Goal: Task Accomplishment & Management: Complete application form

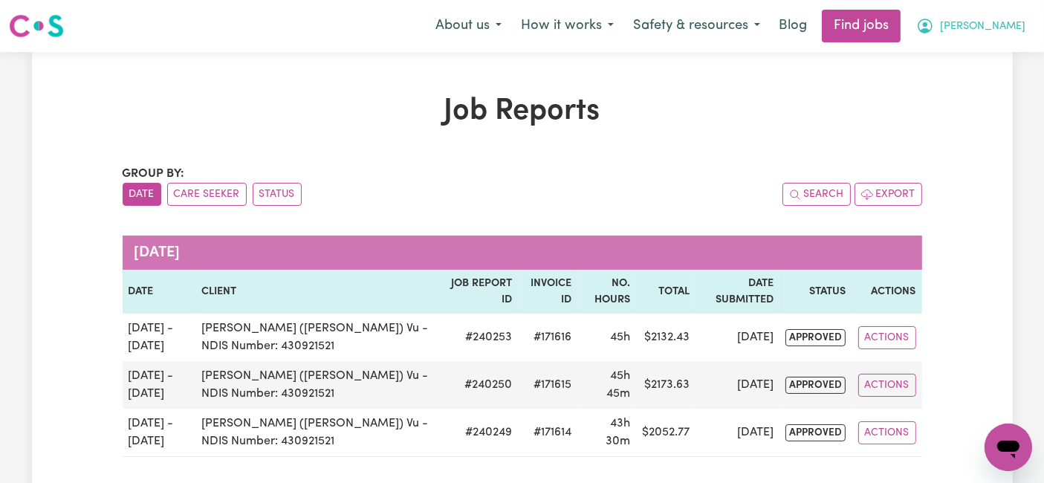
click at [998, 24] on span "[PERSON_NAME]" at bounding box center [982, 27] width 85 height 16
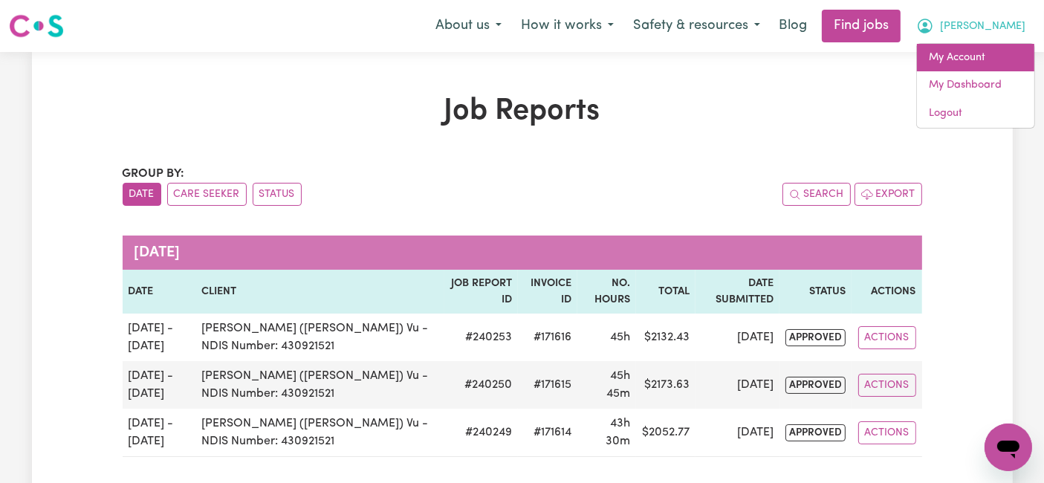
click at [996, 52] on link "My Account" at bounding box center [975, 58] width 117 height 28
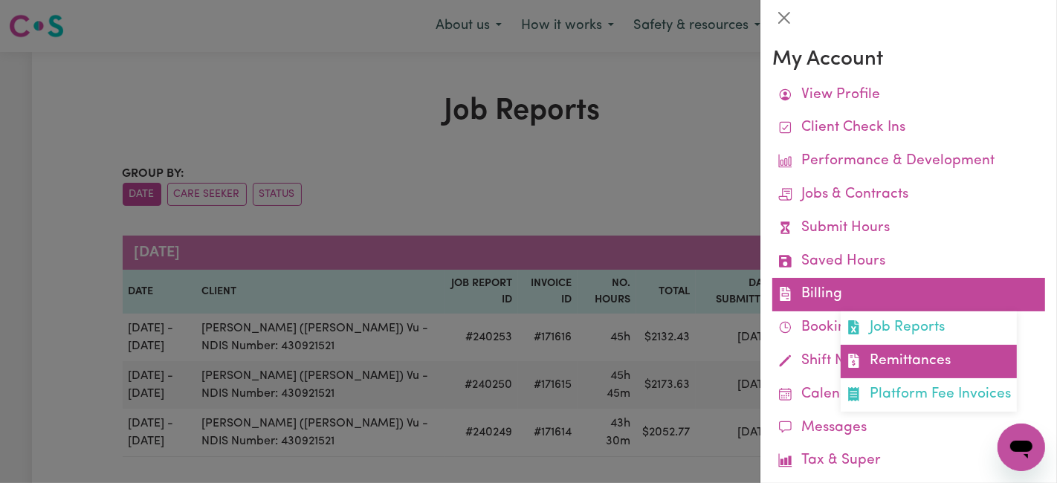
click at [885, 363] on link "Remittances" at bounding box center [929, 361] width 176 height 33
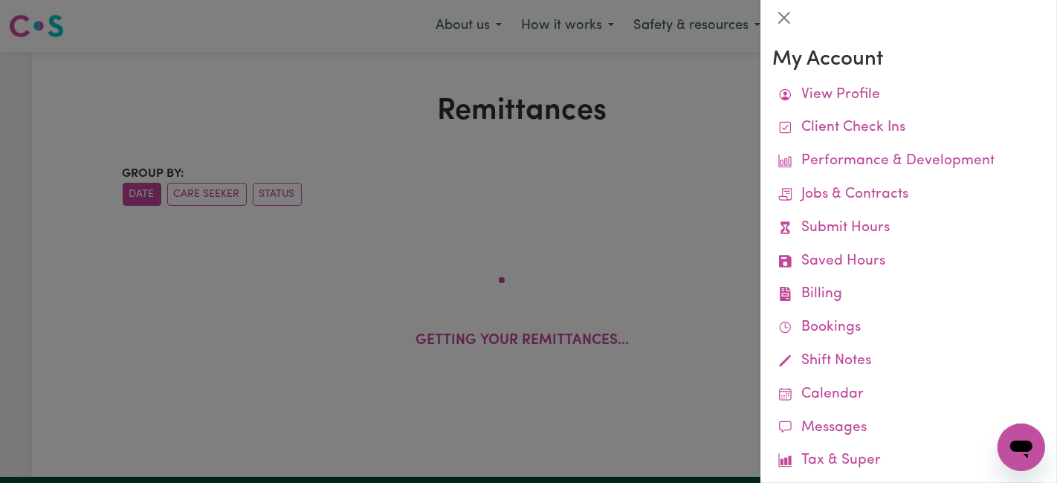
click at [256, 94] on div at bounding box center [528, 241] width 1057 height 483
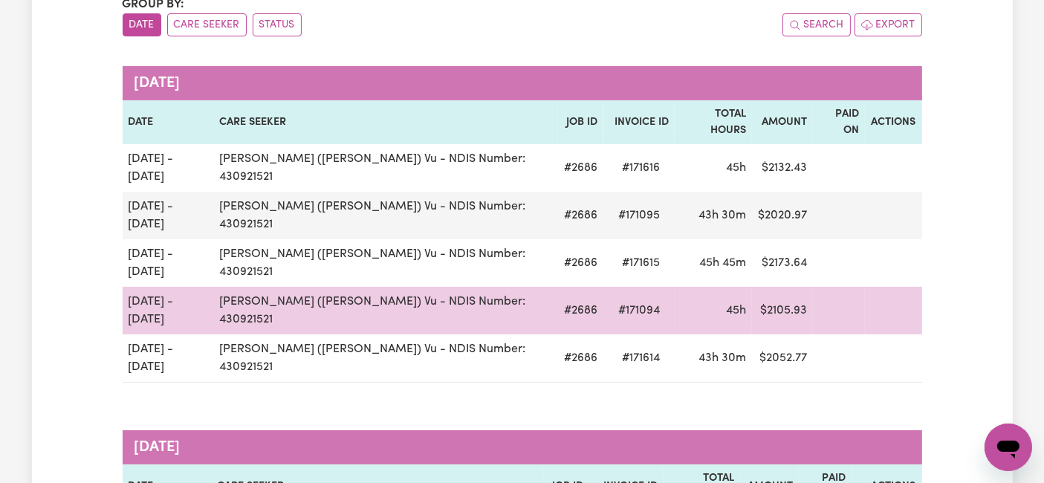
scroll to position [165, 0]
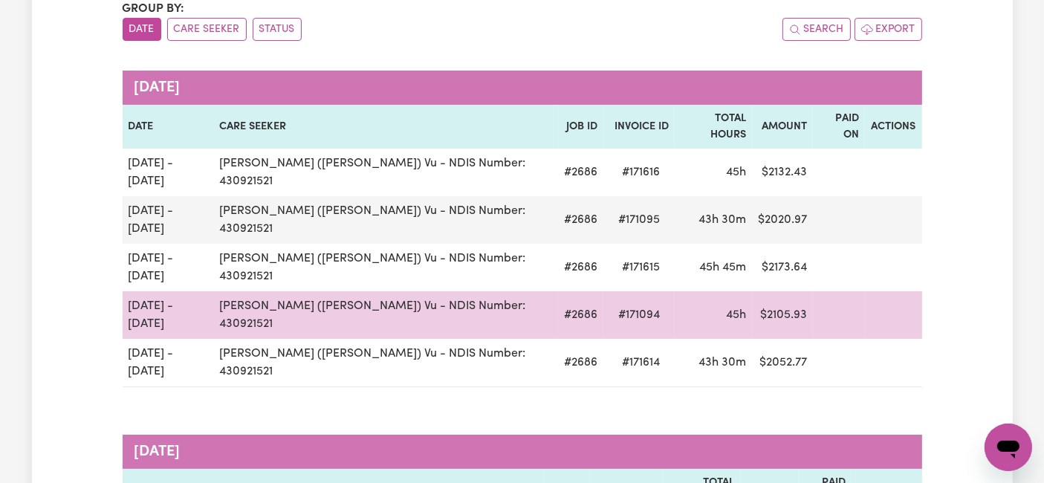
click at [823, 291] on td at bounding box center [839, 315] width 52 height 48
click at [758, 291] on td "$ 2105.93" at bounding box center [782, 315] width 61 height 48
click at [685, 291] on td "45h" at bounding box center [714, 315] width 78 height 48
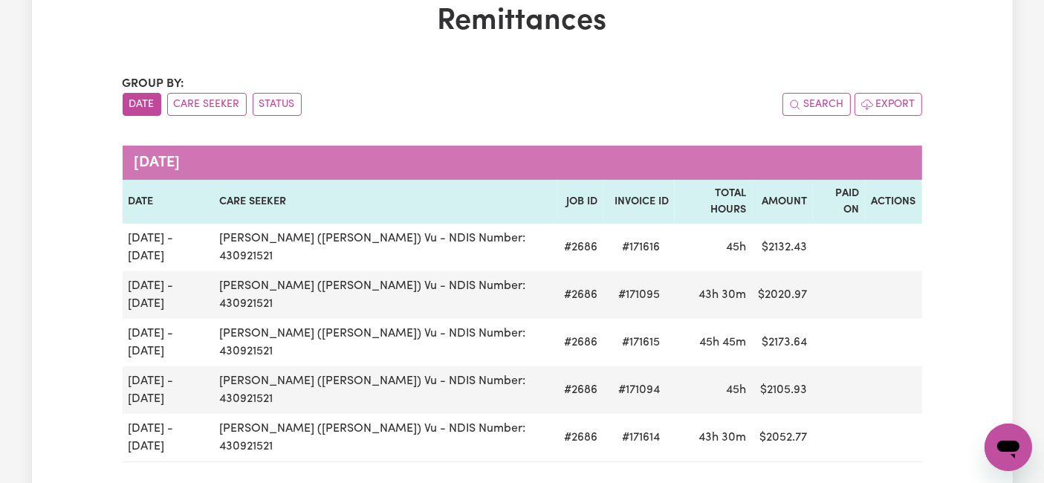
scroll to position [0, 0]
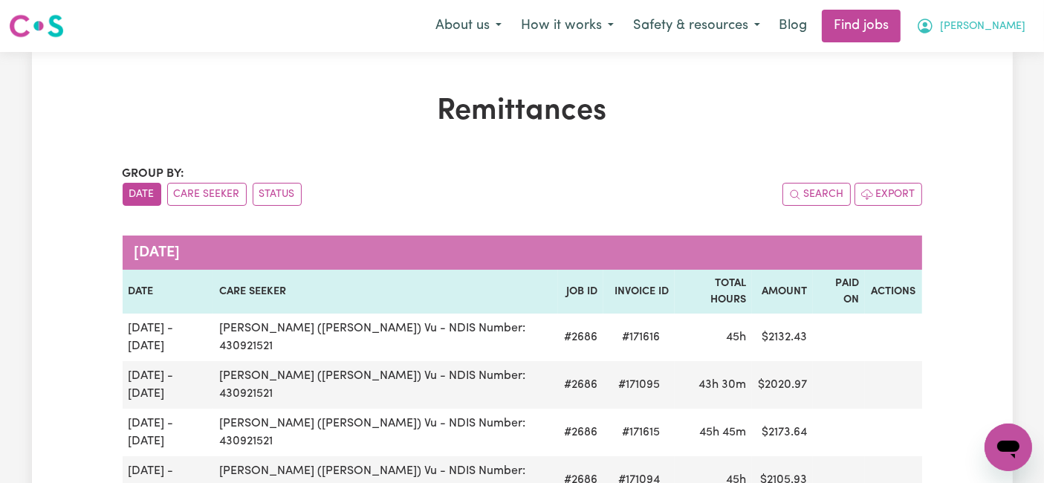
click at [1003, 28] on span "[PERSON_NAME]" at bounding box center [982, 27] width 85 height 16
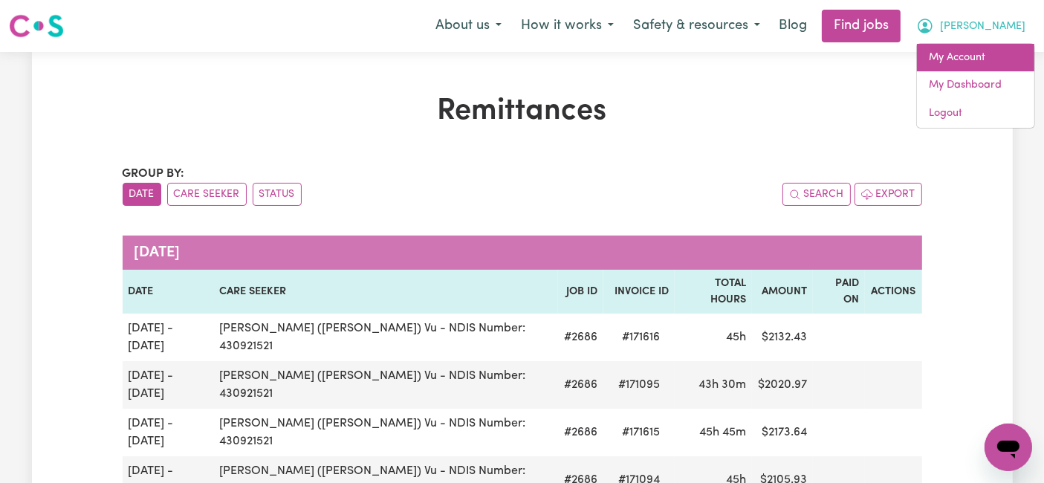
click at [976, 59] on link "My Account" at bounding box center [975, 58] width 117 height 28
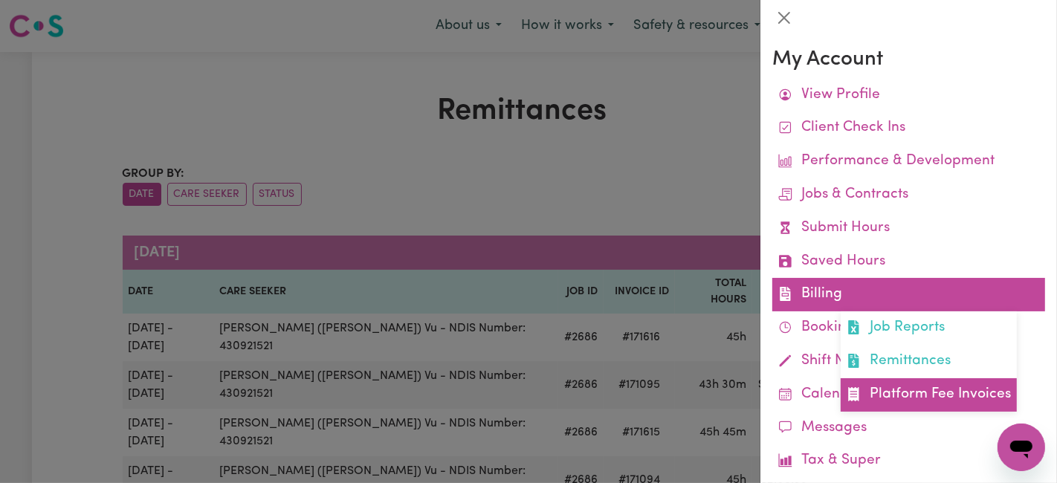
click at [898, 407] on link "Platform Fee Invoices" at bounding box center [929, 394] width 176 height 33
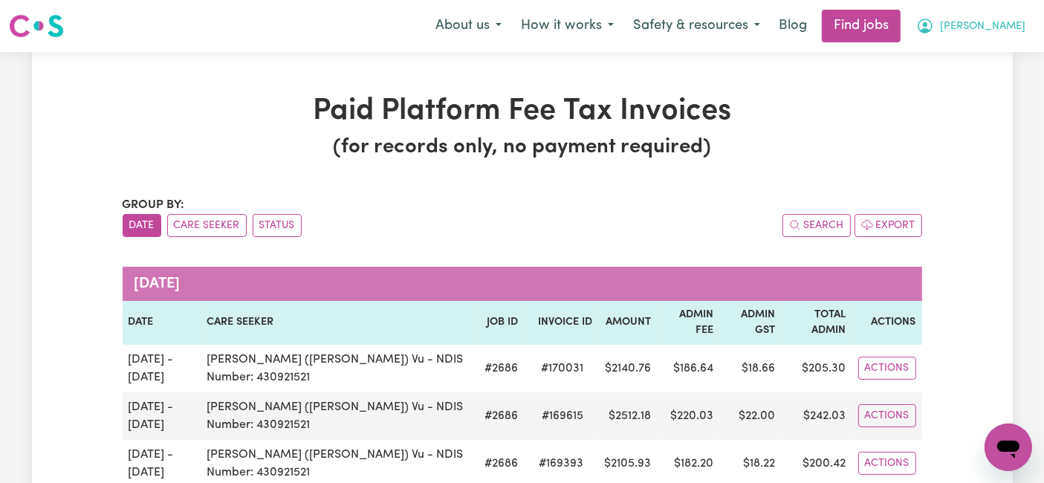
click at [997, 23] on span "[PERSON_NAME]" at bounding box center [982, 27] width 85 height 16
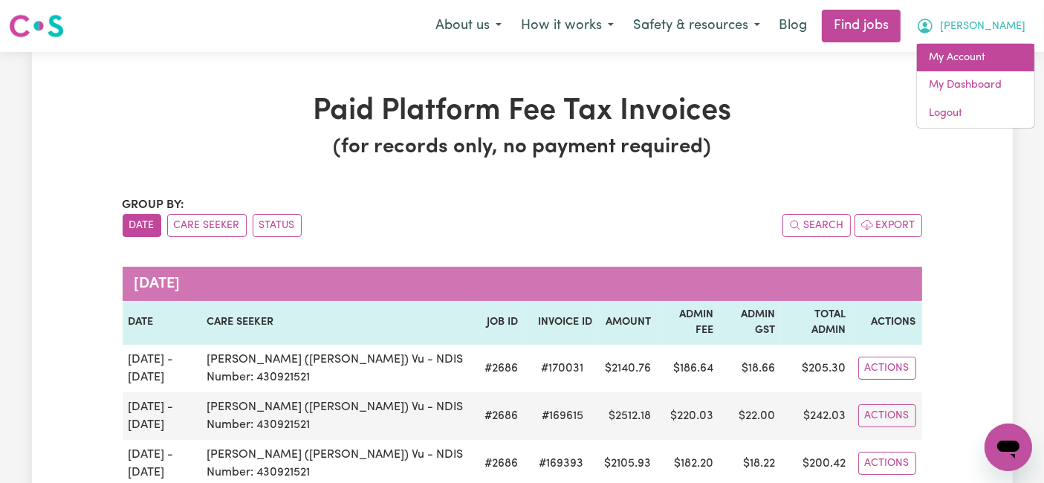
click at [986, 55] on link "My Account" at bounding box center [975, 58] width 117 height 28
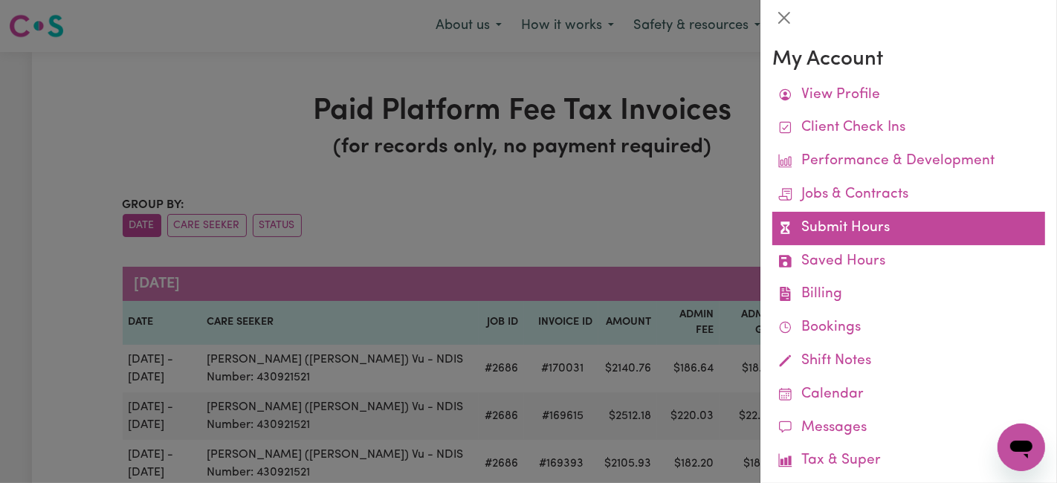
click at [815, 231] on link "Submit Hours" at bounding box center [908, 228] width 273 height 33
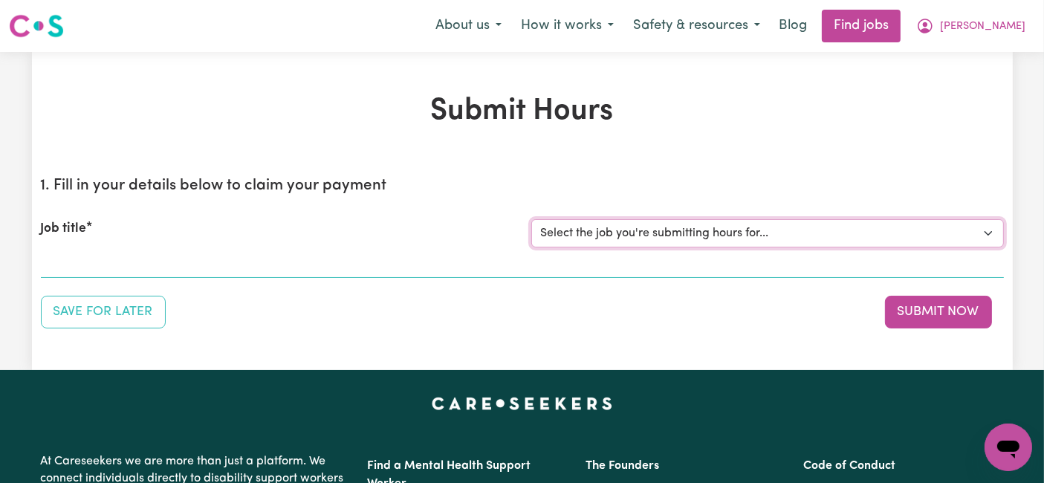
click at [569, 230] on select "Select the job you're submitting hours for... [[PERSON_NAME] (Han) Vu - NDIS Nu…" at bounding box center [767, 233] width 473 height 28
select select "2686"
click at [531, 219] on select "Select the job you're submitting hours for... [[PERSON_NAME] (Han) Vu - NDIS Nu…" at bounding box center [767, 233] width 473 height 28
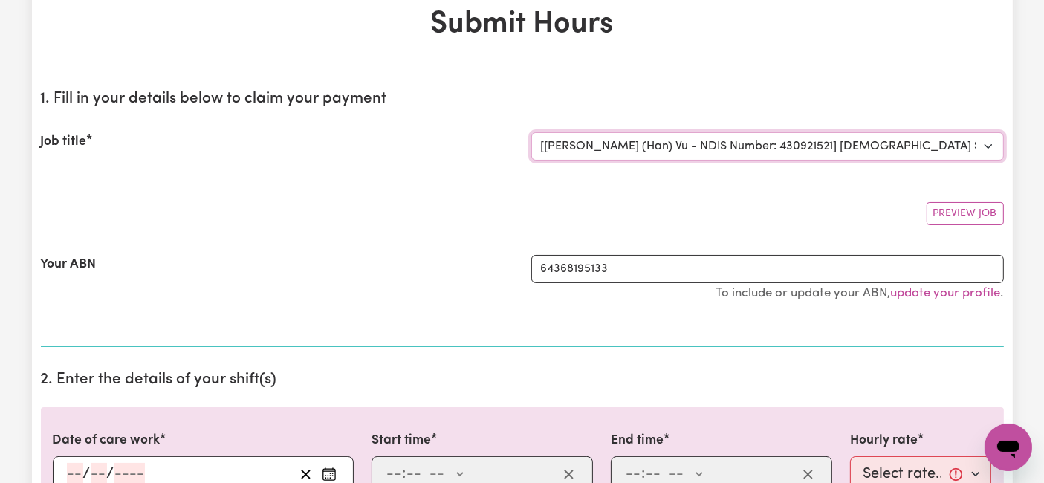
scroll to position [165, 0]
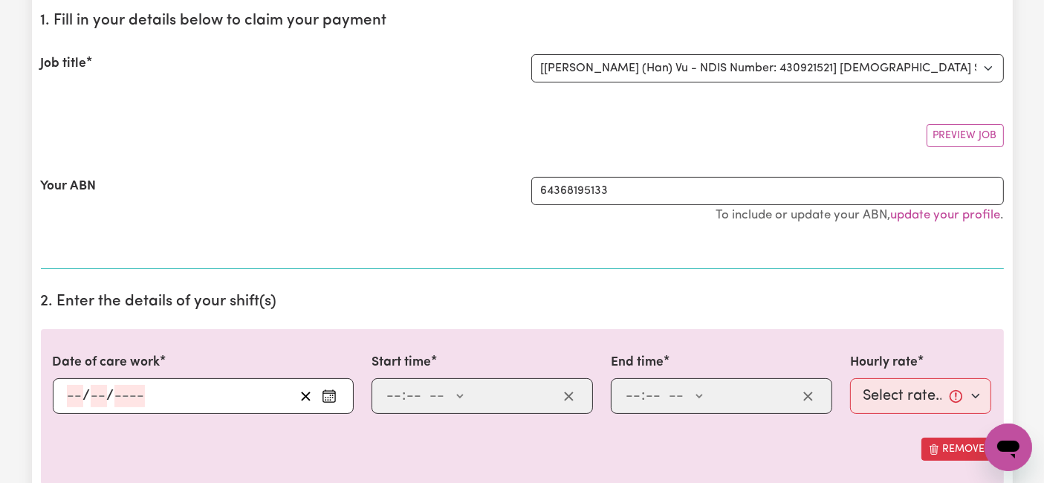
click at [68, 395] on input "number" at bounding box center [75, 396] width 16 height 22
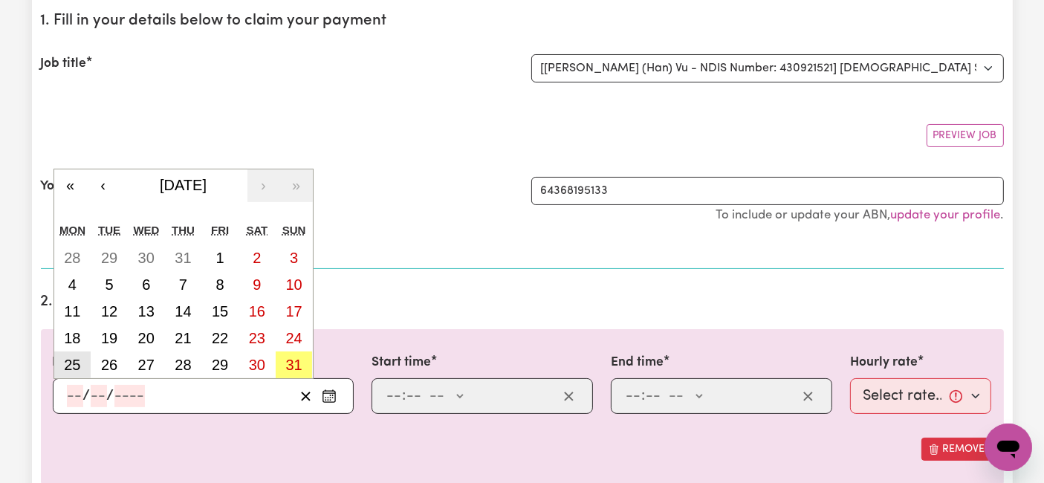
click at [70, 364] on abbr "25" at bounding box center [72, 365] width 16 height 16
type input "[DATE]"
type input "25"
type input "8"
type input "2025"
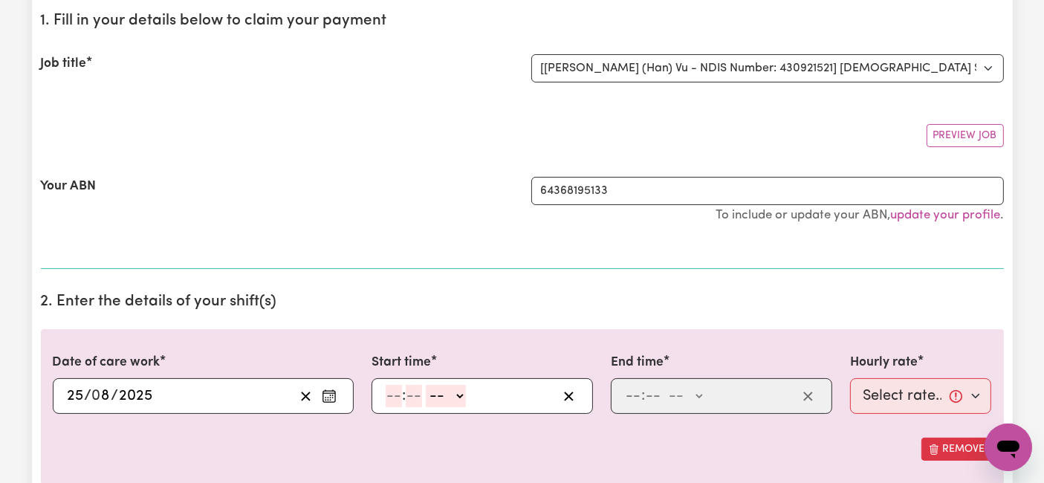
click at [392, 393] on input "number" at bounding box center [394, 396] width 16 height 22
type input "6"
type input "0"
click at [433, 392] on select "-- AM PM" at bounding box center [444, 396] width 40 height 22
select select "am"
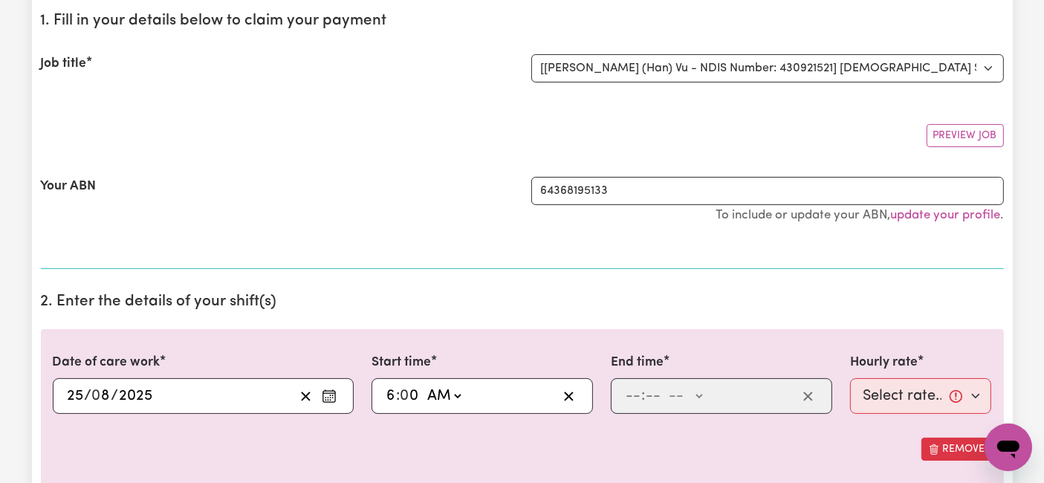
click at [424, 385] on select "-- AM PM" at bounding box center [444, 396] width 40 height 22
type input "06:00"
click at [630, 388] on input "number" at bounding box center [633, 396] width 16 height 22
type input "2"
type input "0"
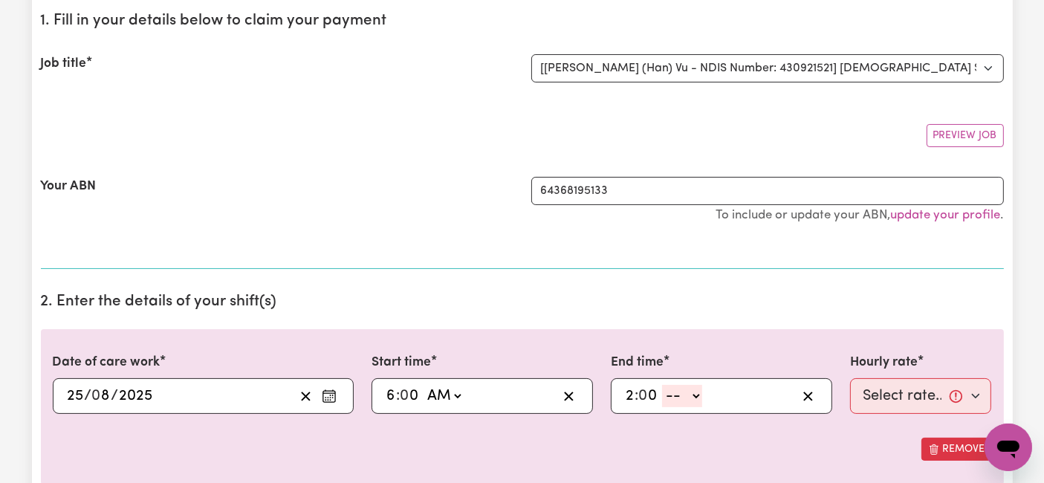
drag, startPoint x: 682, startPoint y: 392, endPoint x: 680, endPoint y: 401, distance: 9.0
click at [682, 392] on select "-- AM PM" at bounding box center [682, 396] width 40 height 22
select select "pm"
click at [662, 385] on select "-- AM PM" at bounding box center [682, 396] width 40 height 22
type input "14:00"
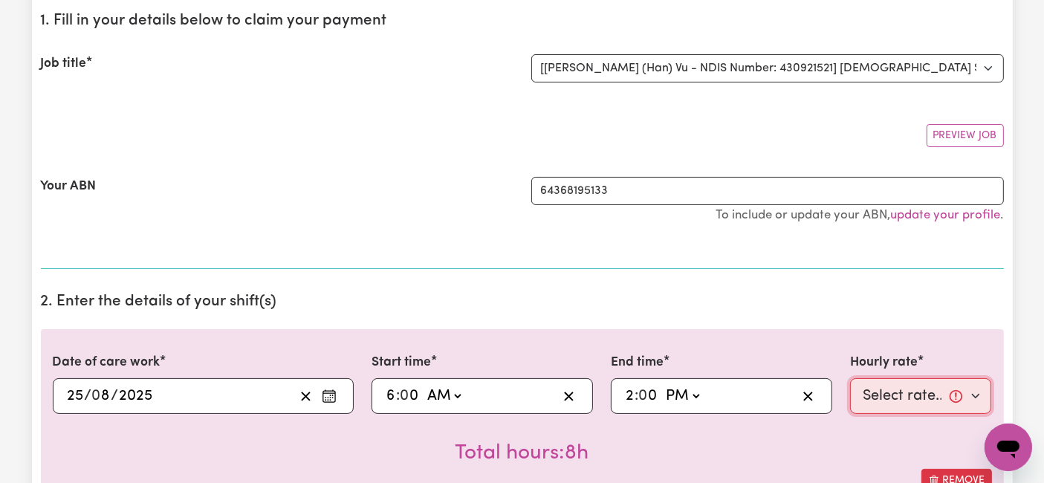
click at [874, 392] on select "Select rate... $54.21 (Weekday) $77.06 ([DATE]) $94.20 ([DATE]) $92.12 (Public …" at bounding box center [921, 396] width 142 height 36
select select "54.21-Weekday"
click at [850, 378] on select "Select rate... $54.21 (Weekday) $77.06 ([DATE]) $94.20 ([DATE]) $92.12 (Public …" at bounding box center [921, 396] width 142 height 36
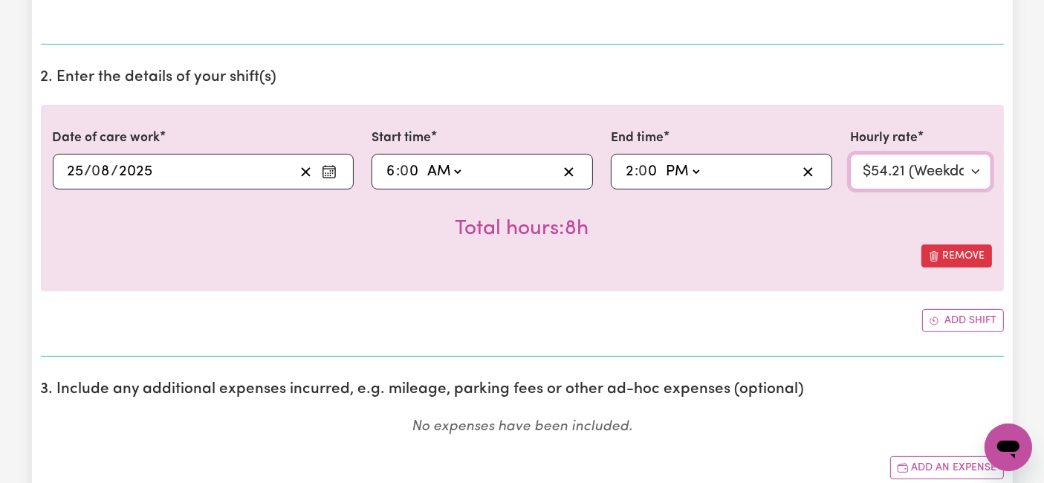
scroll to position [413, 0]
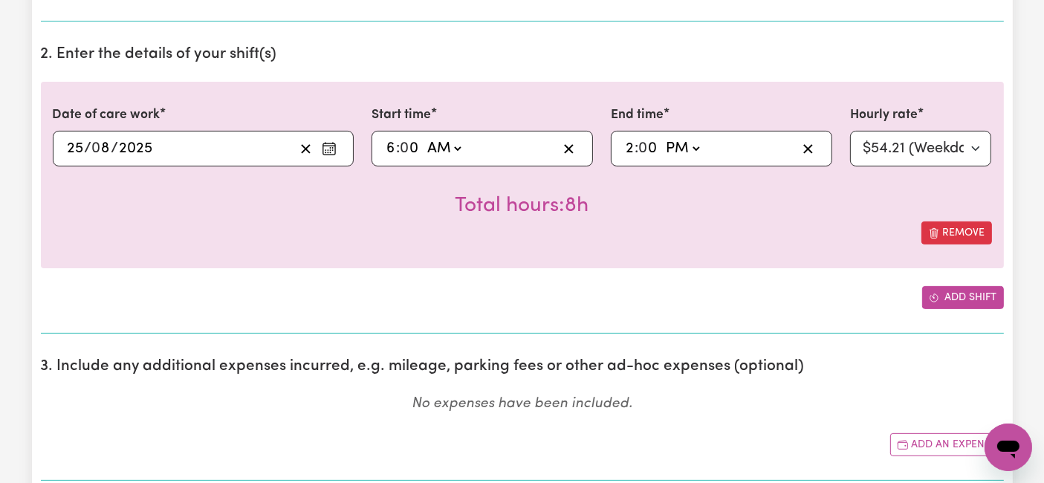
click at [956, 294] on button "Add shift" at bounding box center [963, 297] width 82 height 23
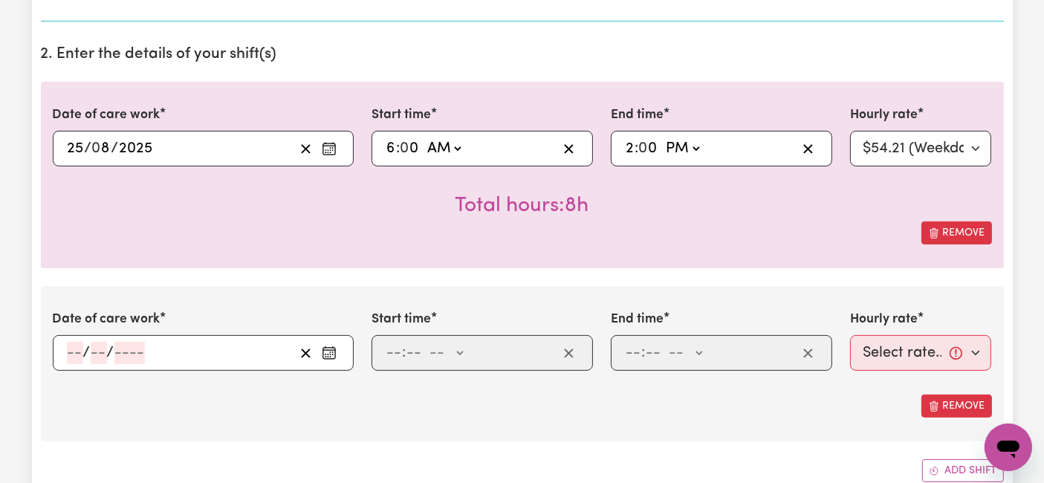
click at [81, 351] on input "number" at bounding box center [75, 353] width 16 height 22
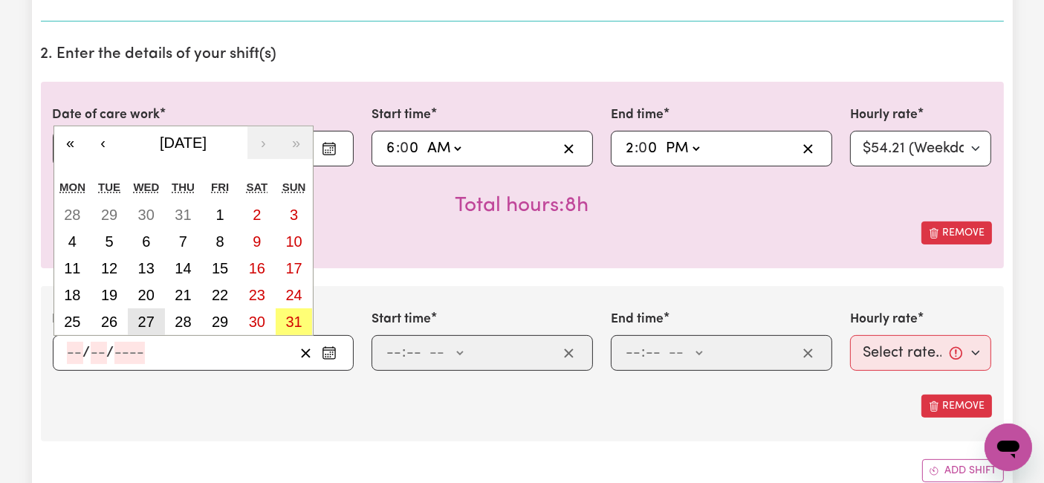
click at [149, 314] on abbr "27" at bounding box center [146, 322] width 16 height 16
type input "[DATE]"
type input "27"
type input "8"
type input "2025"
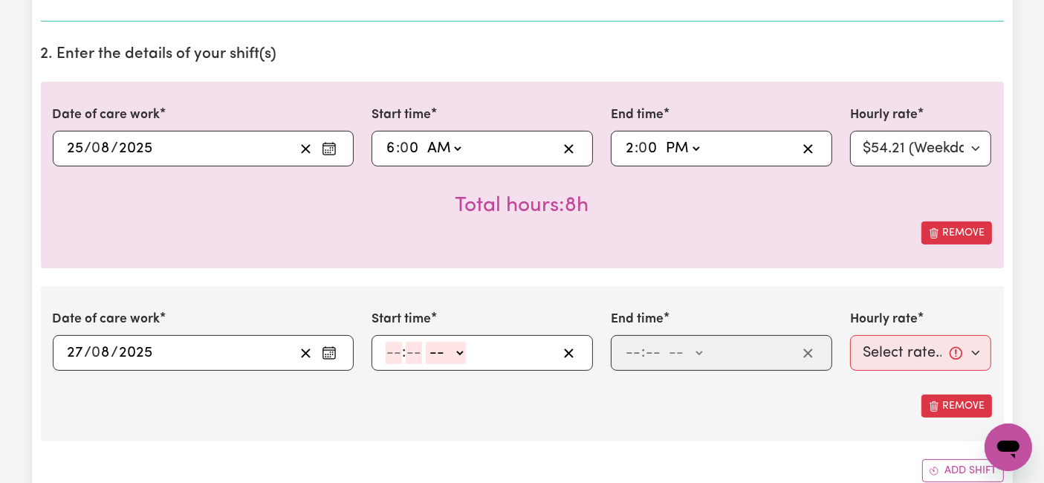
click at [399, 357] on input "number" at bounding box center [394, 353] width 16 height 22
type input "7"
type input "0"
click at [444, 358] on select "-- AM PM" at bounding box center [443, 353] width 40 height 22
select select "am"
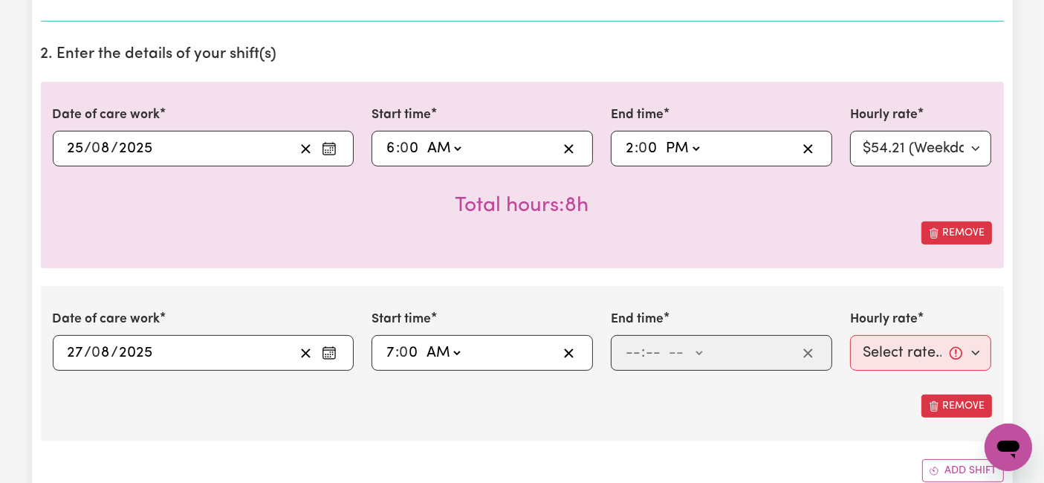
click at [423, 342] on select "-- AM PM" at bounding box center [443, 353] width 40 height 22
type input "07:00"
click at [635, 349] on input "number" at bounding box center [633, 353] width 16 height 22
click at [635, 349] on input "10" at bounding box center [633, 353] width 16 height 22
type input "1"
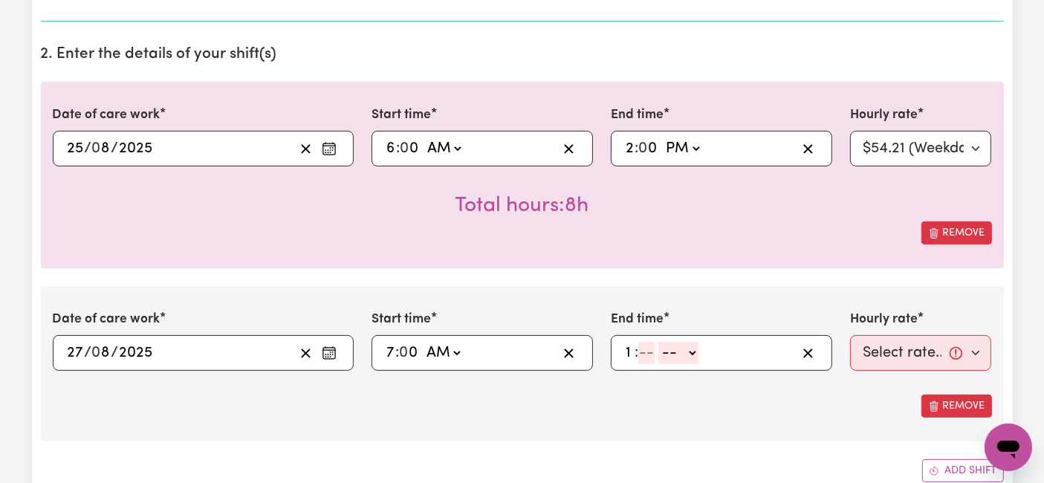
click at [643, 352] on input "number" at bounding box center [646, 353] width 16 height 22
type input "0"
click at [670, 352] on select "-- AM PM" at bounding box center [682, 353] width 40 height 22
select select "pm"
click at [662, 342] on select "-- AM PM" at bounding box center [682, 353] width 40 height 22
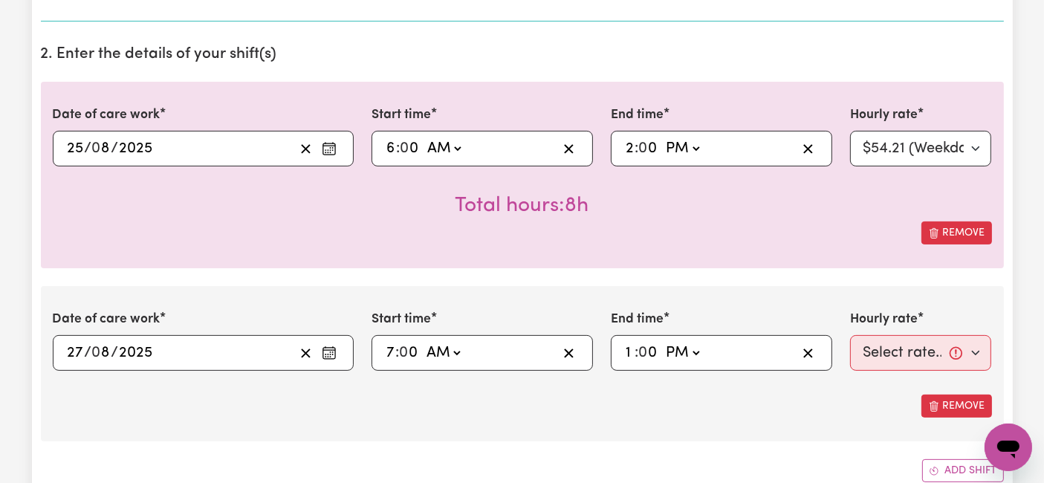
type input "13:00"
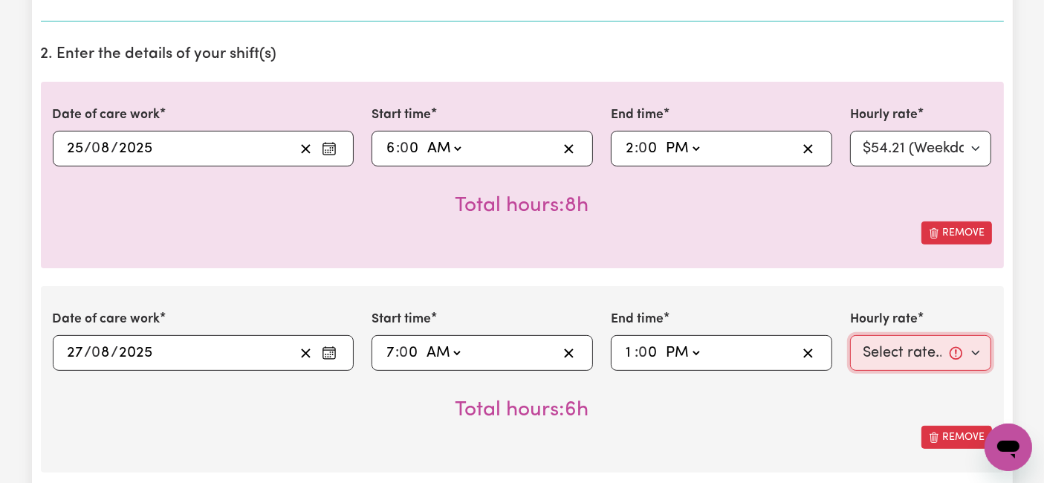
drag, startPoint x: 945, startPoint y: 355, endPoint x: 933, endPoint y: 357, distance: 12.0
click at [945, 355] on select "Select rate... $54.21 (Weekday) $77.06 ([DATE]) $94.20 ([DATE]) $92.12 (Public …" at bounding box center [921, 353] width 142 height 36
select select "54.21-Weekday"
click at [850, 335] on select "Select rate... $54.21 (Weekday) $77.06 ([DATE]) $94.20 ([DATE]) $92.12 (Public …" at bounding box center [921, 353] width 142 height 36
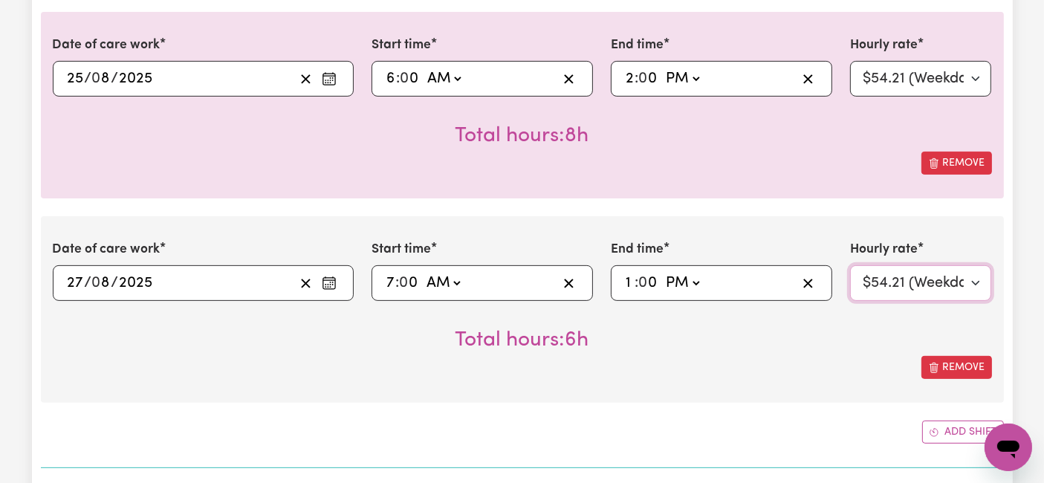
scroll to position [578, 0]
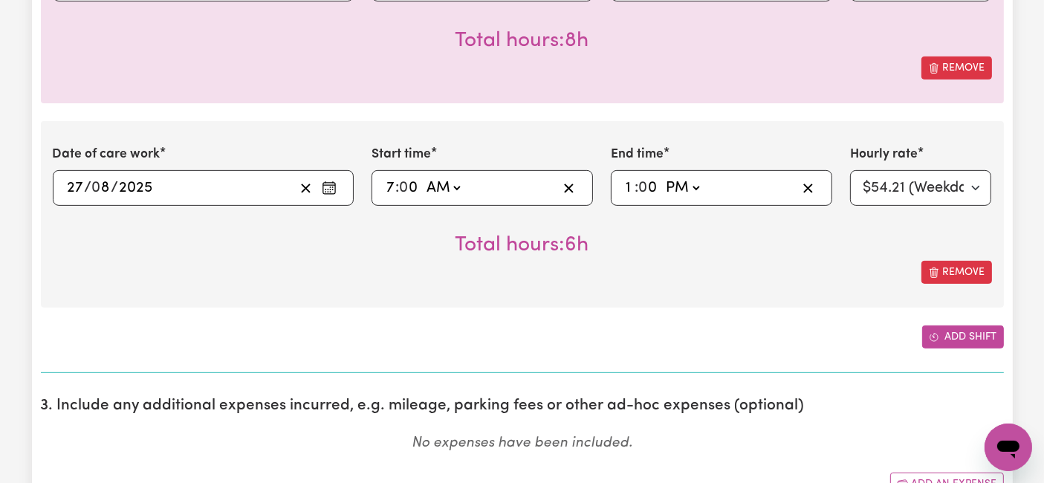
click at [957, 331] on button "Add shift" at bounding box center [963, 337] width 82 height 23
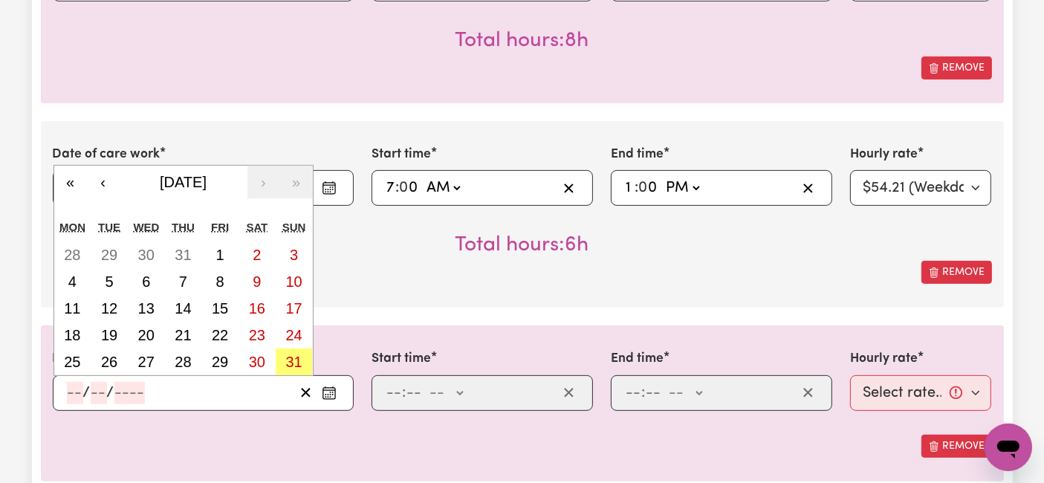
click at [72, 389] on input "number" at bounding box center [75, 393] width 16 height 22
click at [187, 354] on abbr "28" at bounding box center [183, 362] width 16 height 16
type input "[DATE]"
type input "28"
type input "8"
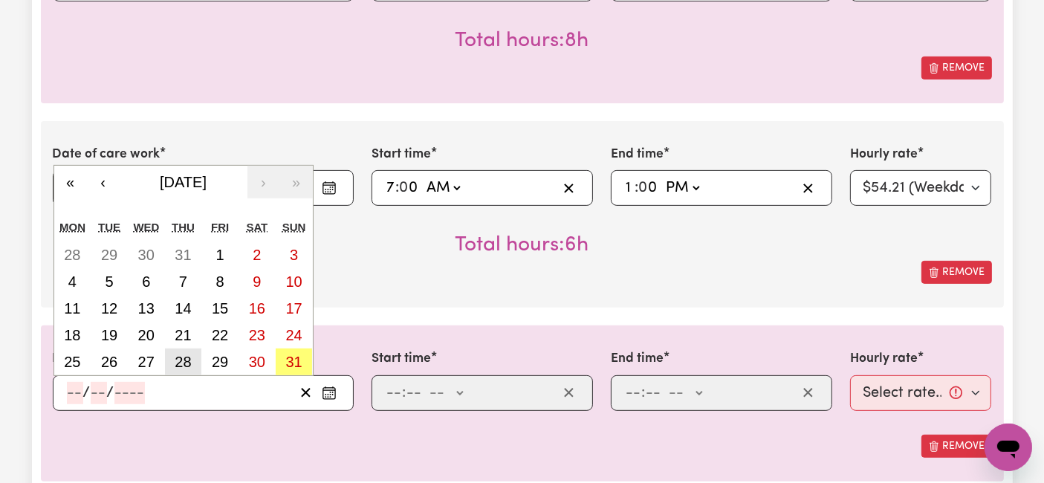
type input "2025"
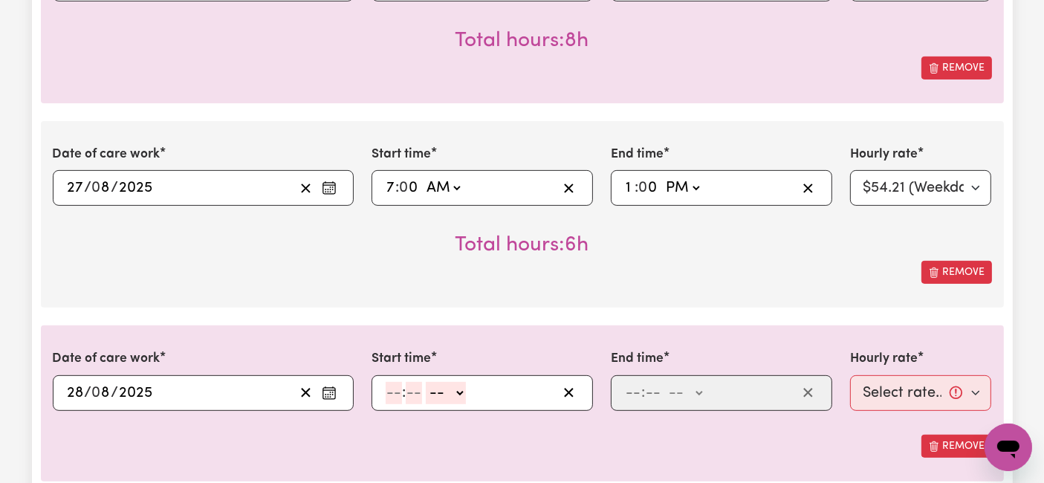
click at [402, 393] on span ":" at bounding box center [404, 393] width 4 height 16
click at [392, 387] on input "number" at bounding box center [394, 393] width 16 height 22
type input "7"
type input "0"
click at [442, 395] on select "-- AM PM" at bounding box center [443, 393] width 40 height 22
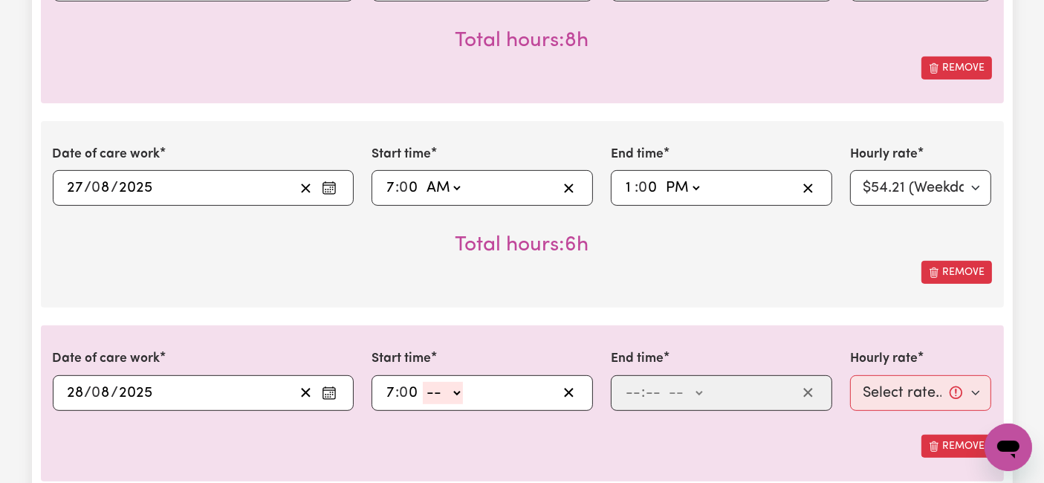
select select "am"
click at [423, 382] on select "-- AM PM" at bounding box center [443, 393] width 40 height 22
type input "07:00"
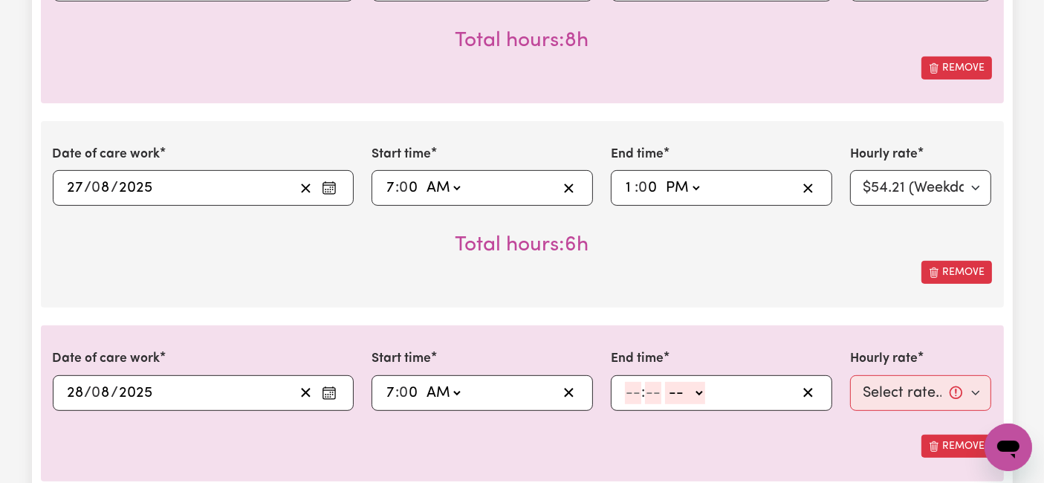
click at [633, 389] on input "number" at bounding box center [633, 393] width 16 height 22
type input "2"
type input "0"
click at [678, 393] on select "-- AM PM" at bounding box center [682, 393] width 40 height 22
select select "pm"
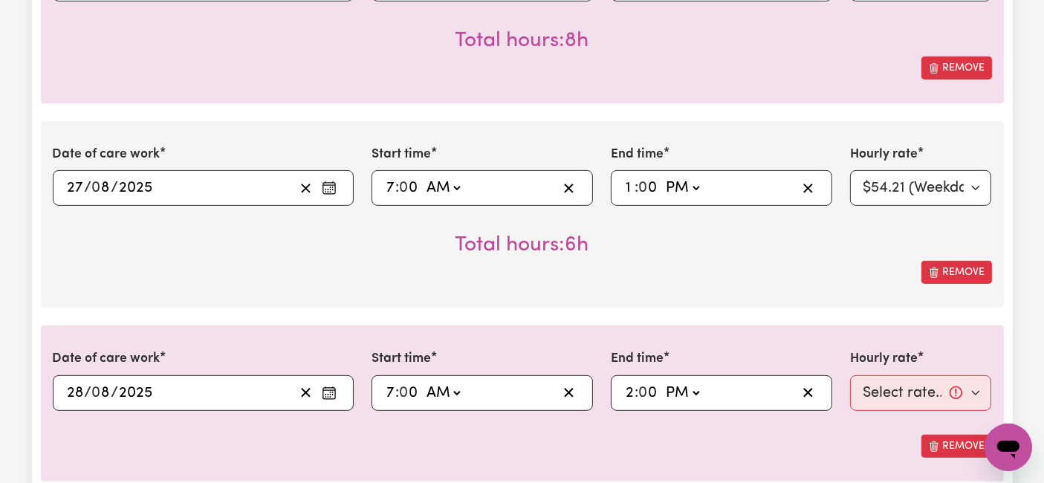
click at [662, 382] on select "-- AM PM" at bounding box center [682, 393] width 40 height 22
type input "14:00"
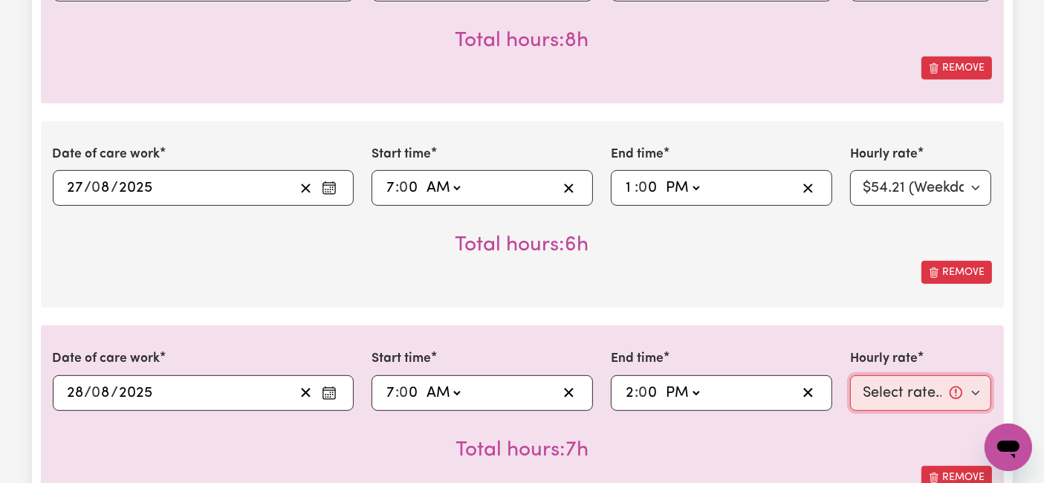
click at [918, 395] on select "Select rate... $54.21 (Weekday) $77.06 ([DATE]) $94.20 ([DATE]) $92.12 (Public …" at bounding box center [921, 393] width 142 height 36
select select "54.21-Weekday"
click at [850, 375] on select "Select rate... $54.21 (Weekday) $77.06 ([DATE]) $94.20 ([DATE]) $92.12 (Public …" at bounding box center [921, 393] width 142 height 36
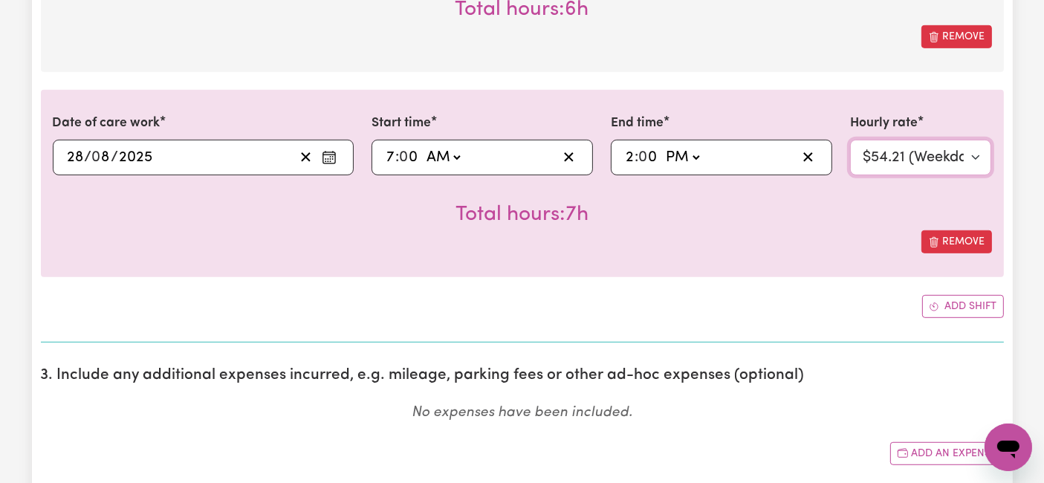
scroll to position [826, 0]
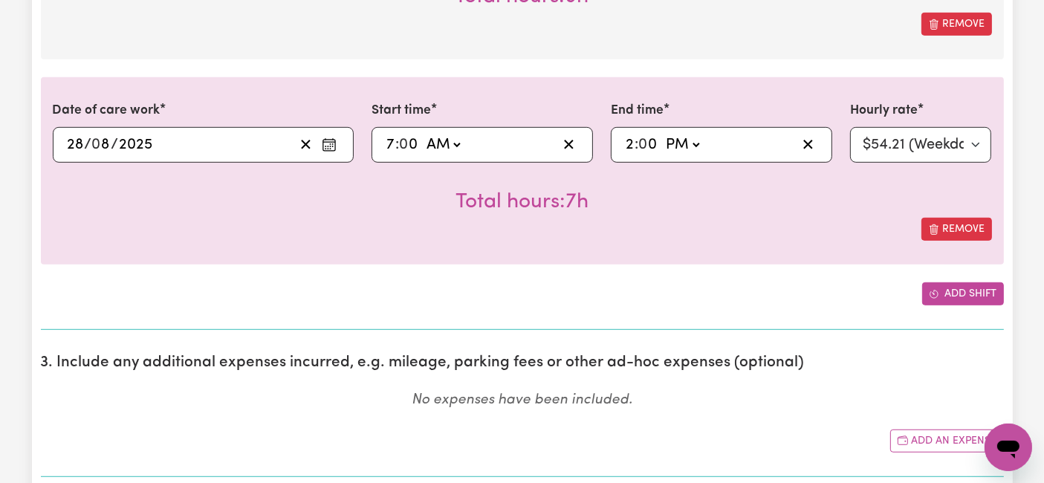
click at [932, 289] on icon "Add another shift" at bounding box center [934, 294] width 10 height 10
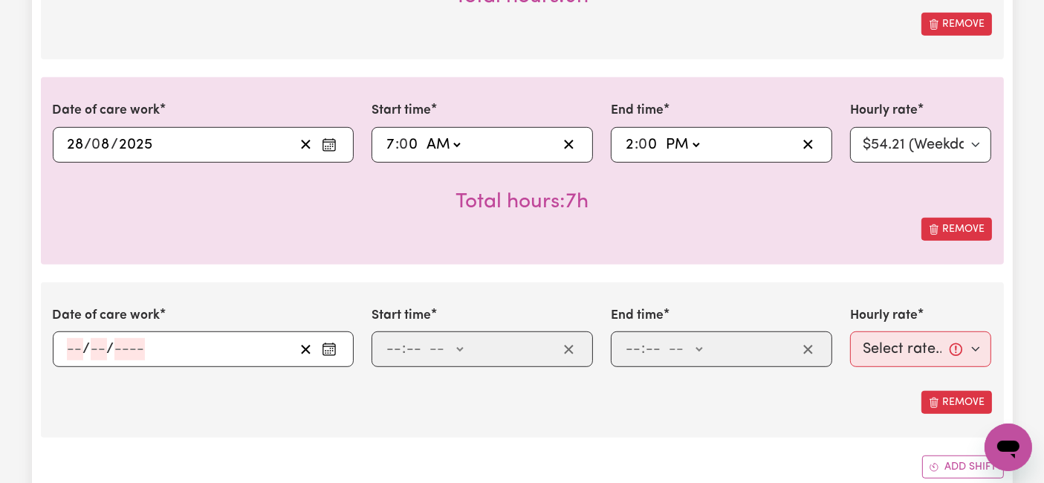
click at [74, 350] on input "number" at bounding box center [75, 349] width 16 height 22
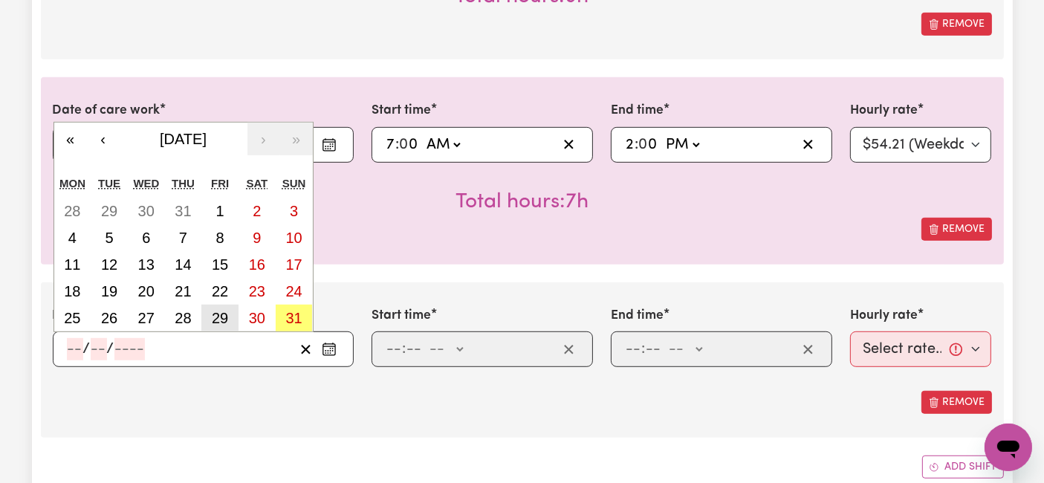
click at [213, 314] on abbr "29" at bounding box center [220, 318] width 16 height 16
type input "[DATE]"
type input "29"
type input "8"
type input "2025"
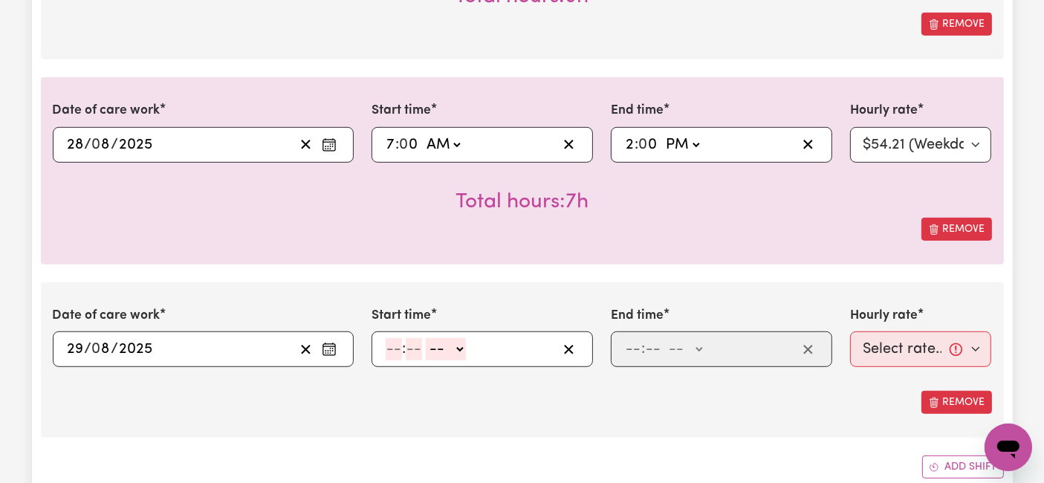
click at [394, 352] on input "number" at bounding box center [394, 349] width 16 height 22
type input "6"
type input "0"
click at [430, 352] on select "-- AM PM" at bounding box center [444, 349] width 40 height 22
select select "pm"
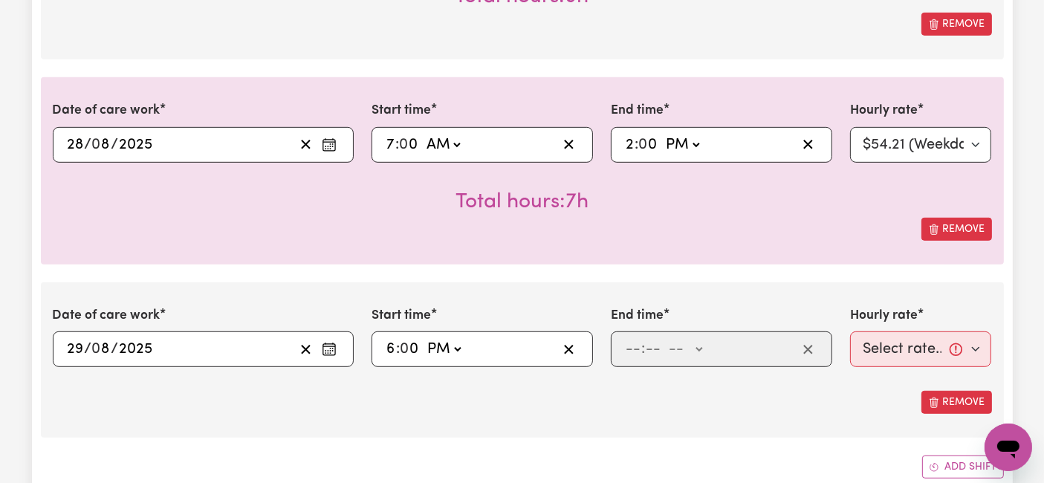
click at [424, 338] on select "-- AM PM" at bounding box center [444, 349] width 40 height 22
type input "18:00"
click at [637, 343] on input "number" at bounding box center [633, 349] width 16 height 22
type input "8"
type input "0"
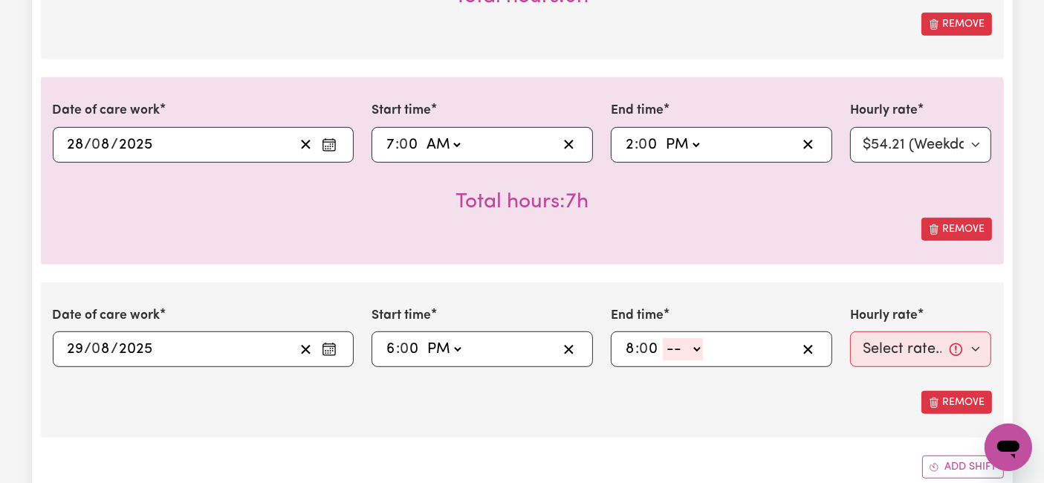
click at [676, 349] on select "-- AM PM" at bounding box center [683, 349] width 40 height 22
select select "pm"
click at [663, 338] on select "-- AM PM" at bounding box center [683, 349] width 40 height 22
type input "20:00"
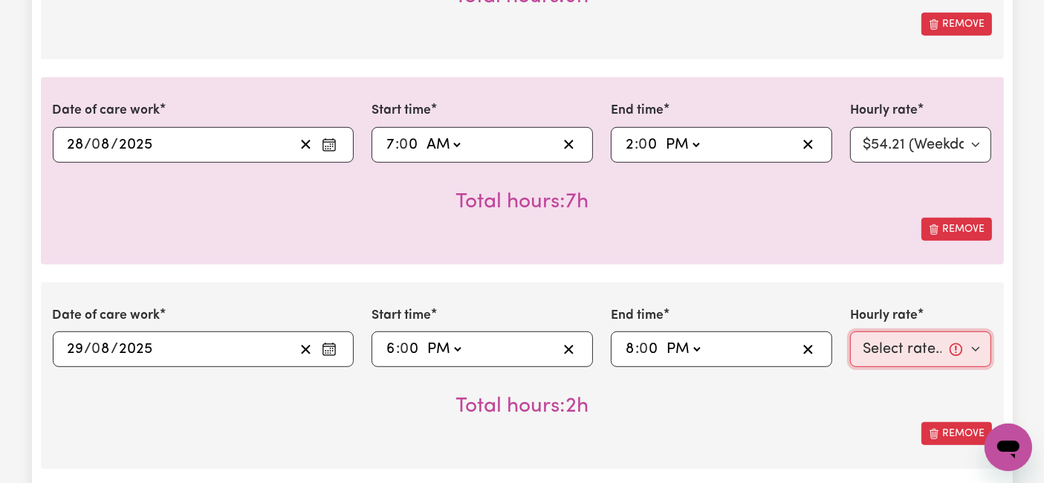
click at [878, 342] on select "Select rate... $54.21 (Weekday) $77.06 ([DATE]) $94.20 ([DATE]) $92.12 (Public …" at bounding box center [921, 350] width 142 height 36
select select "54.21-Weekday"
click at [850, 332] on select "Select rate... $54.21 (Weekday) $77.06 ([DATE]) $94.20 ([DATE]) $92.12 (Public …" at bounding box center [921, 350] width 142 height 36
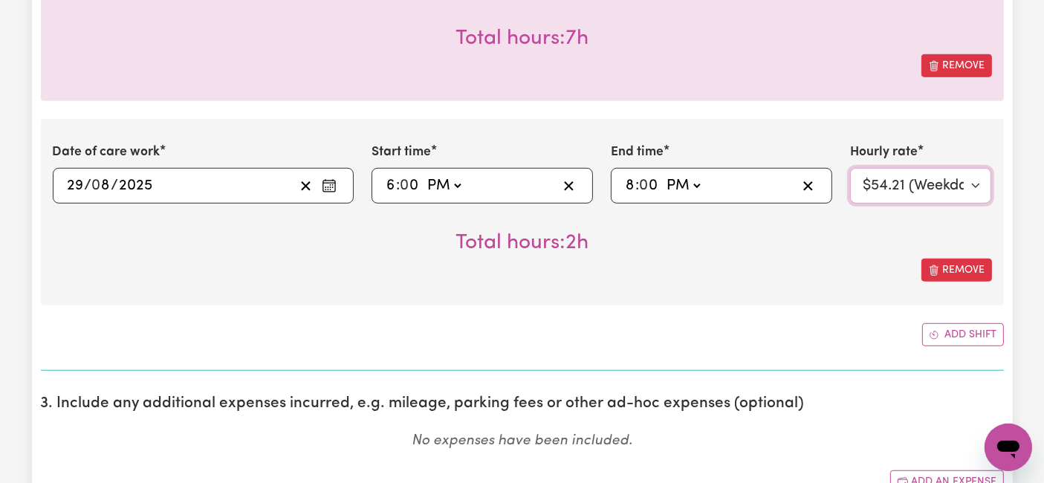
scroll to position [991, 0]
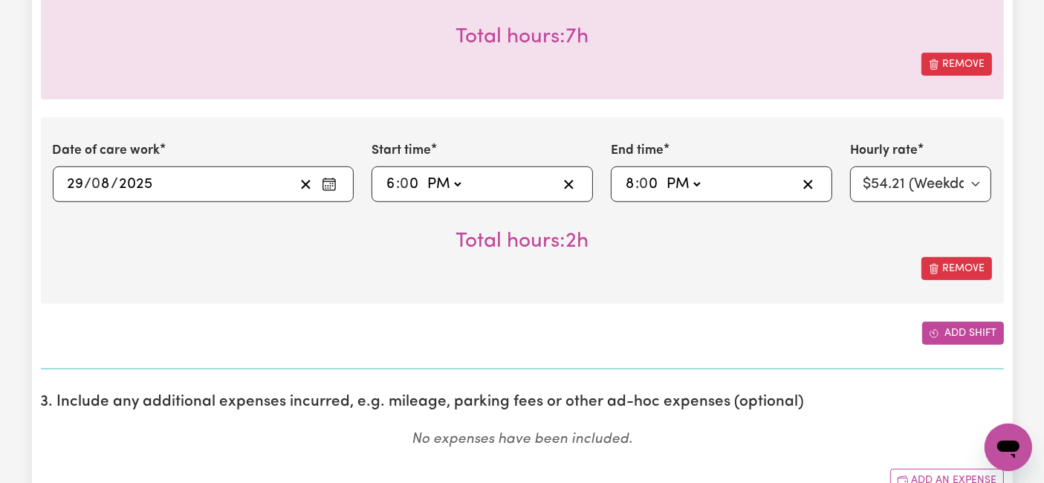
click at [942, 326] on button "Add shift" at bounding box center [963, 333] width 82 height 23
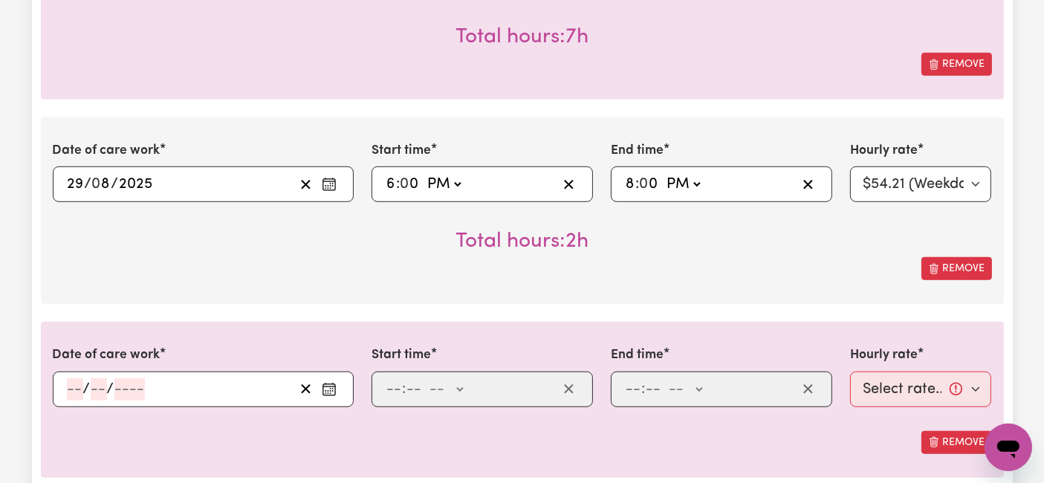
click at [68, 385] on input "number" at bounding box center [75, 389] width 16 height 22
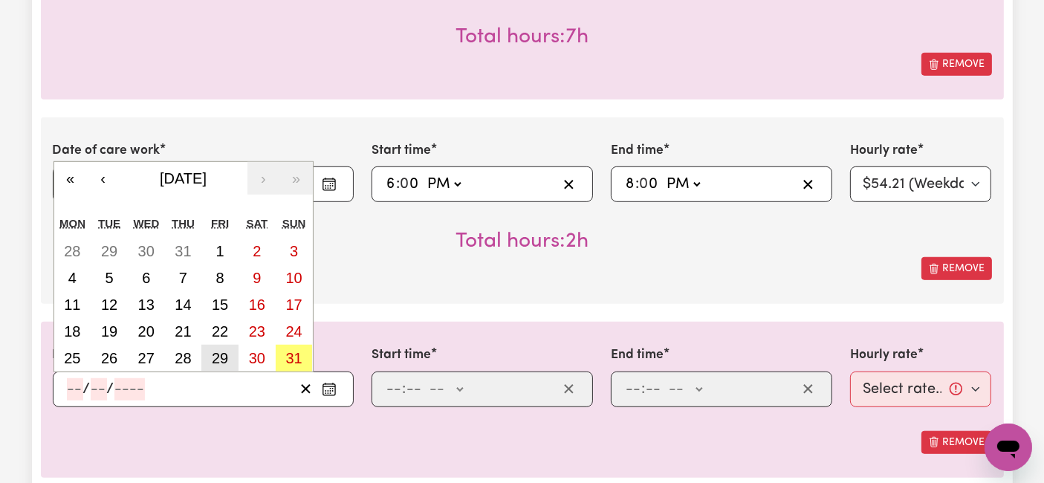
click at [214, 350] on abbr "29" at bounding box center [220, 358] width 16 height 16
type input "[DATE]"
type input "29"
type input "8"
type input "2025"
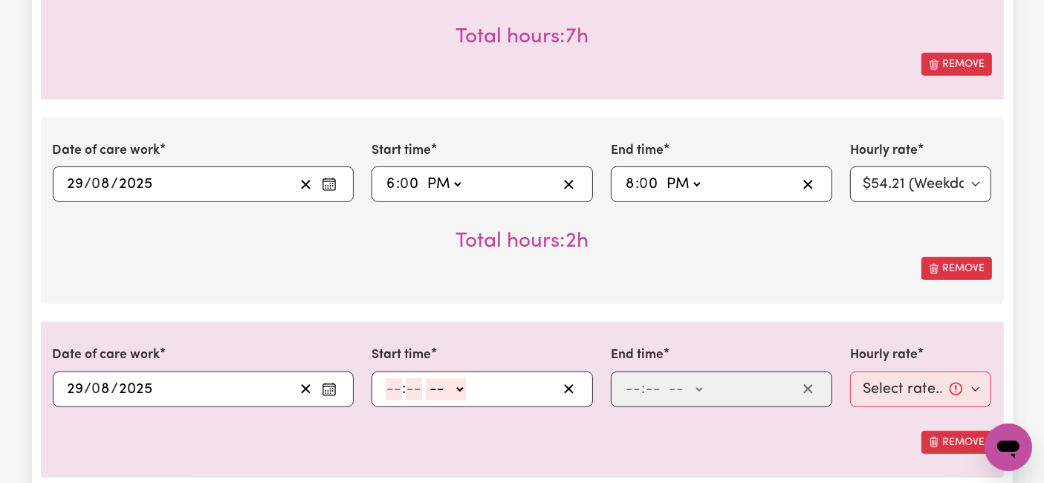
click at [390, 384] on input "number" at bounding box center [394, 389] width 16 height 22
type input "8"
type input "0"
click at [441, 389] on select "-- AM PM" at bounding box center [444, 389] width 40 height 22
select select "pm"
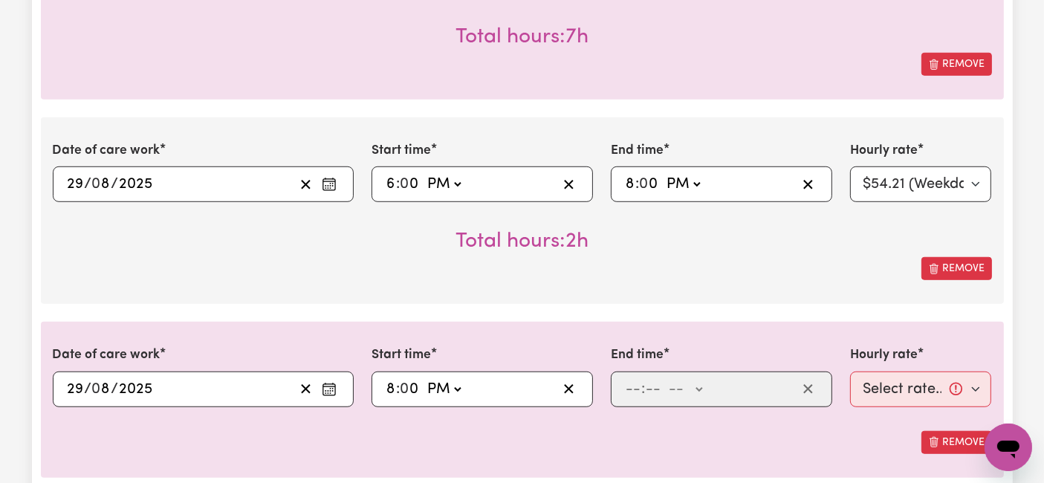
click at [424, 378] on select "-- AM PM" at bounding box center [444, 389] width 40 height 22
type input "20:00"
click at [641, 383] on span ":" at bounding box center [643, 389] width 4 height 16
click at [632, 383] on input "number" at bounding box center [633, 389] width 16 height 22
type input "10"
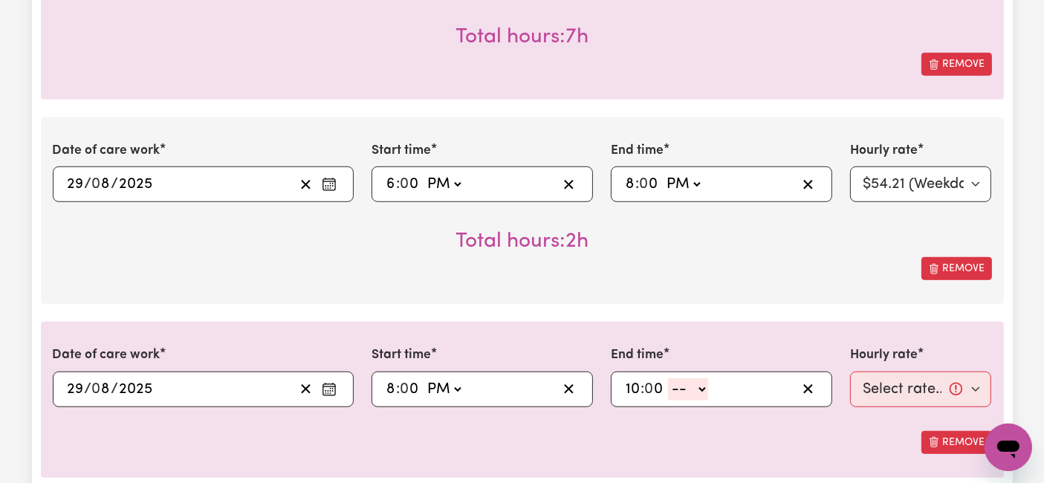
type input "0"
click at [698, 383] on select "-- AM PM" at bounding box center [688, 389] width 40 height 22
select select "pm"
click at [668, 378] on select "-- AM PM" at bounding box center [688, 389] width 40 height 22
type input "22:00"
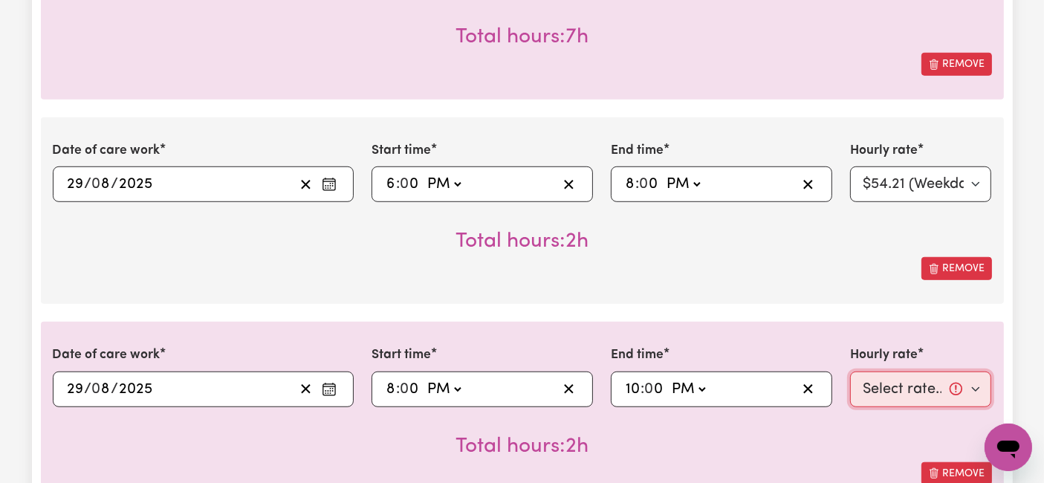
click at [875, 387] on select "Select rate... $54.21 (Weekday) $77.06 ([DATE]) $94.20 ([DATE]) $92.12 (Public …" at bounding box center [921, 390] width 142 height 36
select select "66.67-EveningCare"
click at [850, 372] on select "Select rate... $54.21 (Weekday) $77.06 ([DATE]) $94.20 ([DATE]) $92.12 (Public …" at bounding box center [921, 390] width 142 height 36
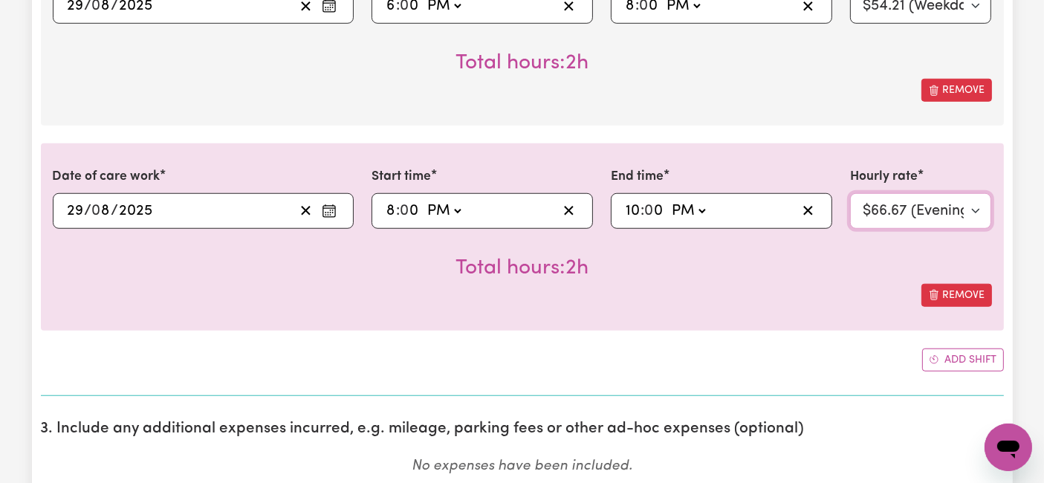
scroll to position [1238, 0]
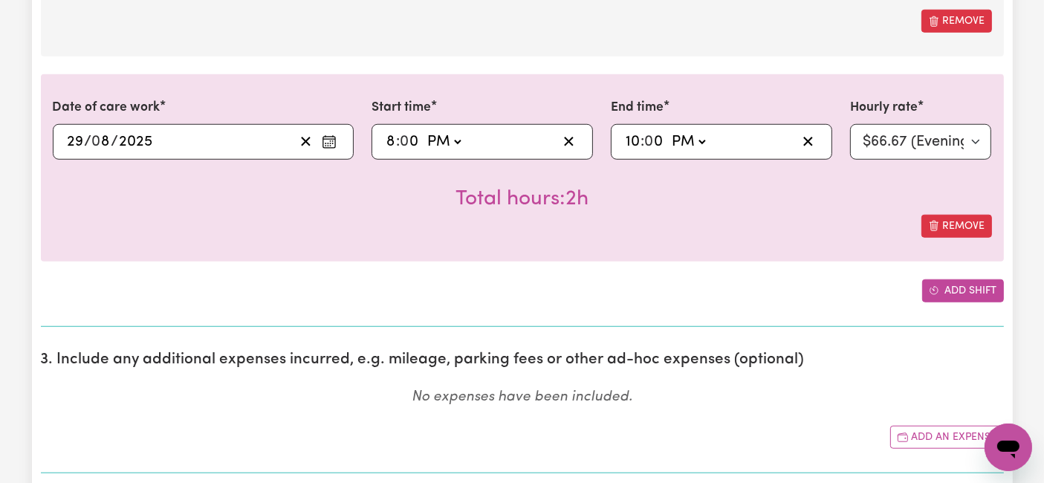
click at [957, 283] on button "Add shift" at bounding box center [963, 290] width 82 height 23
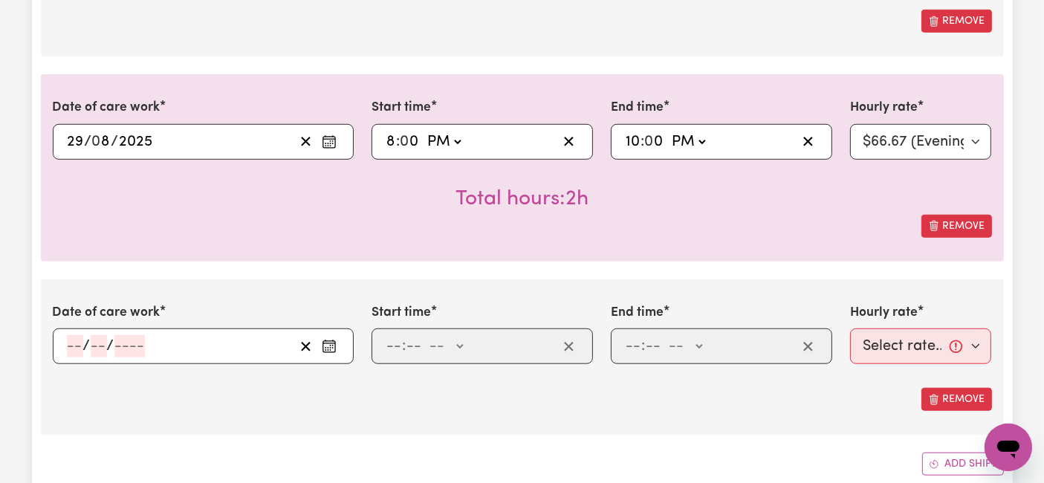
click at [74, 349] on input "number" at bounding box center [75, 346] width 16 height 22
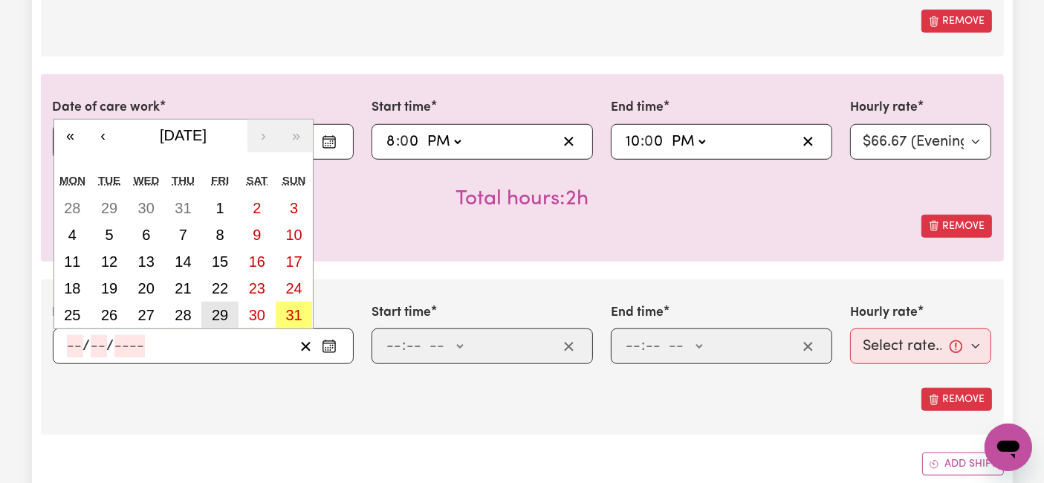
click at [223, 311] on abbr "29" at bounding box center [220, 315] width 16 height 16
type input "[DATE]"
type input "29"
type input "8"
type input "2025"
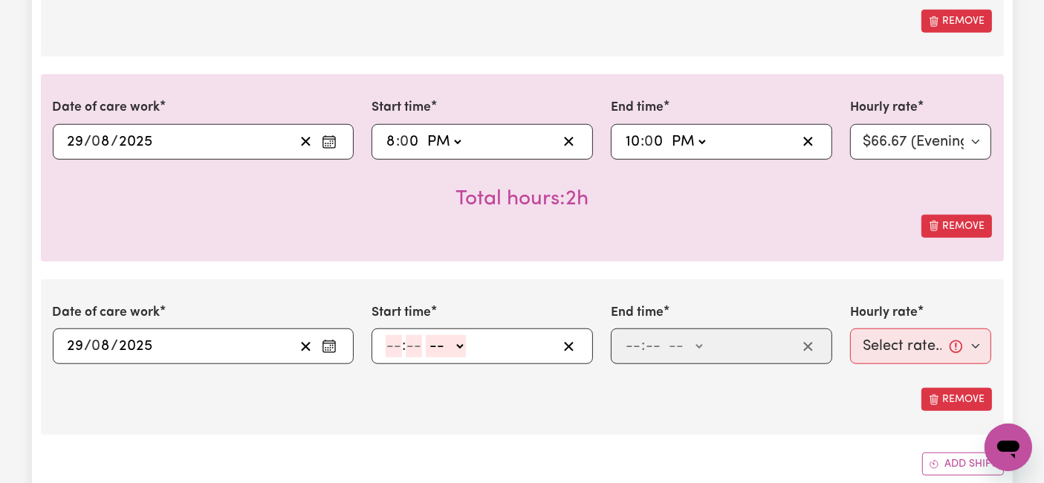
click at [392, 345] on input "number" at bounding box center [394, 346] width 16 height 22
type input "10"
type input "0"
drag, startPoint x: 444, startPoint y: 345, endPoint x: 449, endPoint y: 351, distance: 7.9
click at [444, 345] on select "-- AM PM" at bounding box center [449, 346] width 40 height 22
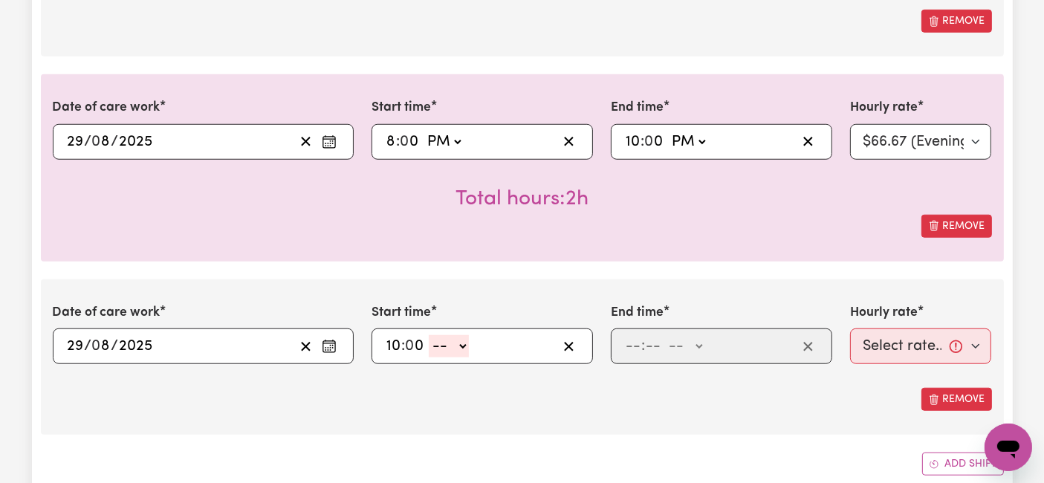
select select "pm"
click at [429, 335] on select "-- AM PM" at bounding box center [449, 346] width 40 height 22
type input "22:00"
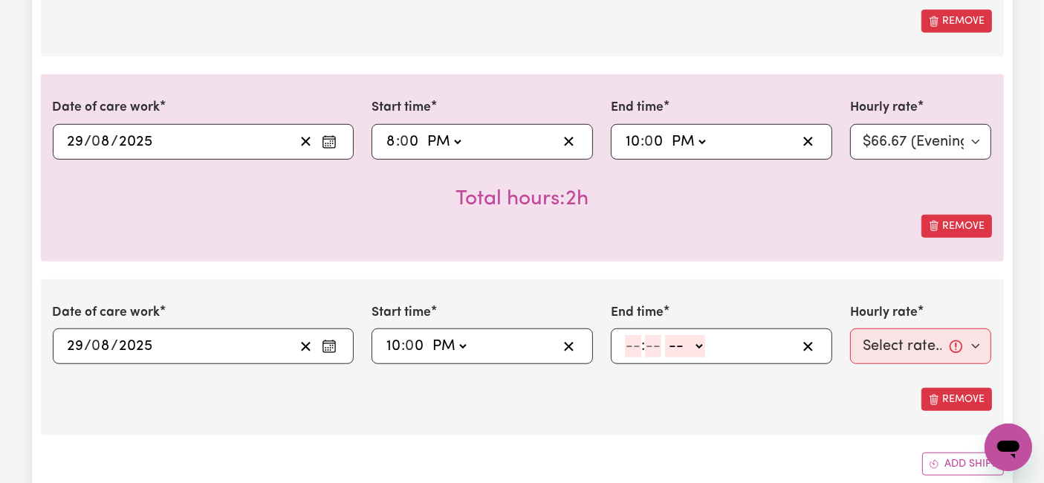
click at [452, 351] on select "AM PM" at bounding box center [449, 346] width 40 height 22
click at [429, 335] on select "AM PM" at bounding box center [449, 346] width 40 height 22
click at [631, 343] on input "number" at bounding box center [633, 346] width 16 height 22
type input "6"
type input "0"
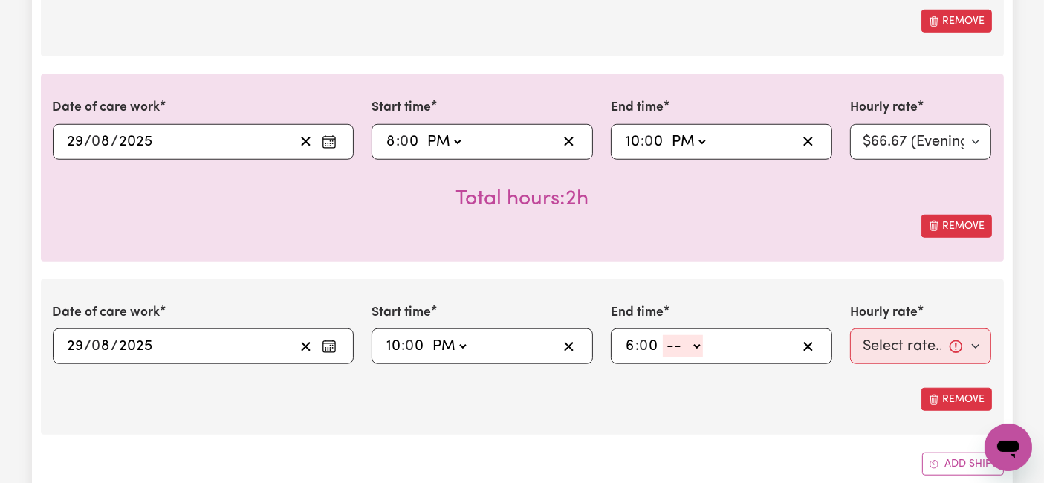
click at [685, 345] on select "-- AM PM" at bounding box center [683, 346] width 40 height 22
select select "am"
click at [663, 335] on select "-- AM PM" at bounding box center [683, 346] width 40 height 22
type input "06:00"
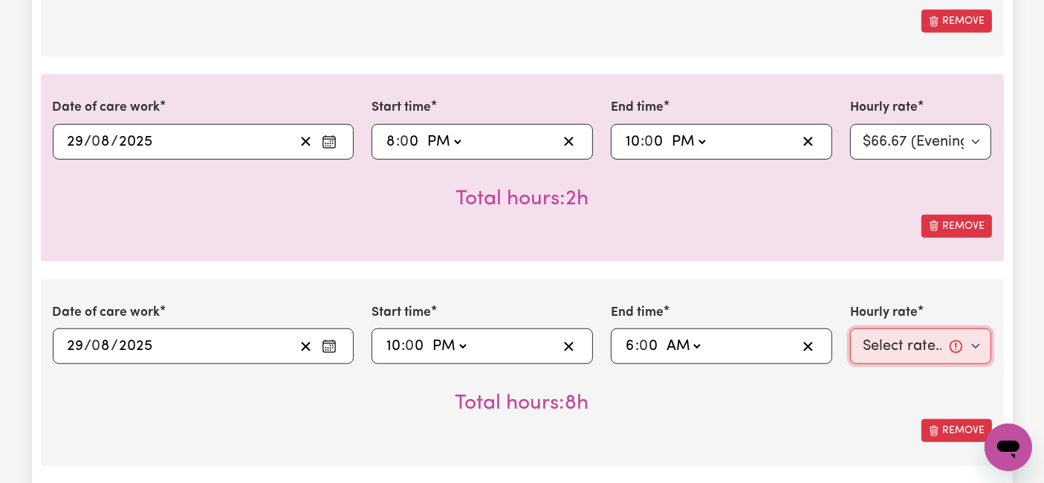
click at [863, 334] on select "Select rate... $54.21 (Weekday) $77.06 ([DATE]) $94.20 ([DATE]) $92.12 (Public …" at bounding box center [921, 347] width 142 height 36
select select "31.51-Overnight"
click at [850, 329] on select "Select rate... $54.21 (Weekday) $77.06 ([DATE]) $94.20 ([DATE]) $92.12 (Public …" at bounding box center [921, 347] width 142 height 36
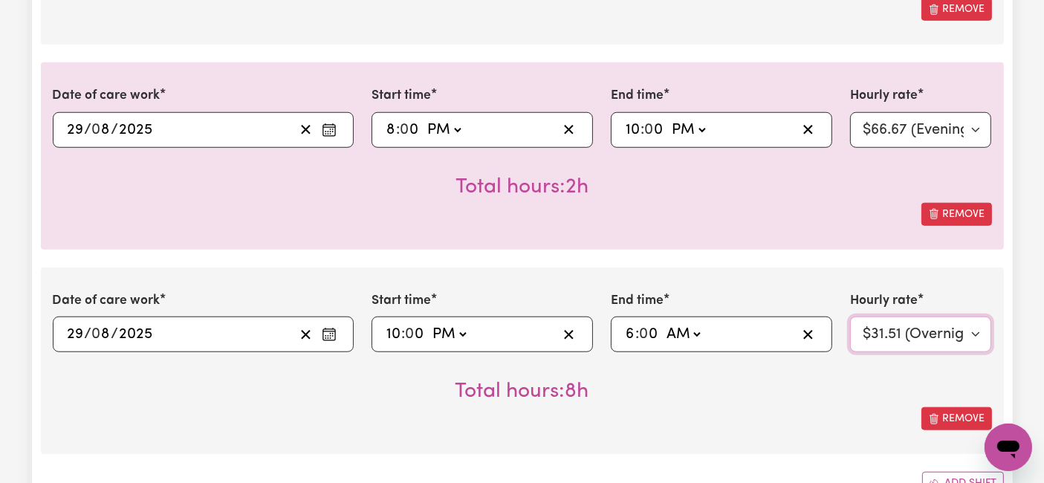
scroll to position [1403, 0]
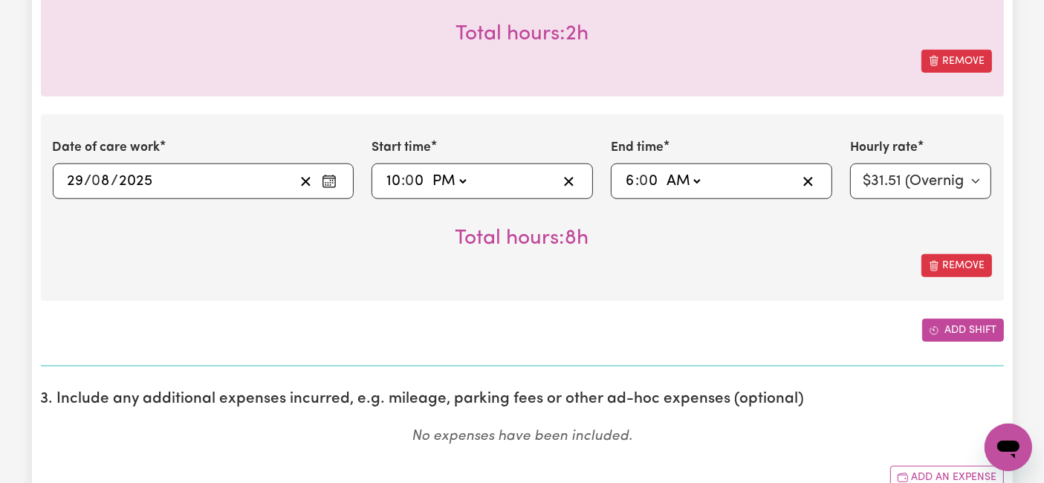
click at [948, 326] on button "Add shift" at bounding box center [963, 330] width 82 height 23
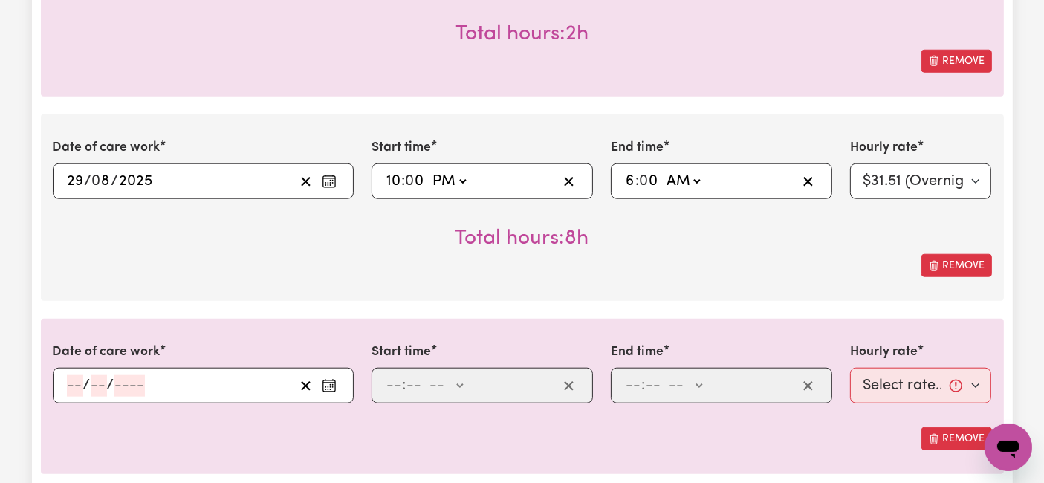
click at [68, 389] on input "number" at bounding box center [75, 386] width 16 height 22
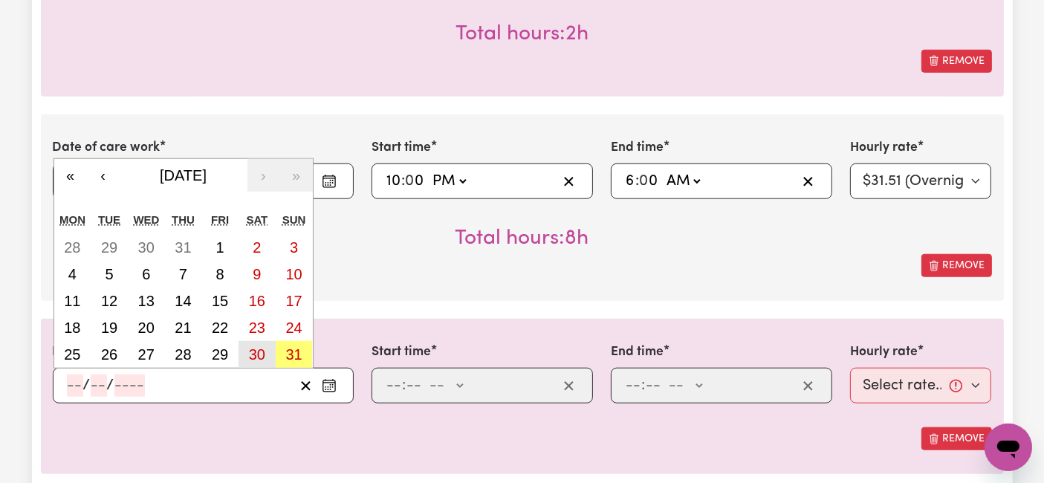
click at [253, 346] on abbr "30" at bounding box center [257, 354] width 16 height 16
type input "[DATE]"
type input "30"
type input "8"
type input "2025"
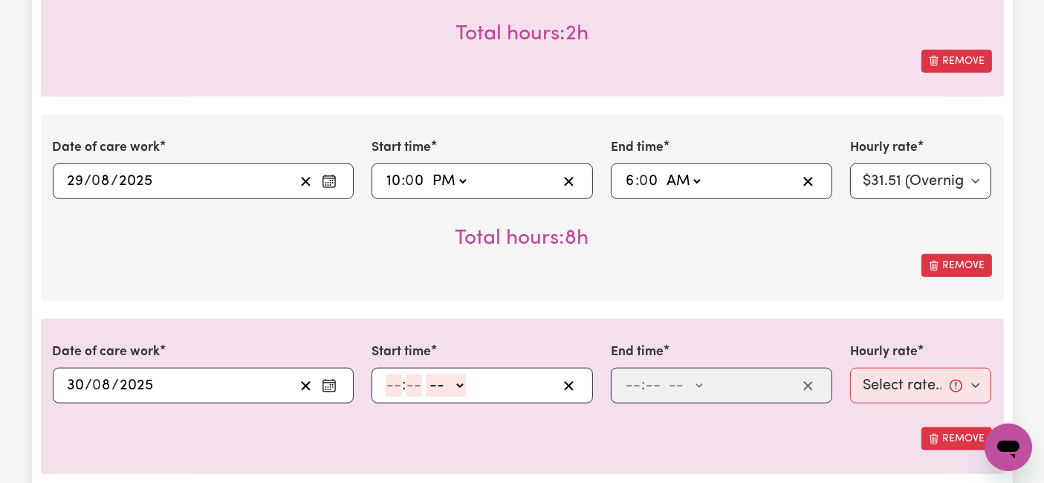
click at [398, 383] on input "number" at bounding box center [394, 386] width 16 height 22
type input "6"
type input "0"
click at [427, 387] on select "-- AM PM" at bounding box center [444, 386] width 40 height 22
select select "am"
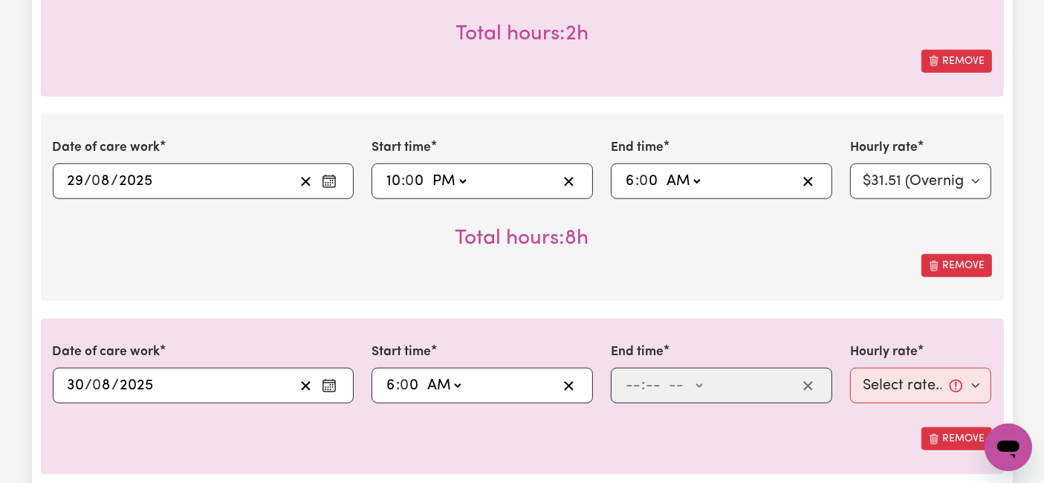
click at [424, 375] on select "-- AM PM" at bounding box center [444, 386] width 40 height 22
type input "06:00"
click at [638, 379] on input "number" at bounding box center [633, 386] width 16 height 22
type input "8"
type input "0"
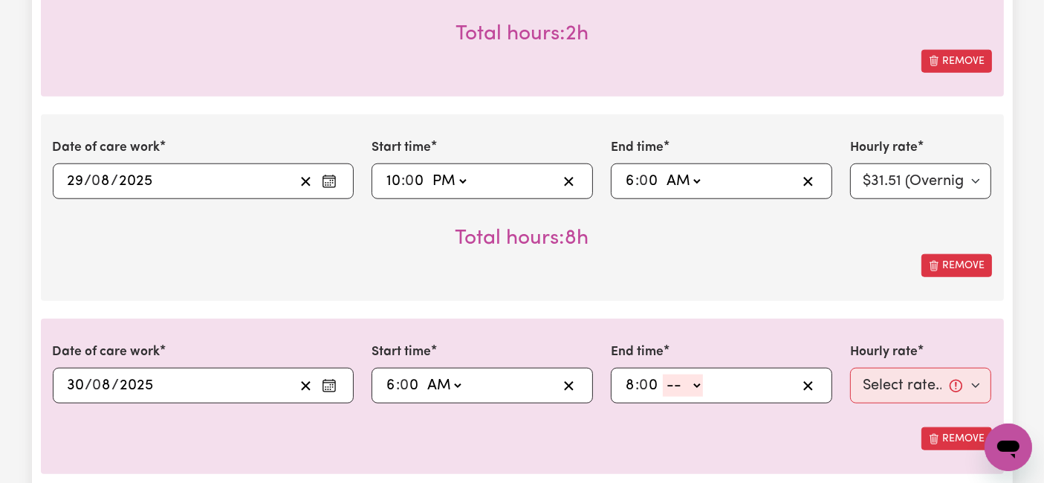
click at [694, 378] on select "-- AM PM" at bounding box center [683, 386] width 40 height 22
select select "am"
click at [663, 375] on select "-- AM PM" at bounding box center [683, 386] width 40 height 22
type input "08:00"
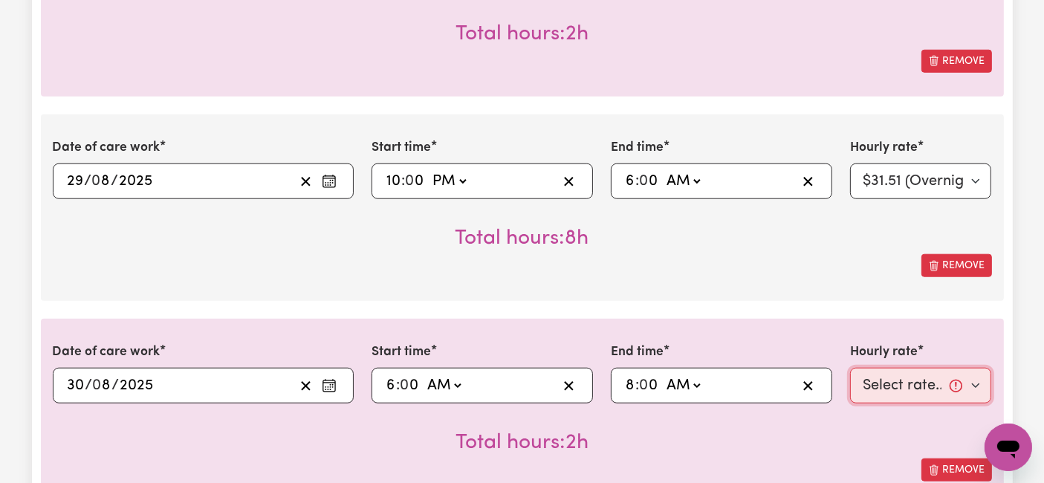
click at [881, 378] on select "Select rate... $54.21 (Weekday) $77.06 ([DATE]) $94.20 ([DATE]) $92.12 (Public …" at bounding box center [921, 386] width 142 height 36
select select "77.06-[DATE]"
click at [850, 368] on select "Select rate... $54.21 (Weekday) $77.06 ([DATE]) $94.20 ([DATE]) $92.12 (Public …" at bounding box center [921, 386] width 142 height 36
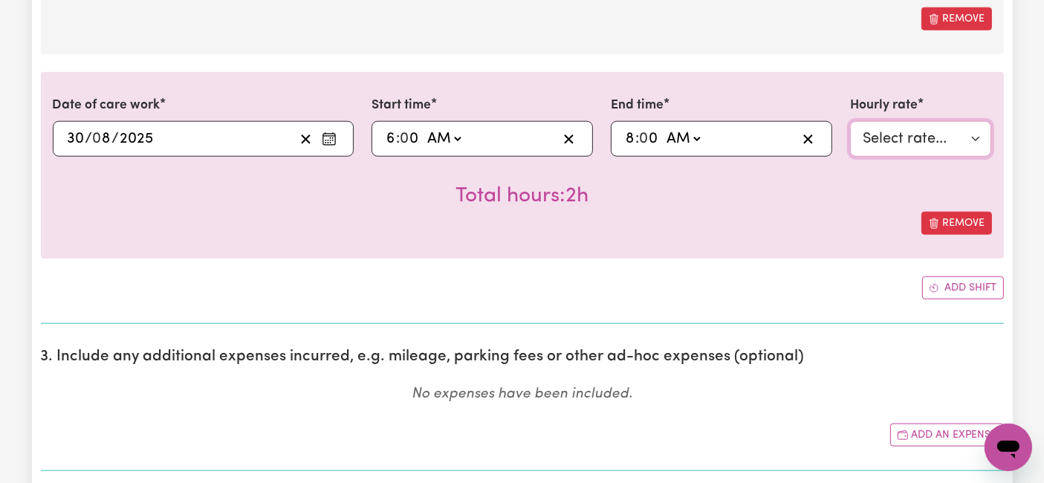
scroll to position [1652, 0]
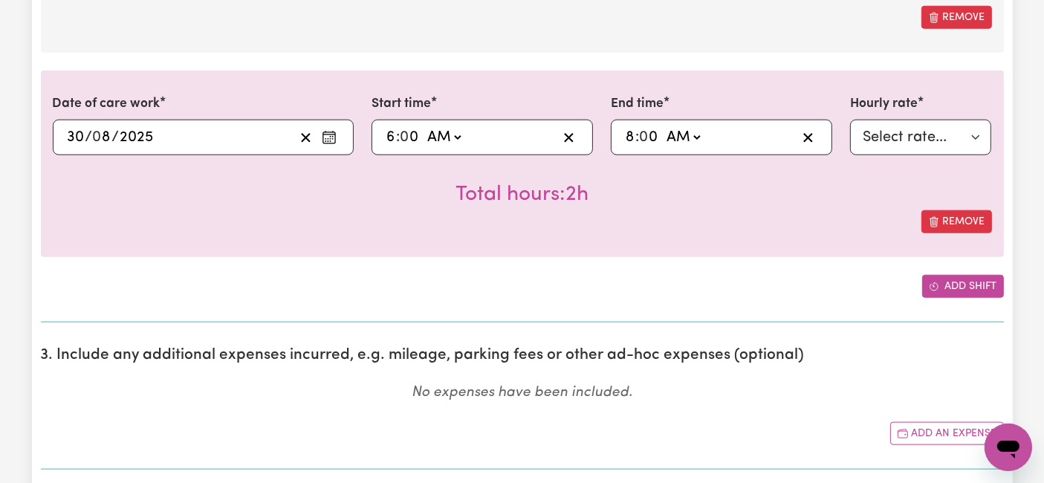
click at [954, 288] on button "Add shift" at bounding box center [963, 286] width 82 height 23
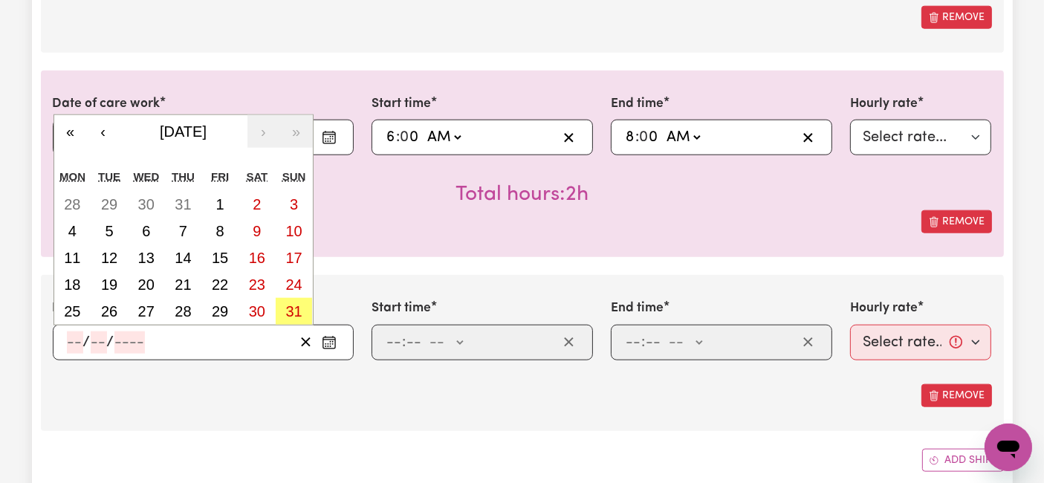
click at [81, 343] on input "number" at bounding box center [75, 343] width 16 height 22
click at [293, 303] on abbr "31" at bounding box center [293, 311] width 16 height 16
type input "[DATE]"
type input "31"
type input "8"
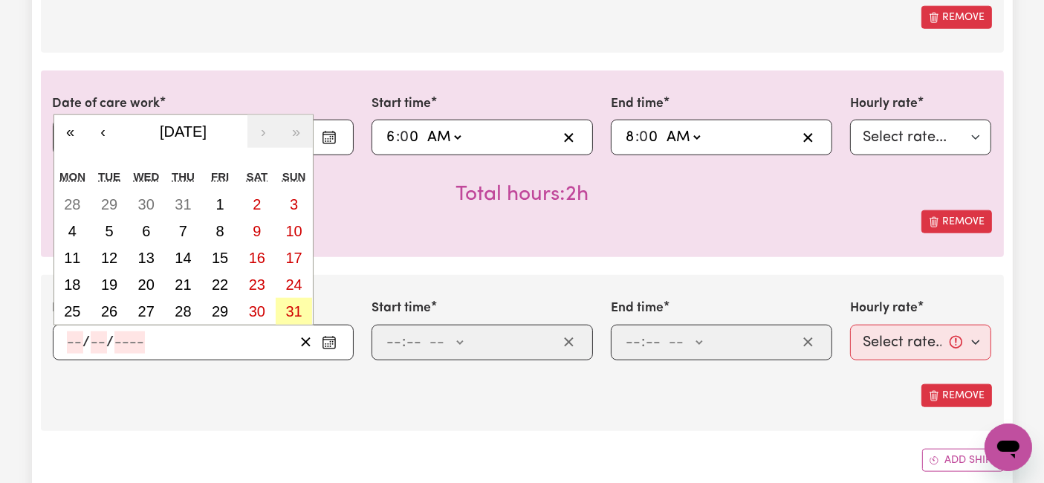
type input "2025"
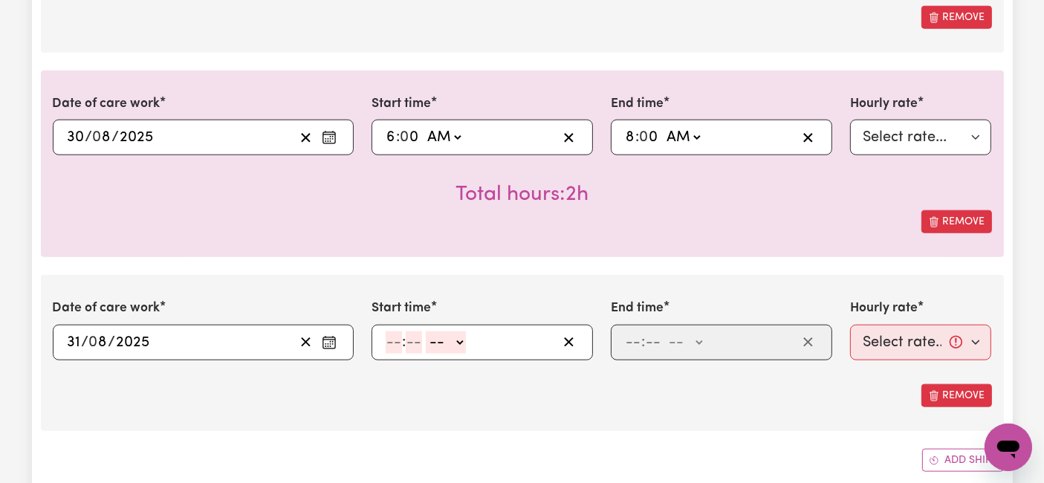
click at [399, 340] on input "number" at bounding box center [394, 343] width 16 height 22
type input "8"
type input "0"
click at [442, 340] on select "-- AM PM" at bounding box center [444, 343] width 40 height 22
select select "pm"
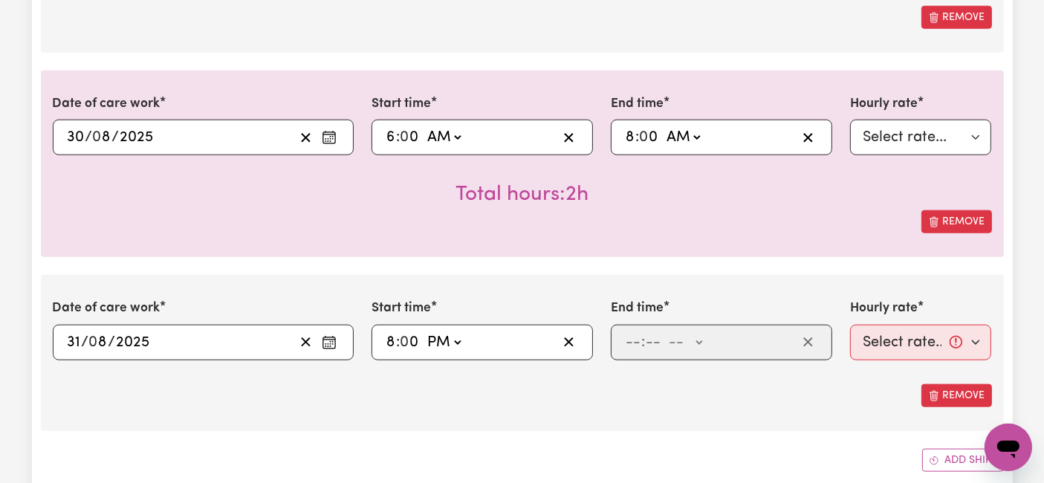
click at [424, 332] on select "-- AM PM" at bounding box center [444, 343] width 40 height 22
type input "20:00"
click at [626, 342] on input "number" at bounding box center [633, 343] width 16 height 22
type input "10"
type input "0"
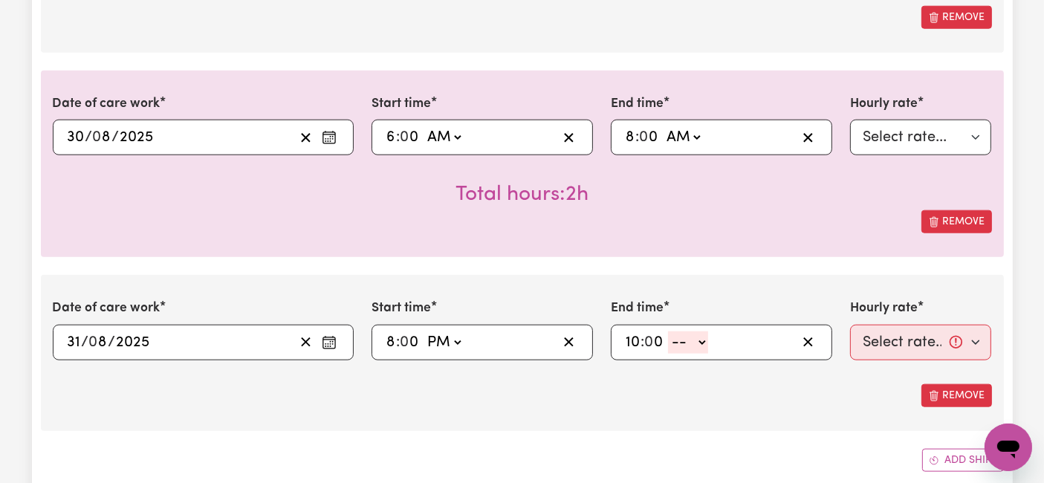
click at [691, 343] on select "-- AM PM" at bounding box center [688, 343] width 40 height 22
select select "pm"
click at [668, 332] on select "-- AM PM" at bounding box center [688, 343] width 40 height 22
type input "22:00"
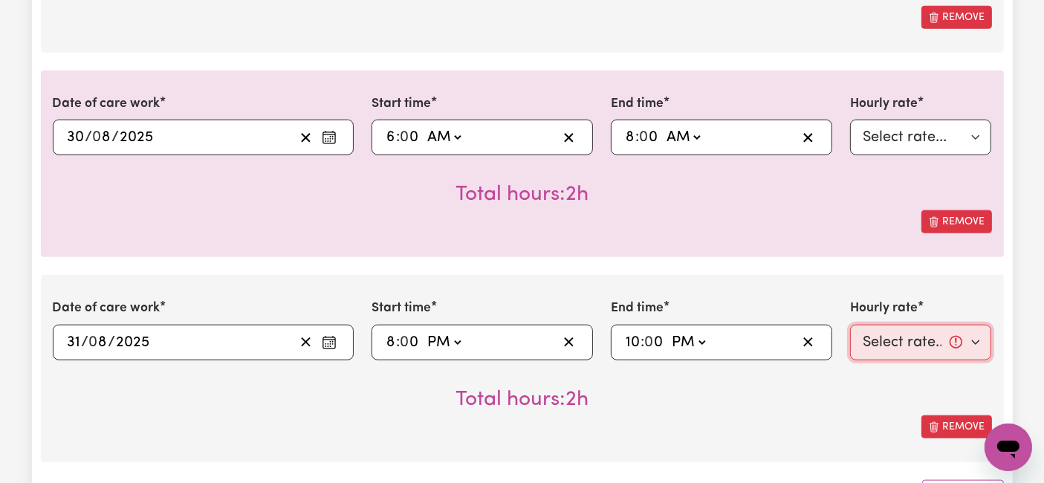
click at [864, 345] on select "Select rate... $54.21 (Weekday) $77.06 ([DATE]) $94.20 ([DATE]) $92.12 (Public …" at bounding box center [921, 343] width 142 height 36
select select "94.2-[DATE]"
click at [850, 325] on select "Select rate... $54.21 (Weekday) $77.06 ([DATE]) $94.20 ([DATE]) $92.12 (Public …" at bounding box center [921, 343] width 142 height 36
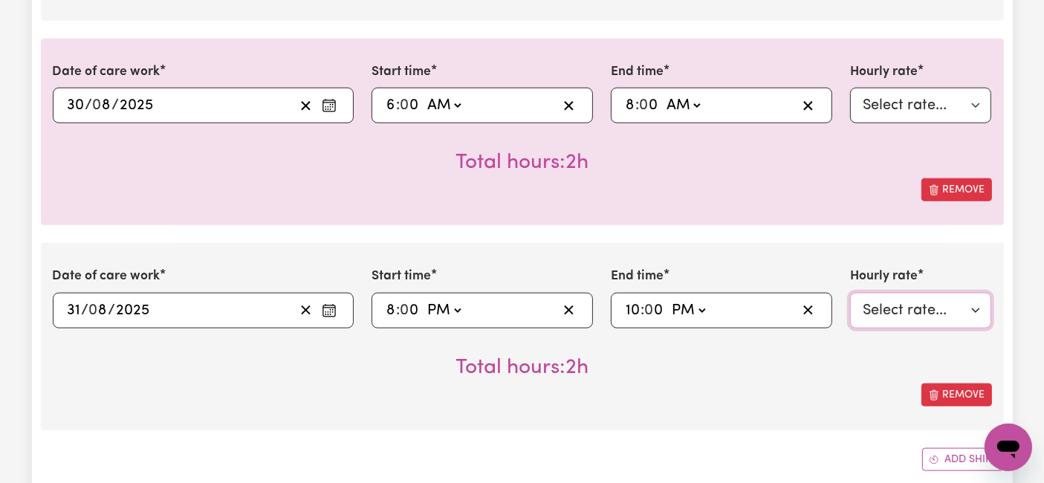
scroll to position [1734, 0]
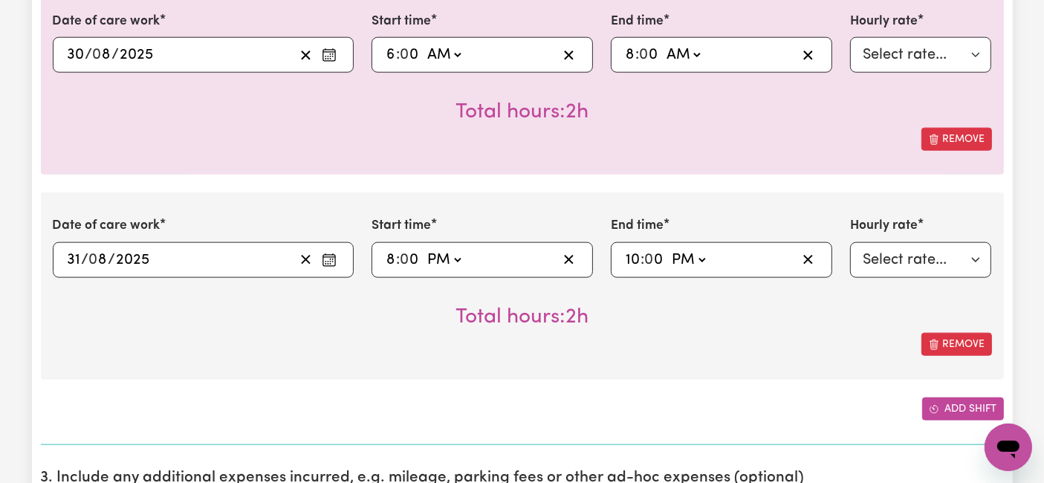
click at [948, 398] on button "Add shift" at bounding box center [963, 409] width 82 height 23
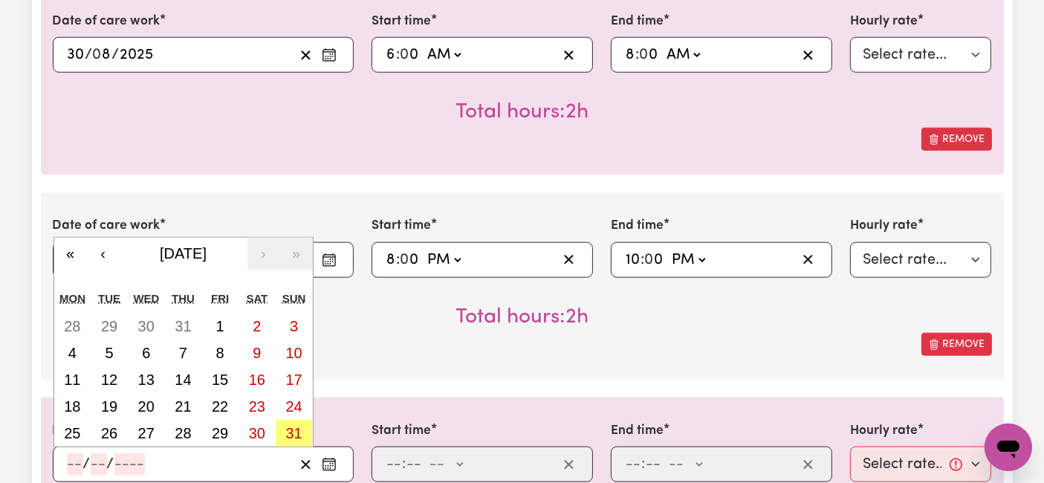
click at [77, 462] on input "number" at bounding box center [75, 464] width 16 height 22
click at [301, 420] on button "31" at bounding box center [294, 433] width 37 height 27
type input "[DATE]"
type input "31"
type input "8"
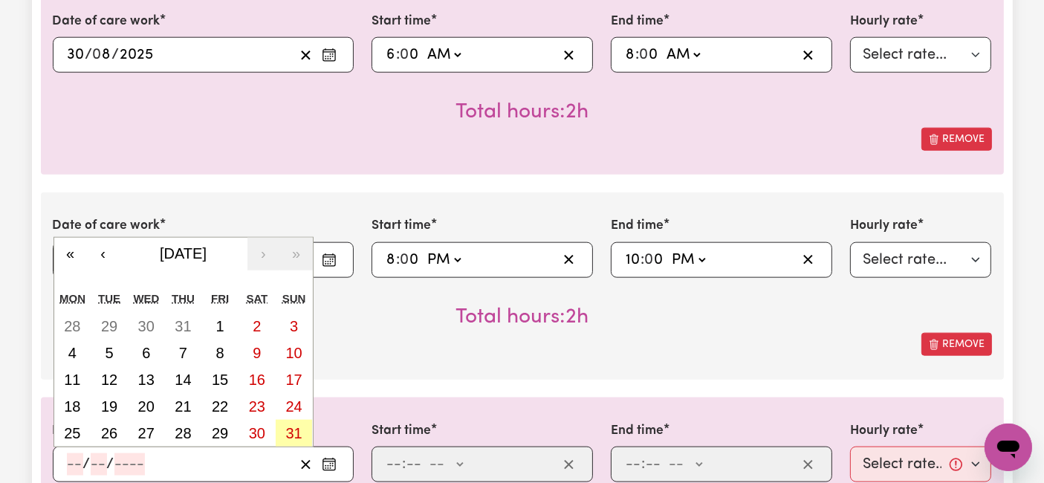
type input "2025"
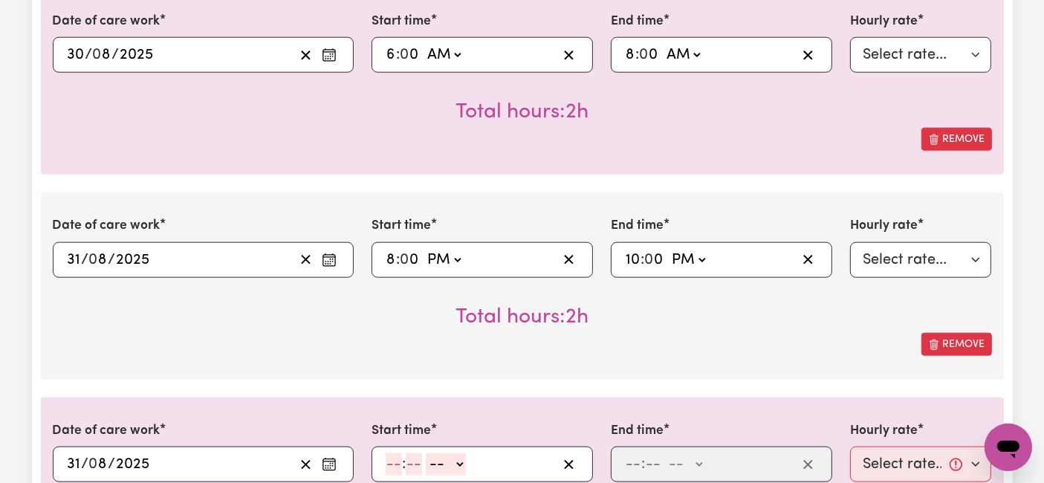
click at [394, 455] on input "number" at bounding box center [394, 464] width 16 height 22
type input "10"
type input "0"
click at [444, 456] on select "-- AM PM" at bounding box center [449, 464] width 40 height 22
select select "pm"
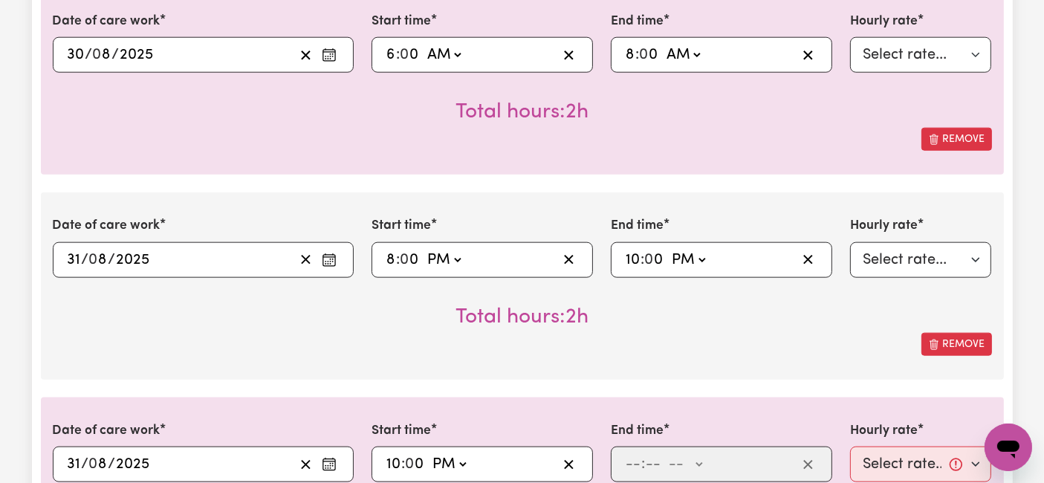
click at [429, 453] on select "-- AM PM" at bounding box center [449, 464] width 40 height 22
type input "22:00"
click at [636, 463] on input "number" at bounding box center [633, 464] width 16 height 22
type input "6"
type input "0"
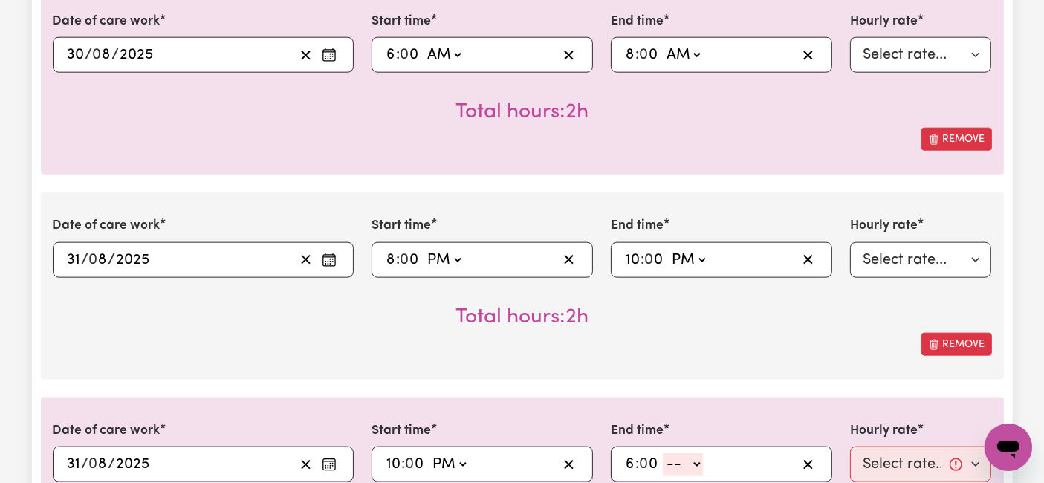
click at [681, 454] on select "-- AM PM" at bounding box center [683, 464] width 40 height 22
select select "am"
click at [663, 453] on select "-- AM PM" at bounding box center [683, 464] width 40 height 22
type input "06:00"
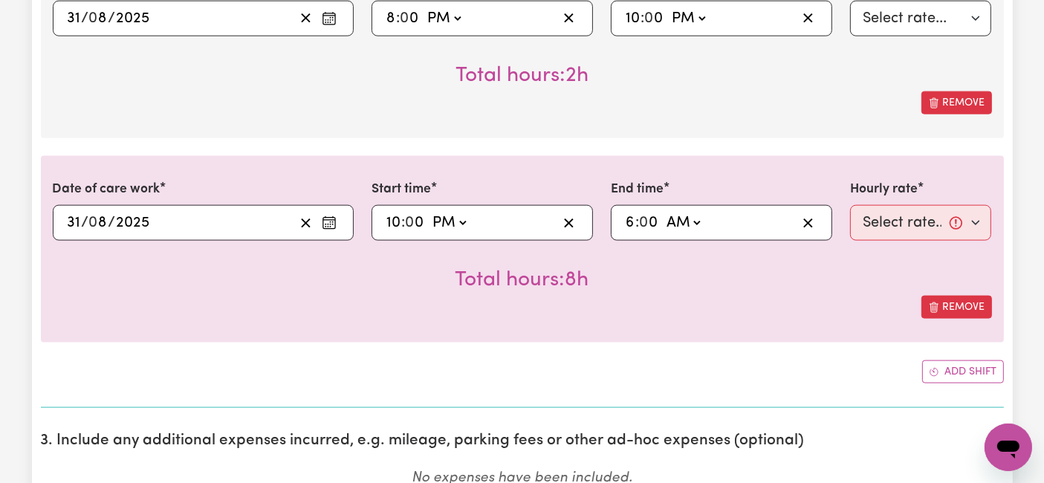
scroll to position [1982, 0]
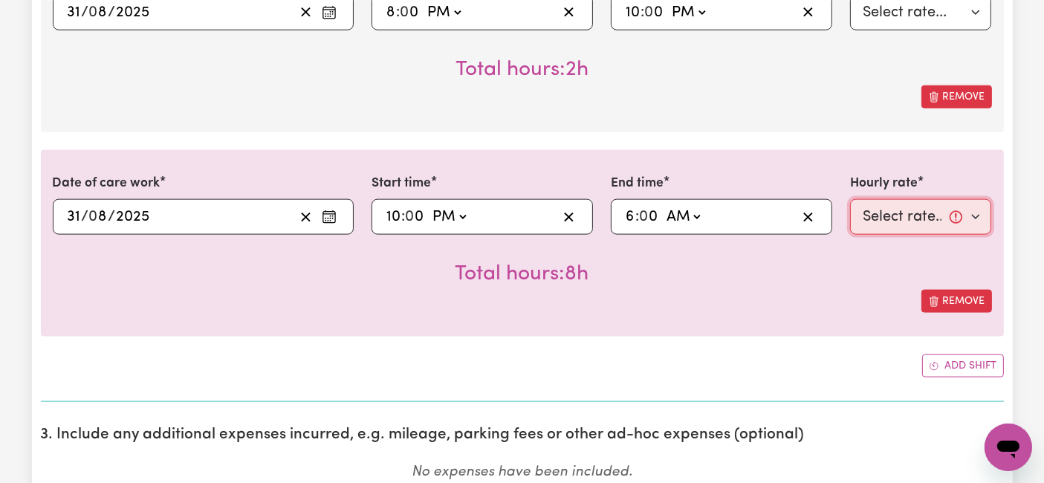
click at [881, 222] on select "Select rate... $54.21 (Weekday) $77.06 ([DATE]) $94.20 ([DATE]) $92.12 (Public …" at bounding box center [921, 217] width 142 height 36
select select "31.51-Overnight"
click at [850, 199] on select "Select rate... $54.21 (Weekday) $77.06 ([DATE]) $94.20 ([DATE]) $92.12 (Public …" at bounding box center [921, 217] width 142 height 36
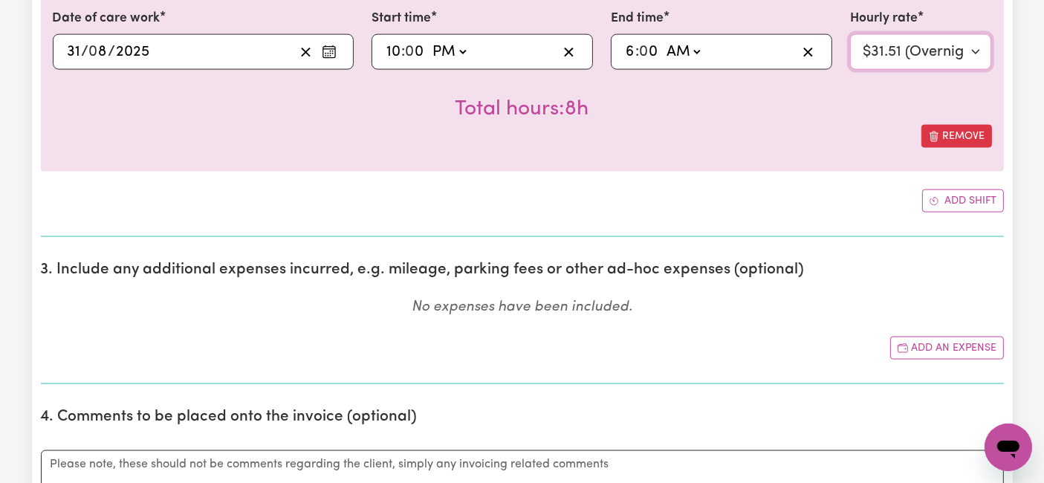
scroll to position [2147, 0]
click at [912, 340] on button "Add an expense" at bounding box center [947, 348] width 114 height 23
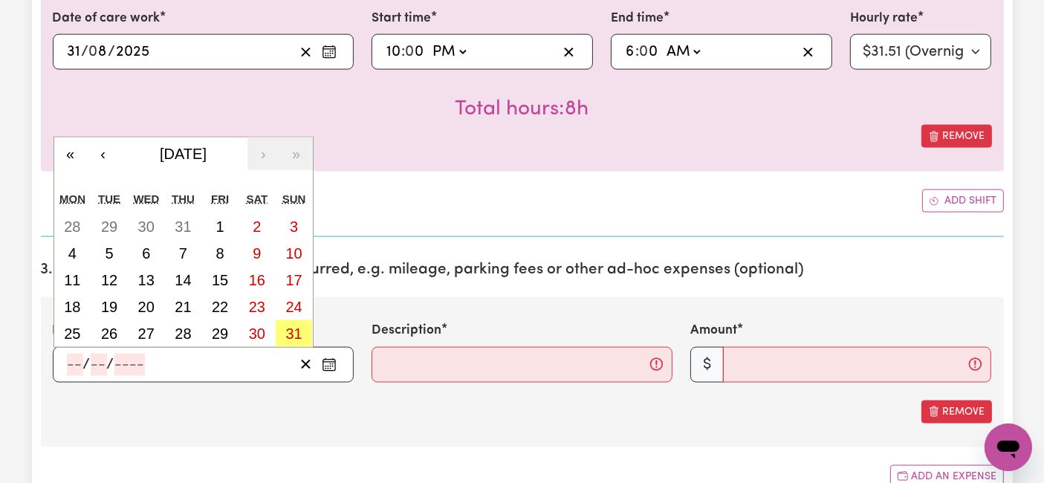
click at [74, 358] on input "number" at bounding box center [75, 365] width 16 height 22
click at [70, 326] on abbr "25" at bounding box center [72, 334] width 16 height 16
type input "[DATE]"
type input "25"
type input "8"
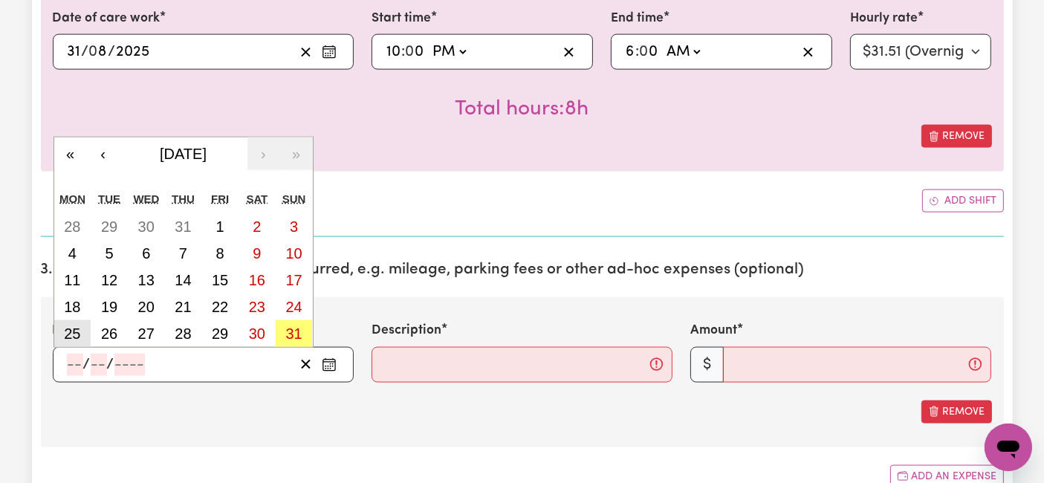
type input "2025"
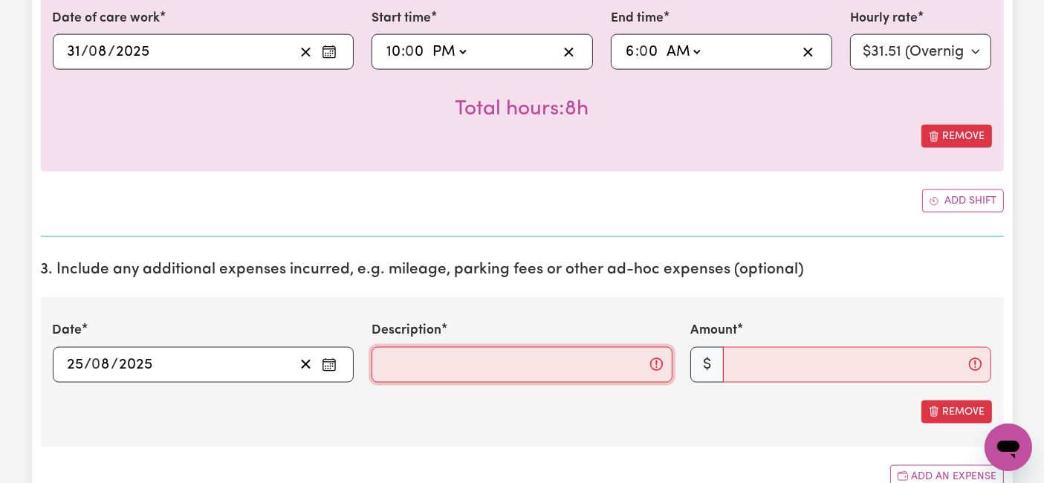
click at [537, 351] on input "Description" at bounding box center [522, 365] width 301 height 36
paste input "Travel from home to [GEOGRAPHIC_DATA][PERSON_NAME], [GEOGRAPHIC_DATA] and back …"
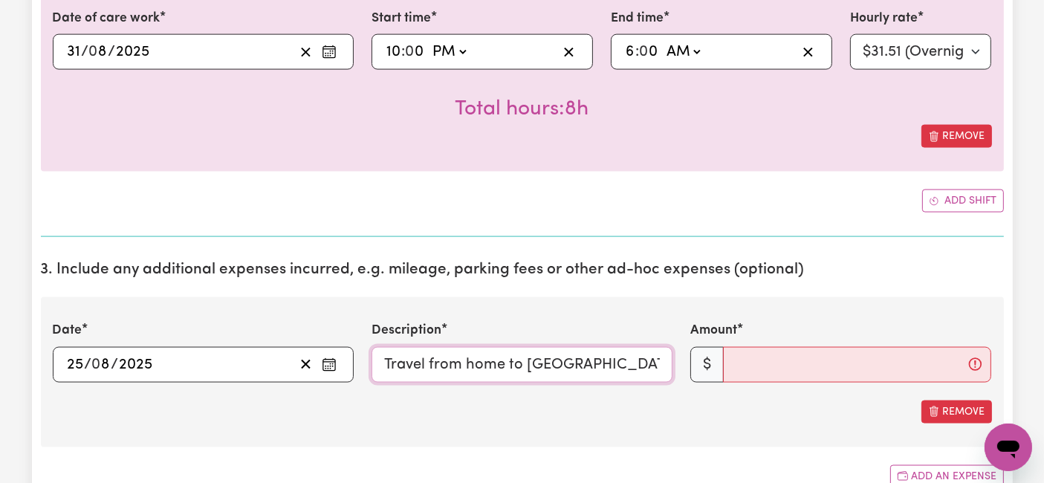
scroll to position [0, 358]
drag, startPoint x: 562, startPoint y: 355, endPoint x: 678, endPoint y: 351, distance: 116.0
click at [678, 351] on div "Description Travel from home to [GEOGRAPHIC_DATA][PERSON_NAME], [GEOGRAPHIC_DAT…" at bounding box center [522, 351] width 319 height 61
click at [622, 353] on input "Travel from home to [GEOGRAPHIC_DATA][PERSON_NAME], [GEOGRAPHIC_DATA] and back …" at bounding box center [522, 365] width 301 height 36
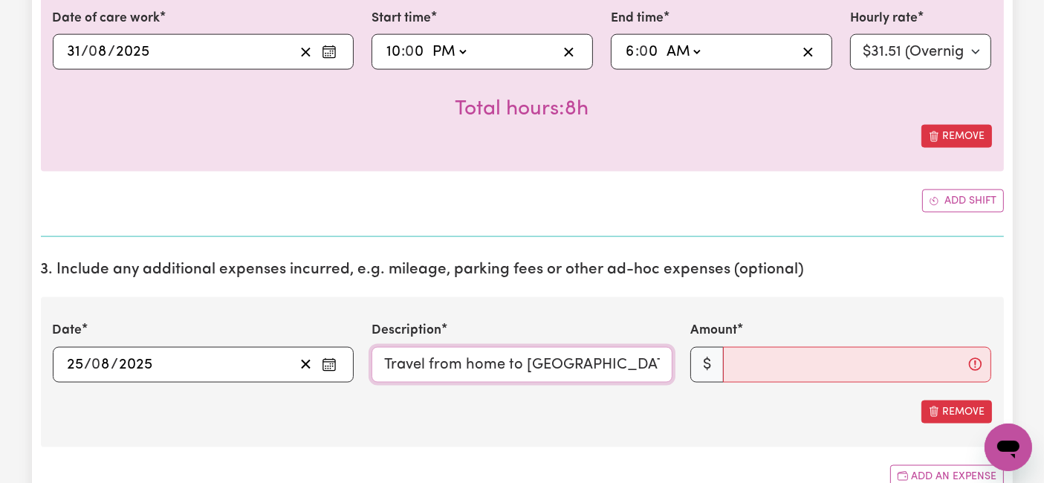
drag, startPoint x: 618, startPoint y: 360, endPoint x: 274, endPoint y: 334, distance: 344.3
click at [274, 334] on div "Date [DATE] 25 / 0 8 / 2025 « ‹ [DATE] › » Mon Tue Wed Thu Fri Sat Sun 28 29 30…" at bounding box center [522, 351] width 957 height 61
type input "Travel from home to [GEOGRAPHIC_DATA][PERSON_NAME], [GEOGRAPHIC_DATA] and back …"
drag, startPoint x: 762, startPoint y: 345, endPoint x: 764, endPoint y: 352, distance: 7.8
click at [763, 347] on input "Amount" at bounding box center [857, 365] width 268 height 36
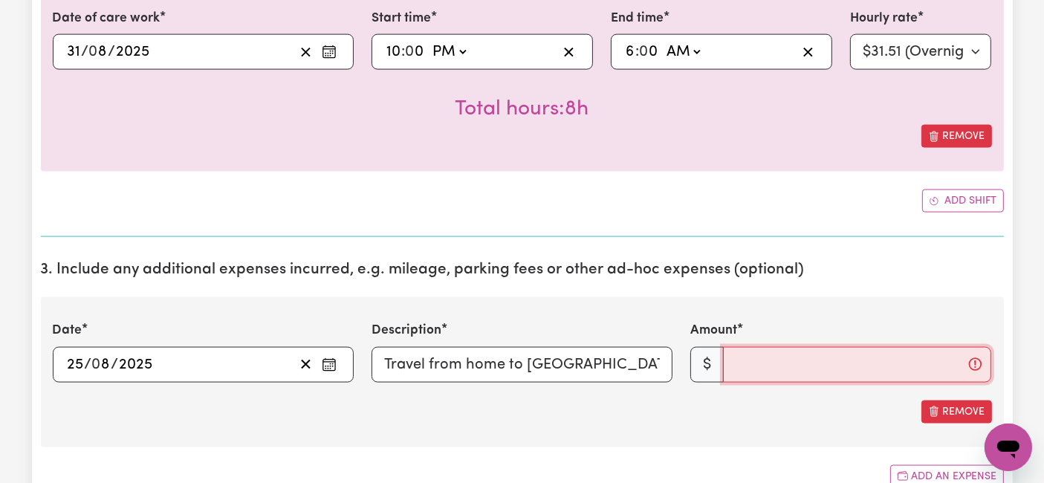
click at [764, 358] on input "Amount" at bounding box center [857, 365] width 268 height 36
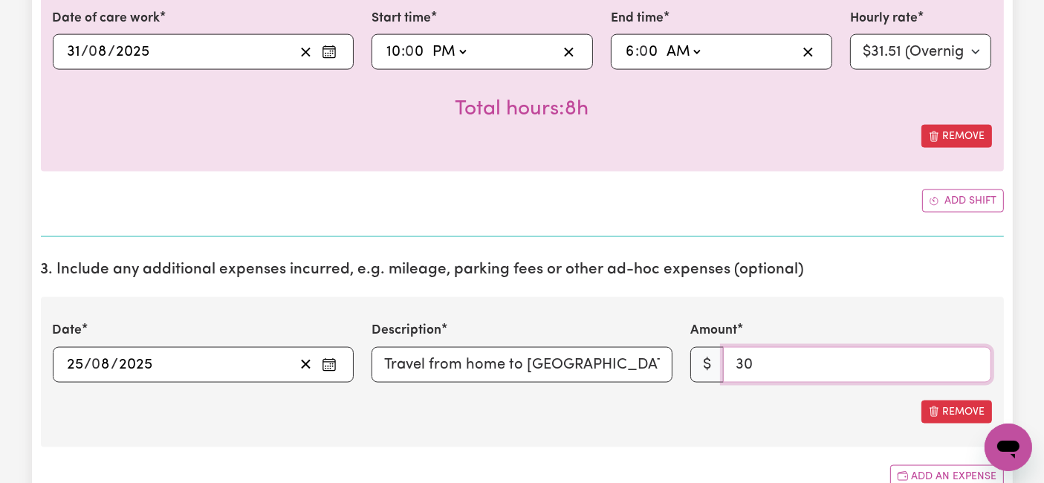
click at [830, 375] on input "30" at bounding box center [857, 365] width 268 height 36
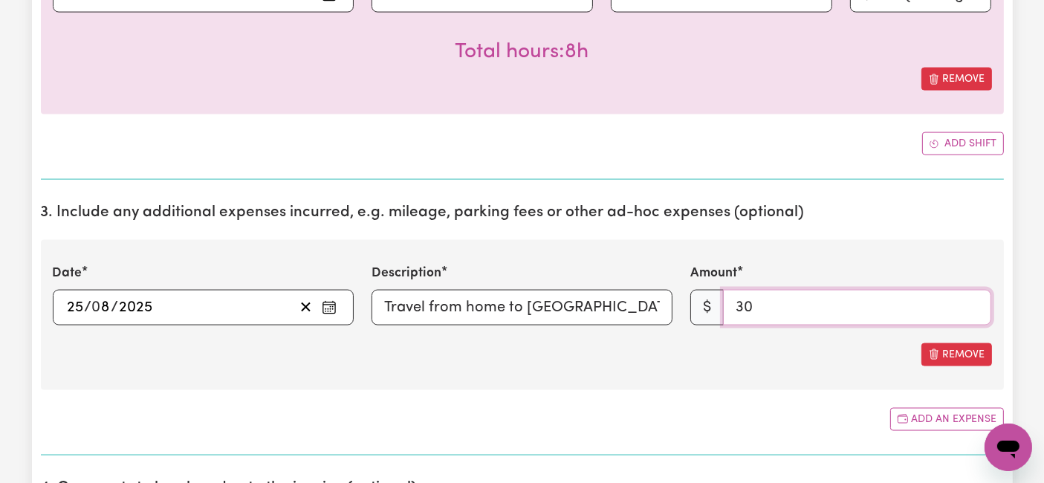
scroll to position [2230, 0]
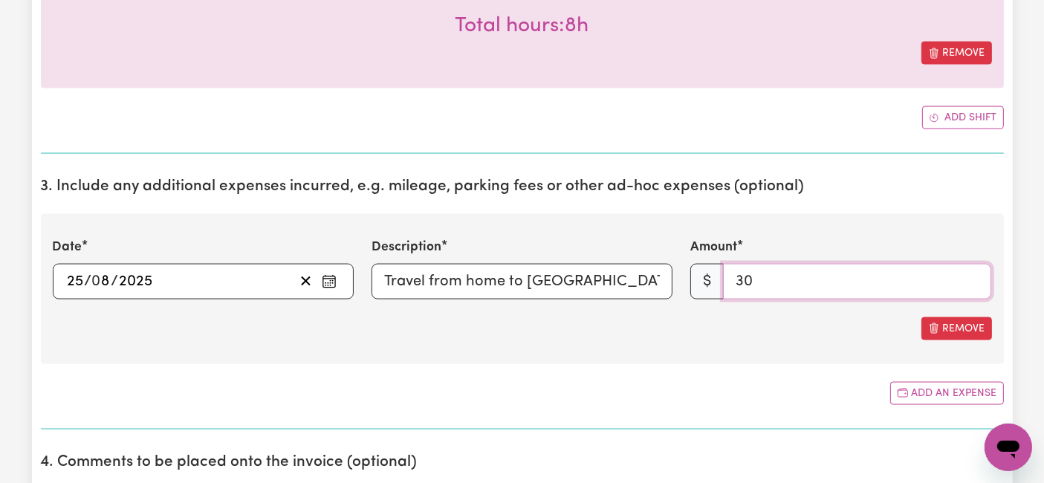
type input "30"
drag, startPoint x: 575, startPoint y: 279, endPoint x: 802, endPoint y: 277, distance: 227.5
click at [802, 277] on div "Date [DATE] 25 / 0 8 / 2025 « ‹ [DATE] › » Mon Tue Wed Thu Fri Sat Sun 28 29 30…" at bounding box center [522, 268] width 957 height 61
click at [609, 269] on input "Travel from home to [GEOGRAPHIC_DATA][PERSON_NAME], [GEOGRAPHIC_DATA] and back …" at bounding box center [522, 282] width 301 height 36
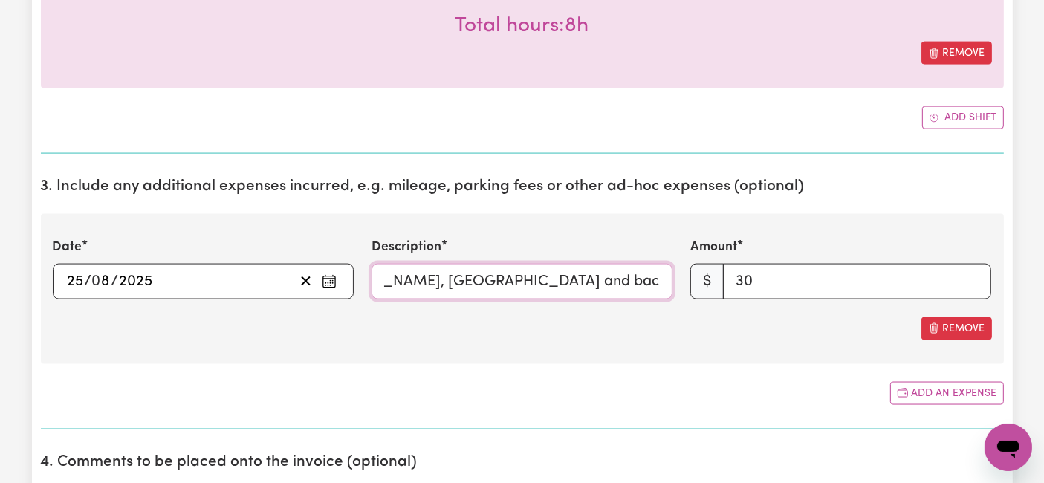
drag, startPoint x: 547, startPoint y: 274, endPoint x: 758, endPoint y: 274, distance: 211.1
click at [758, 274] on div "Date [DATE] 25 / 0 8 / 2025 « ‹ [DATE] › » Mon Tue Wed Thu Fri Sat Sun 28 29 30…" at bounding box center [522, 268] width 957 height 61
click at [524, 349] on div "Date [DATE] 25 / 0 8 / 2025 « ‹ [DATE] › » Mon Tue Wed Thu Fri Sat Sun 28 29 30…" at bounding box center [522, 288] width 963 height 149
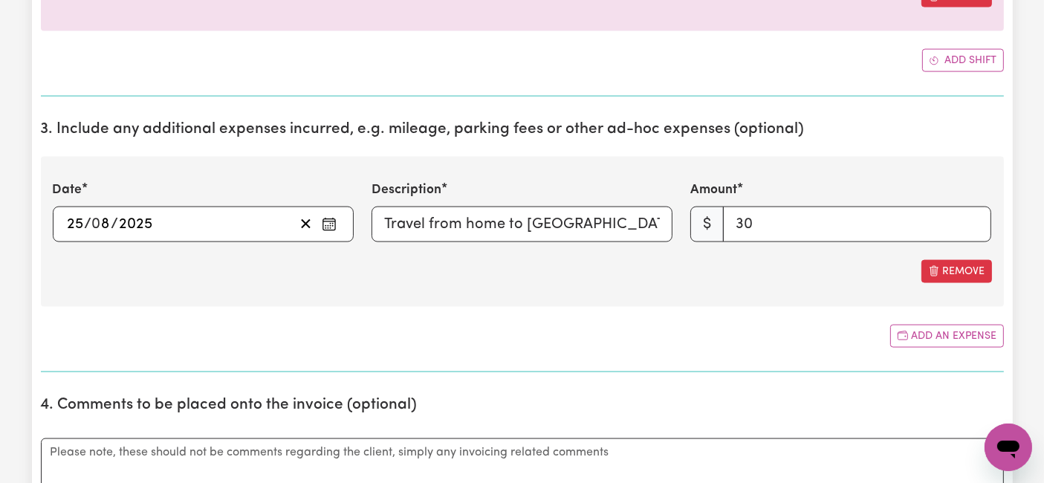
scroll to position [2312, 0]
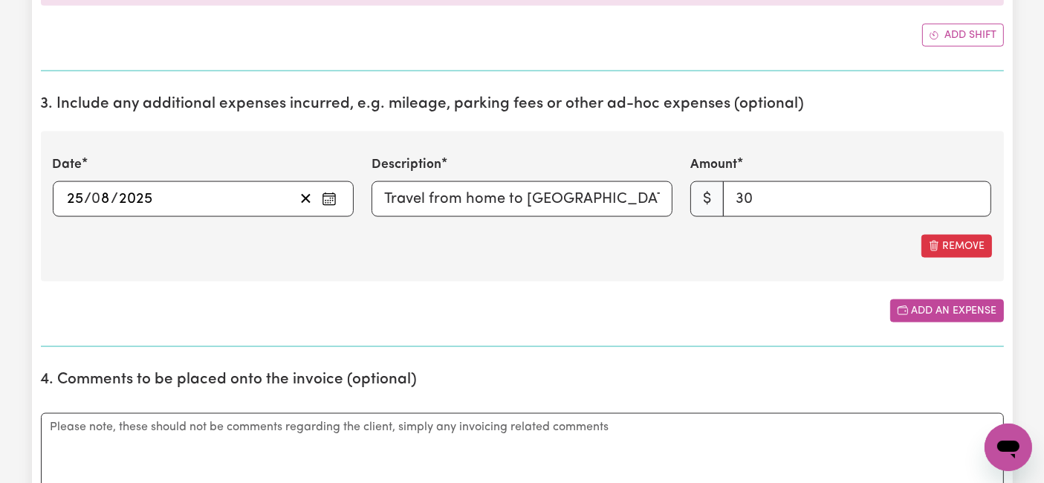
click at [955, 300] on button "Add an expense" at bounding box center [947, 311] width 114 height 23
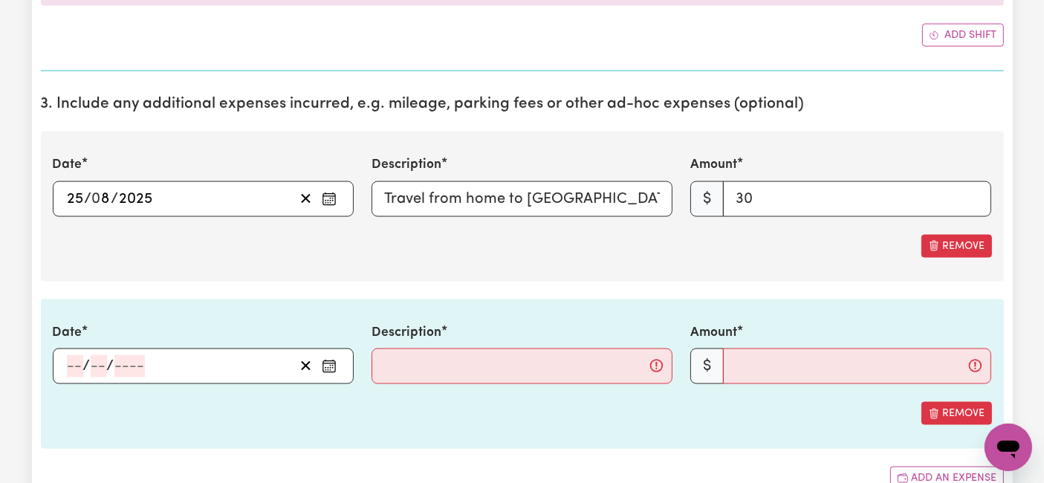
click at [74, 365] on input "number" at bounding box center [75, 366] width 16 height 22
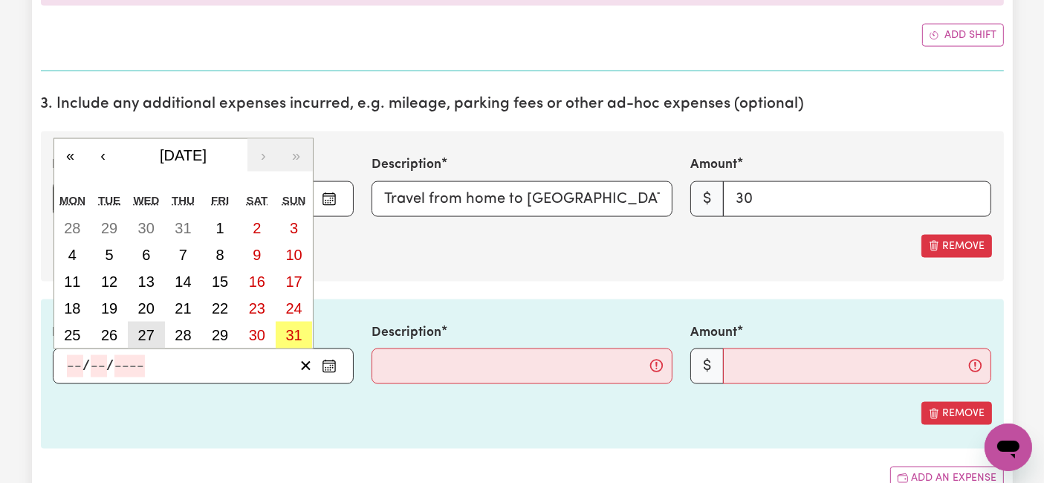
click at [146, 327] on abbr "27" at bounding box center [146, 335] width 16 height 16
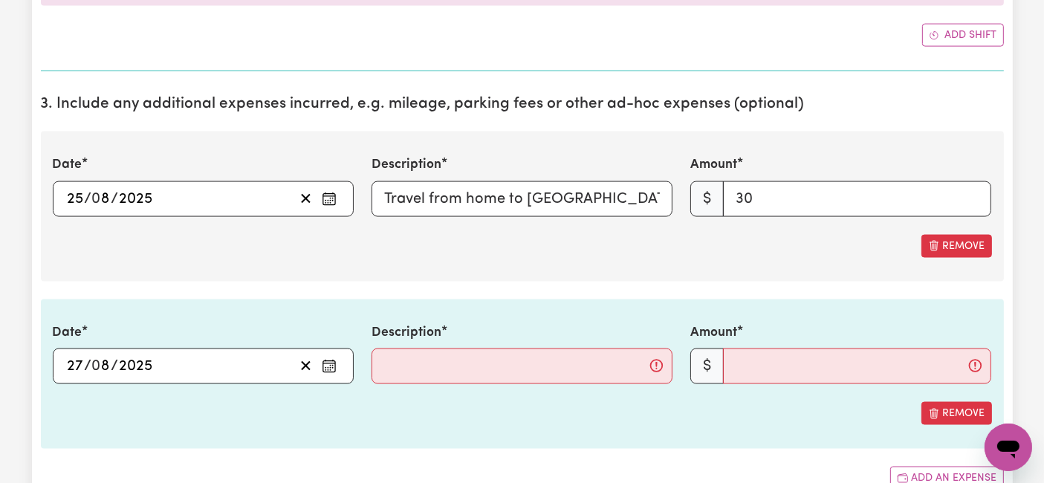
type input "[DATE]"
type input "27"
type input "8"
type input "2025"
click at [462, 368] on input "Description" at bounding box center [522, 367] width 301 height 36
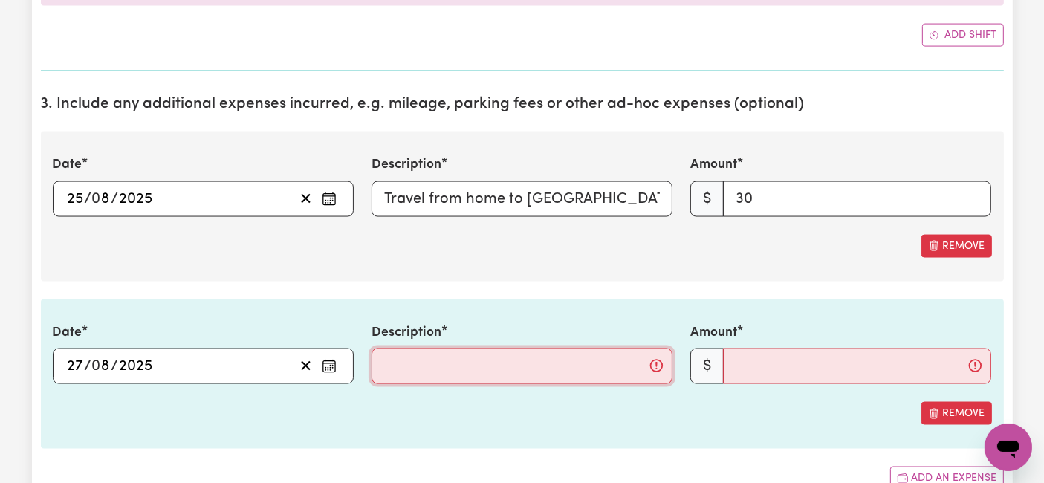
paste input "Travel from home to [PERSON_NAME][GEOGRAPHIC_DATA], Reservoir and back (46km), …"
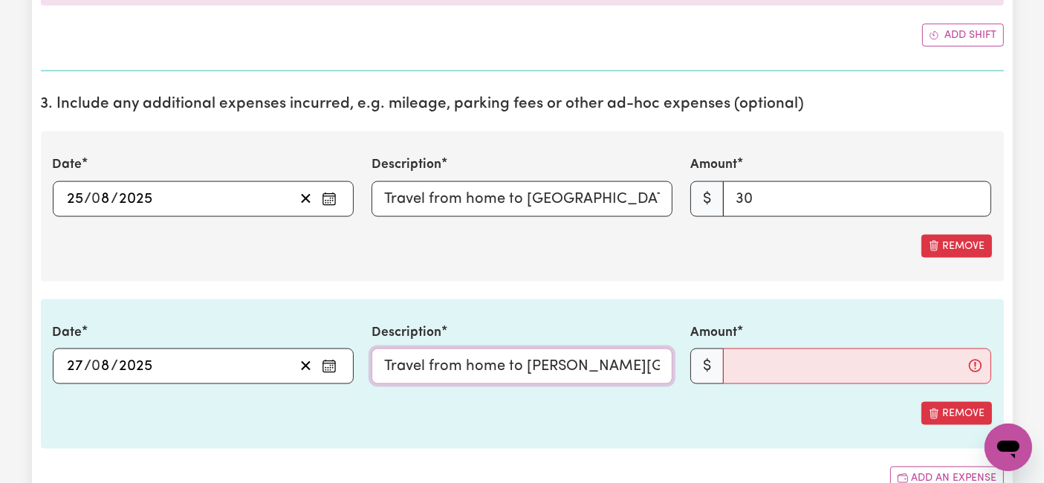
scroll to position [0, 419]
type input "Travel from home to [PERSON_NAME][GEOGRAPHIC_DATA], Reservoir and back (46km), …"
click at [766, 364] on input "Amount" at bounding box center [857, 367] width 268 height 36
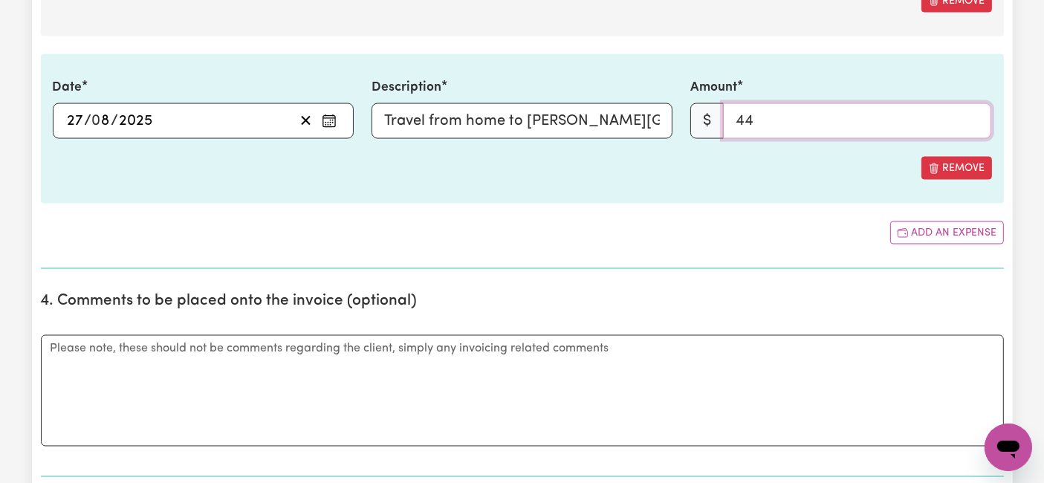
scroll to position [2560, 0]
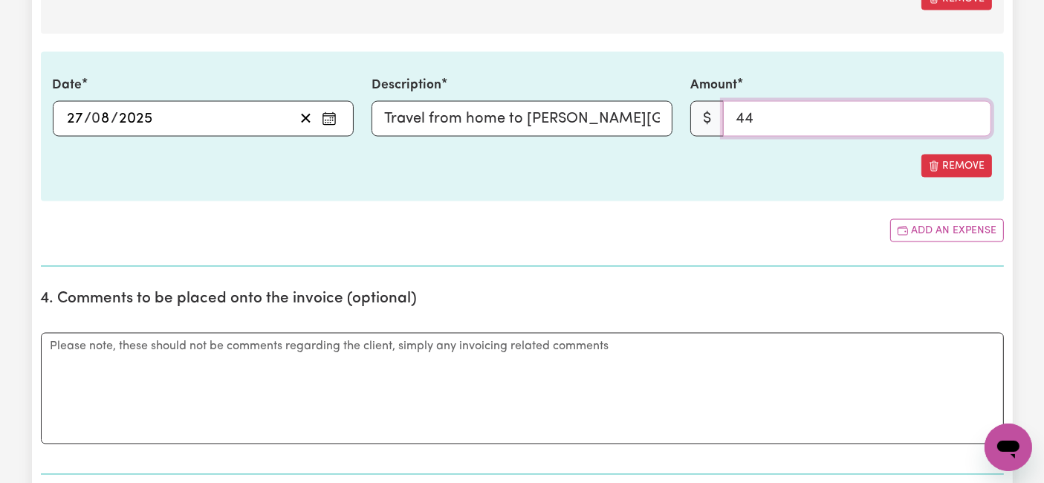
type input "44"
click at [395, 354] on textarea "Comments" at bounding box center [522, 388] width 963 height 111
click at [343, 375] on textarea "Comments" at bounding box center [522, 388] width 963 height 111
paste textarea "Loremi 24 Dolors 3:52am – Con adip el se doe tem incidi, utla etdo magn al eni.…"
type textarea "Loremi 24 Dolors 3:52am – Con adip el se doe tem incidi, utla etdo magn al eni.…"
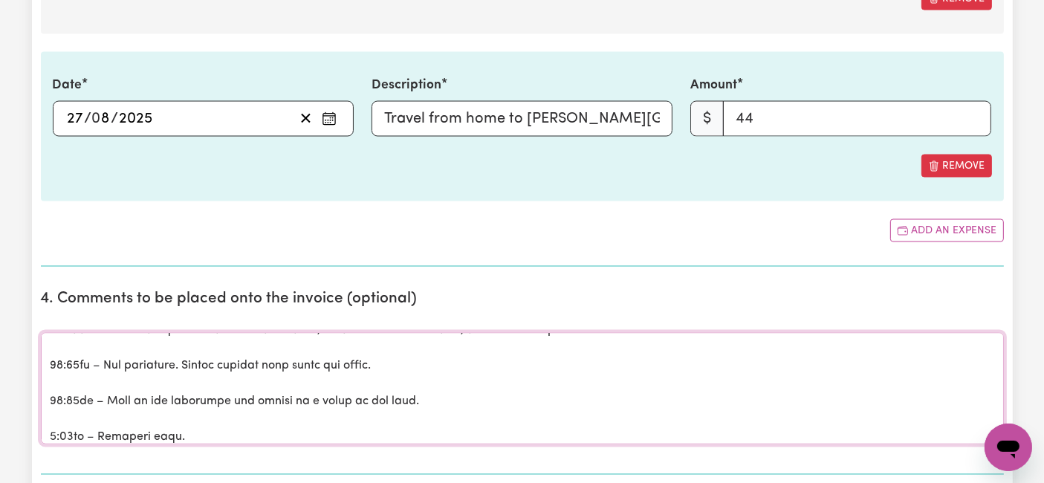
scroll to position [0, 0]
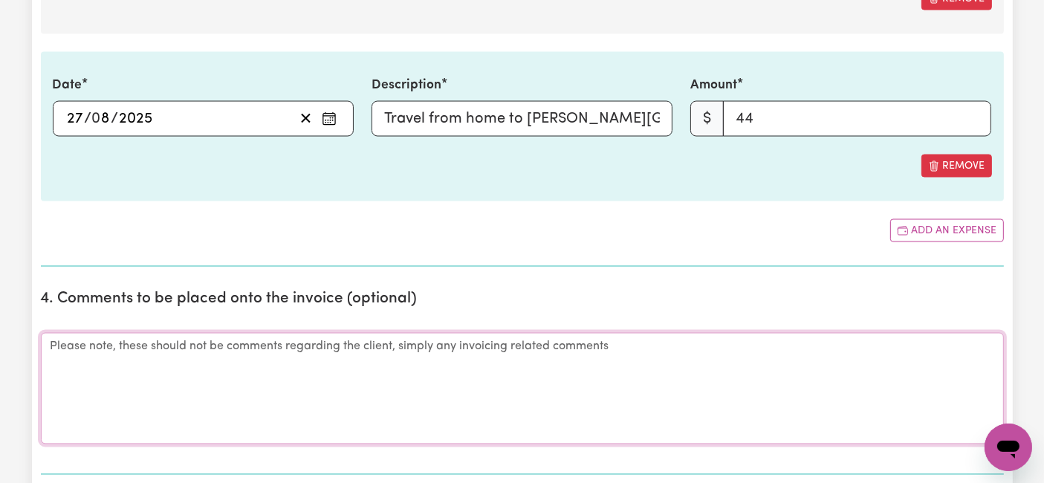
click at [80, 343] on textarea "Comments" at bounding box center [522, 388] width 963 height 111
paste textarea "Loremi 40 Dolors 6:55am – Con adip el se doe tem incidi, utla etdo magn al eni.…"
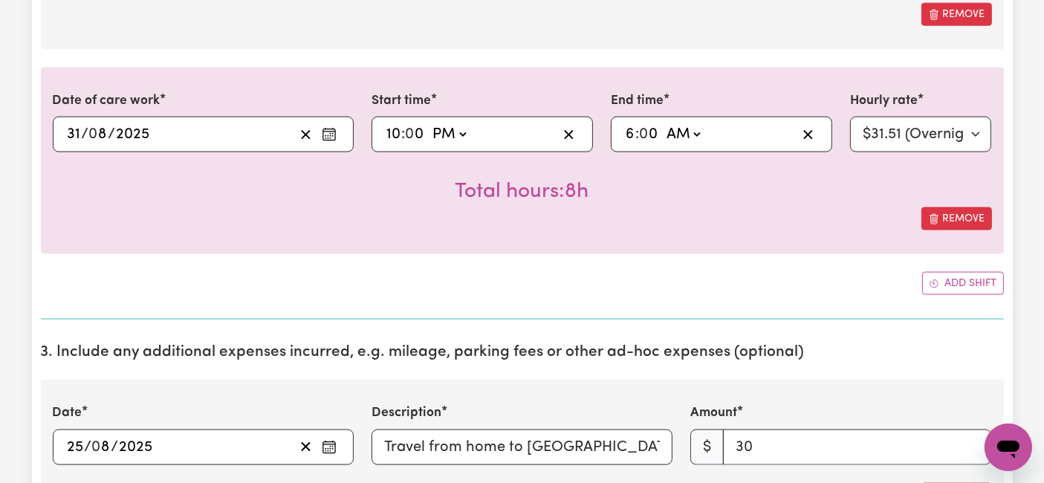
scroll to position [2477, 0]
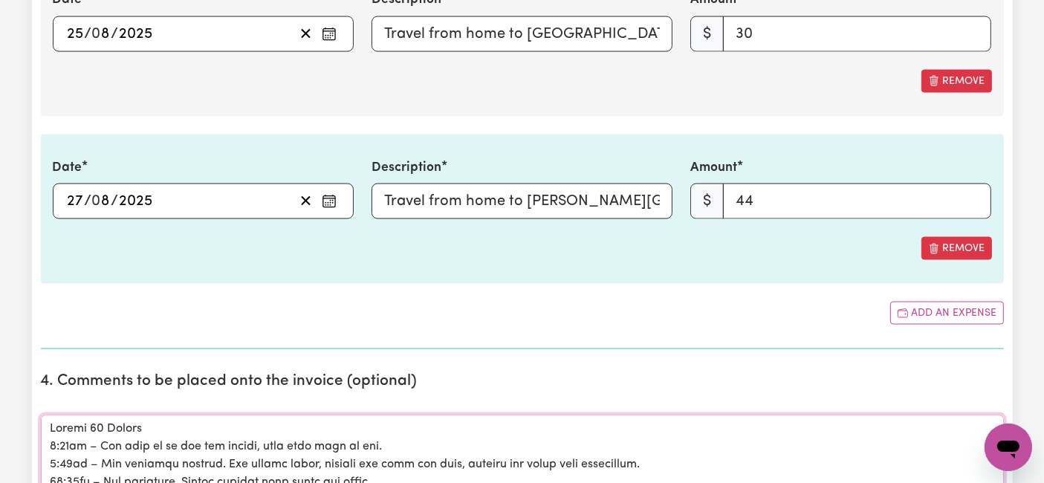
click at [54, 420] on textarea "Comments" at bounding box center [522, 470] width 963 height 111
click at [59, 415] on textarea "Comments" at bounding box center [522, 470] width 963 height 111
paste textarea "Weekly Report for Han ([DATE]–[DATE])"
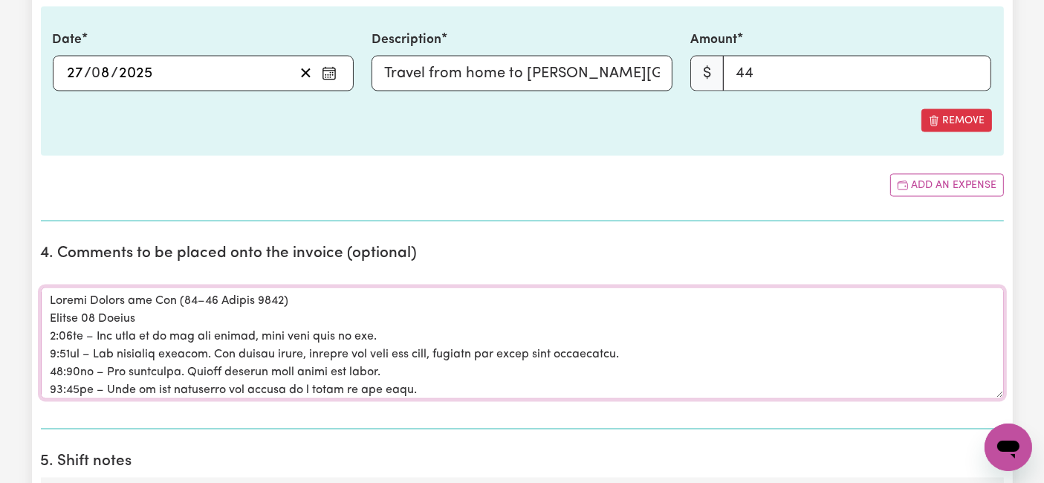
scroll to position [2642, 0]
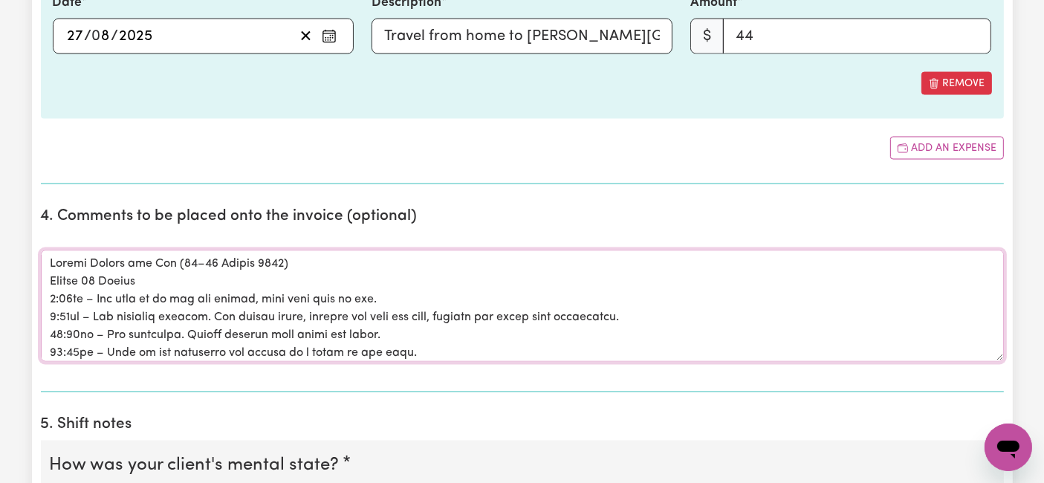
click at [210, 251] on textarea "Comments" at bounding box center [522, 305] width 963 height 111
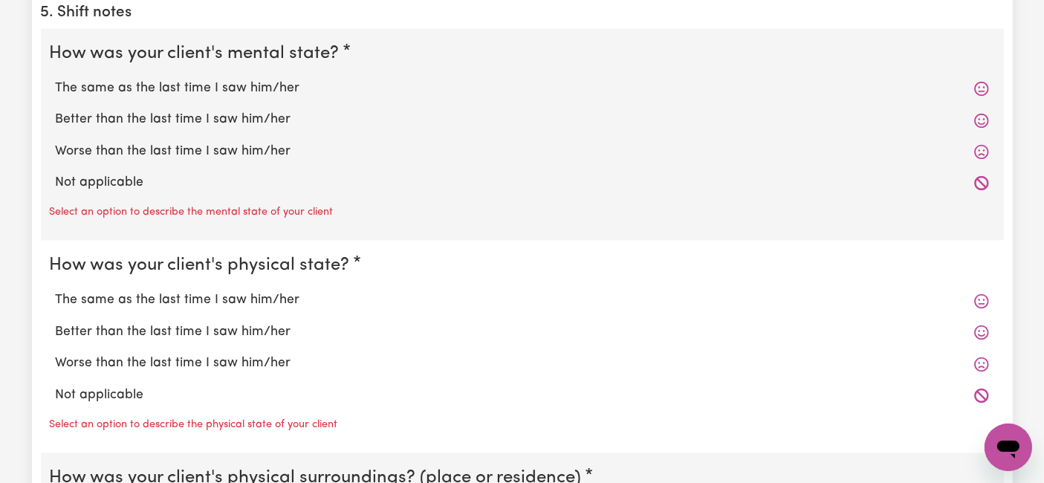
scroll to position [3056, 0]
type textarea "Loremi Dolors ame Con (84–40 Adipis 6507) Elitse 42 Doeius 5:28te – Inc utla et…"
click at [207, 85] on label "The same as the last time I saw him/her" at bounding box center [523, 87] width 934 height 19
click at [56, 78] on input "The same as the last time I saw him/her" at bounding box center [55, 77] width 1 height 1
radio input "true"
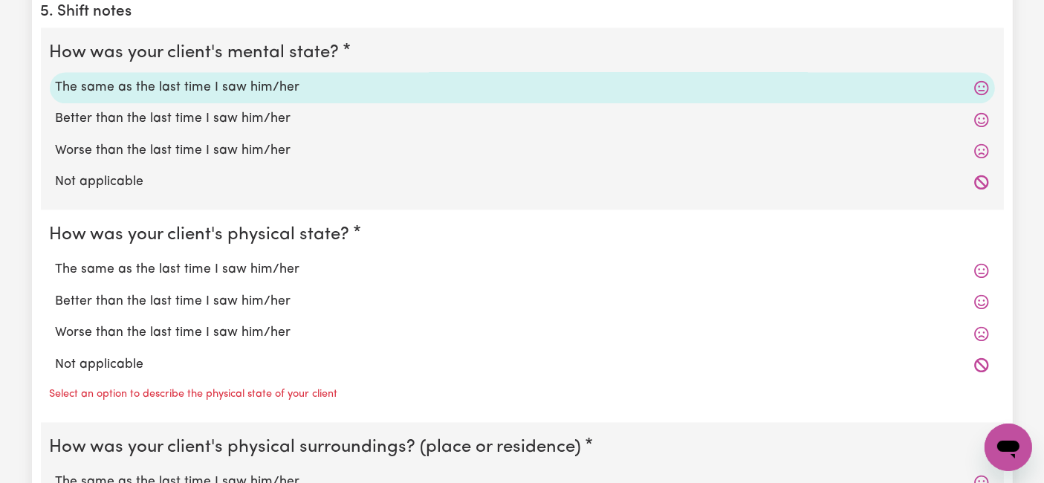
click at [218, 261] on label "The same as the last time I saw him/her" at bounding box center [523, 269] width 934 height 19
click at [56, 260] on input "The same as the last time I saw him/her" at bounding box center [55, 259] width 1 height 1
radio input "true"
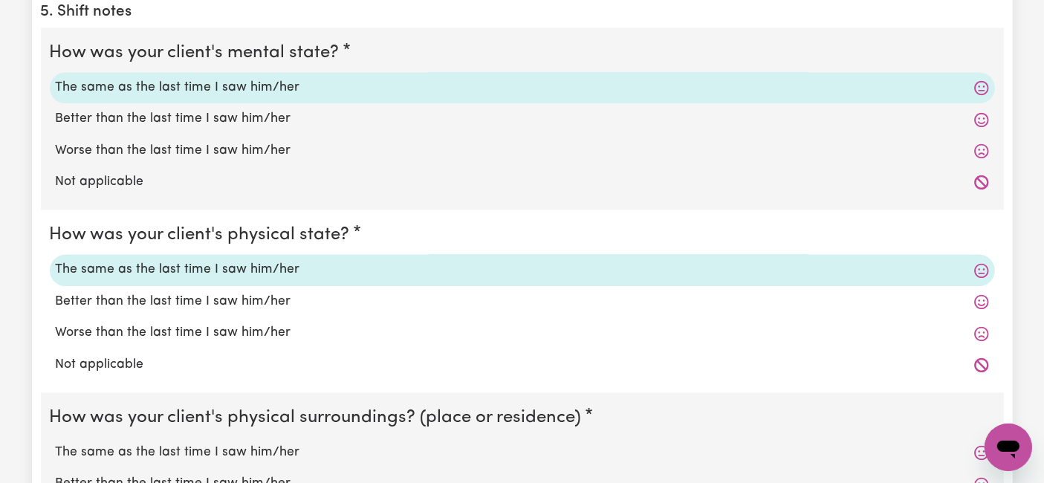
click at [189, 454] on label "The same as the last time I saw him/her" at bounding box center [523, 452] width 934 height 19
click at [56, 443] on input "The same as the last time I saw him/her" at bounding box center [55, 442] width 1 height 1
radio input "true"
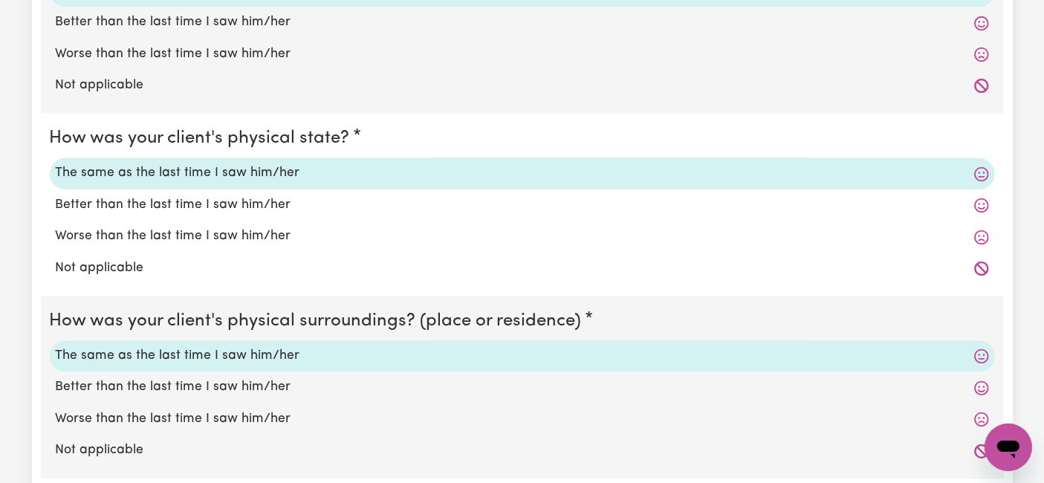
scroll to position [3386, 0]
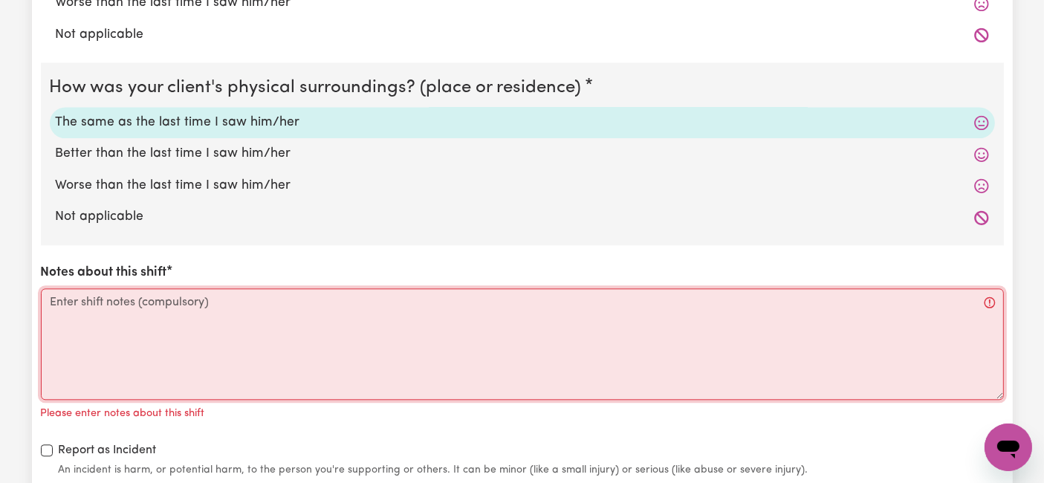
click at [213, 309] on textarea "Notes about this shift" at bounding box center [522, 343] width 963 height 111
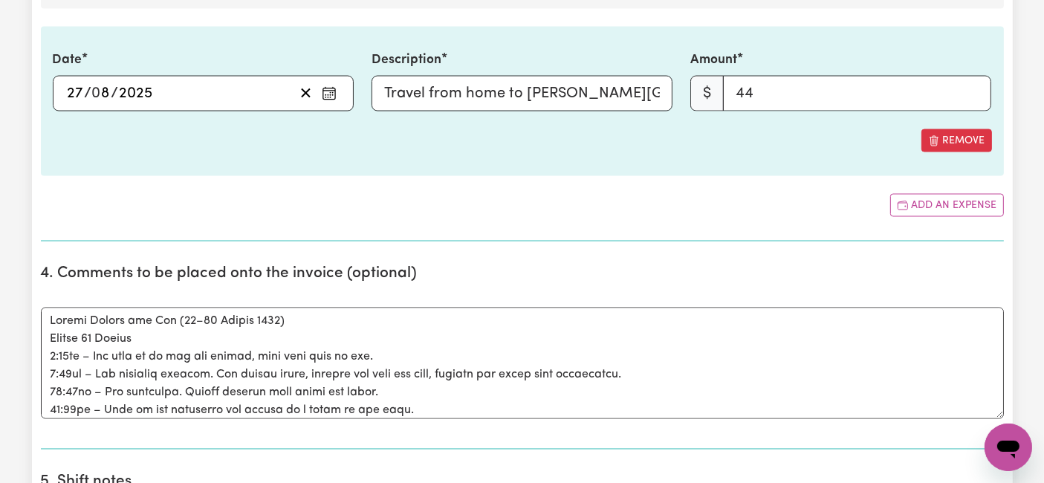
scroll to position [2560, 0]
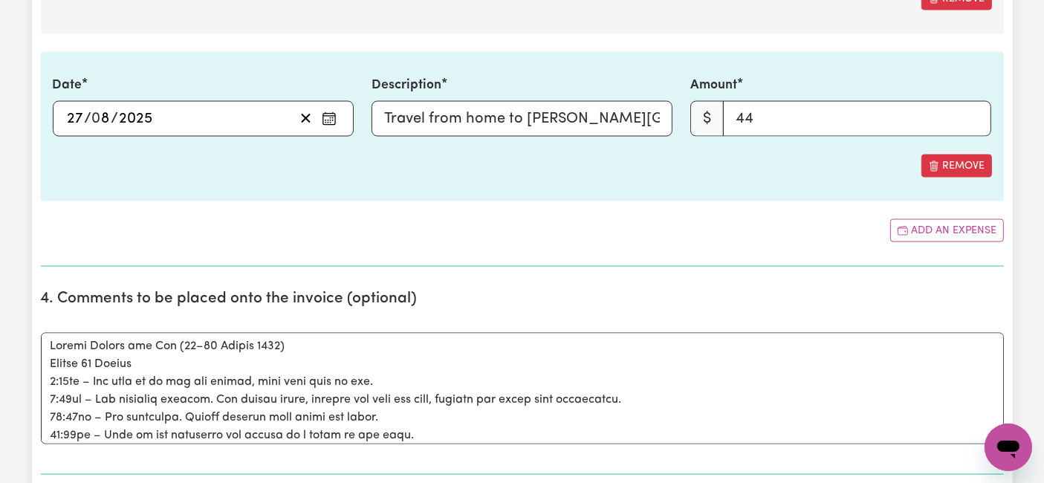
type textarea "N/a"
click at [379, 366] on textarea "Comments" at bounding box center [522, 388] width 963 height 111
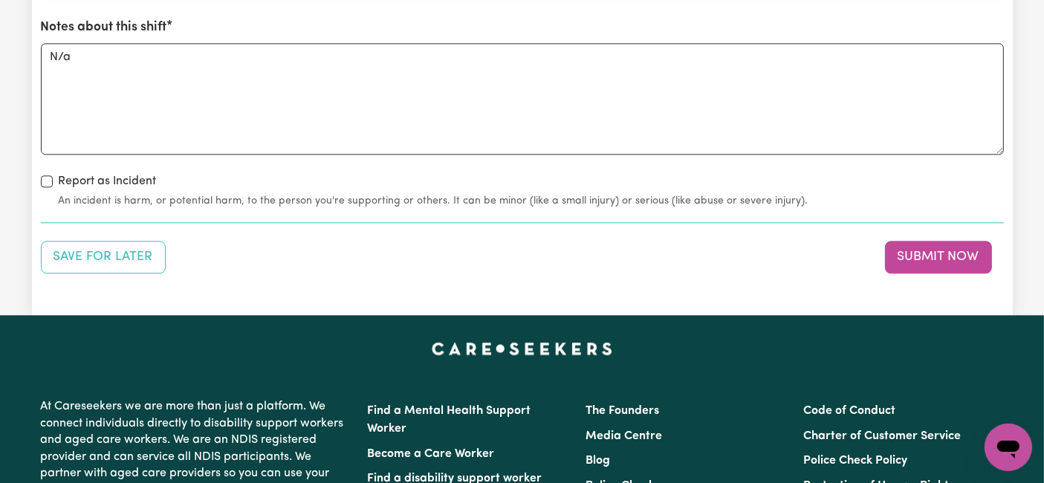
scroll to position [3551, 0]
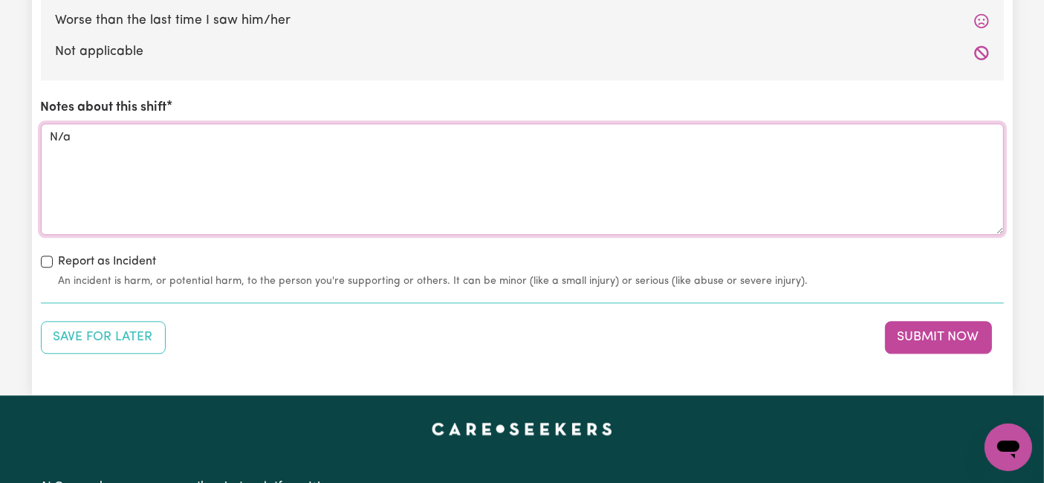
click at [198, 184] on textarea "N/a" at bounding box center [522, 178] width 963 height 111
type textarea "N"
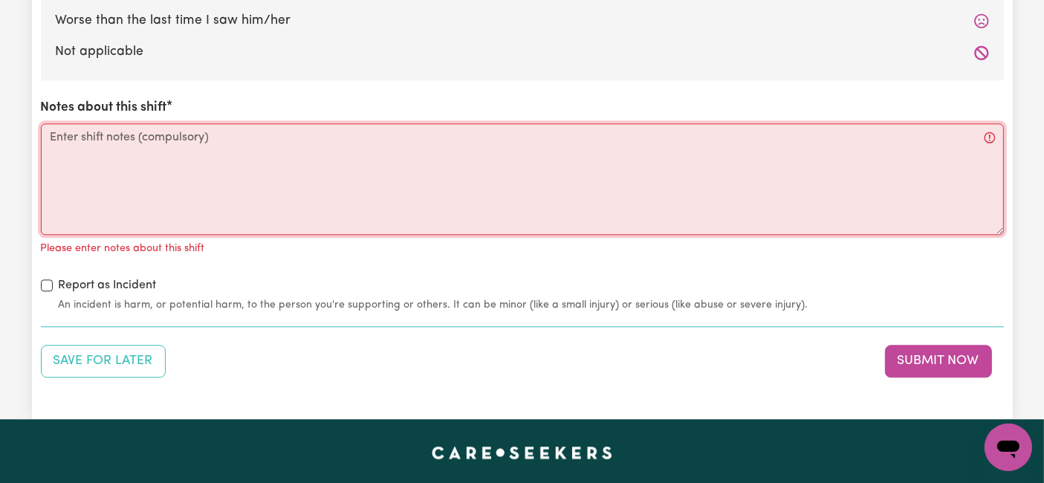
paste textarea "Loremi Dolors ame Con (84–40 Adipis 6507) Elitse 42 Doeius 5:28te – Inc utla et…"
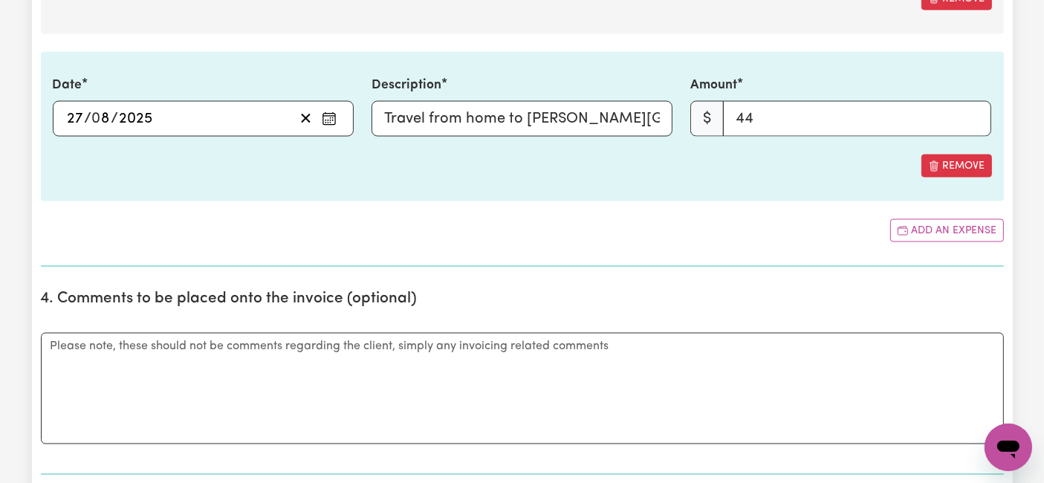
scroll to position [2395, 0]
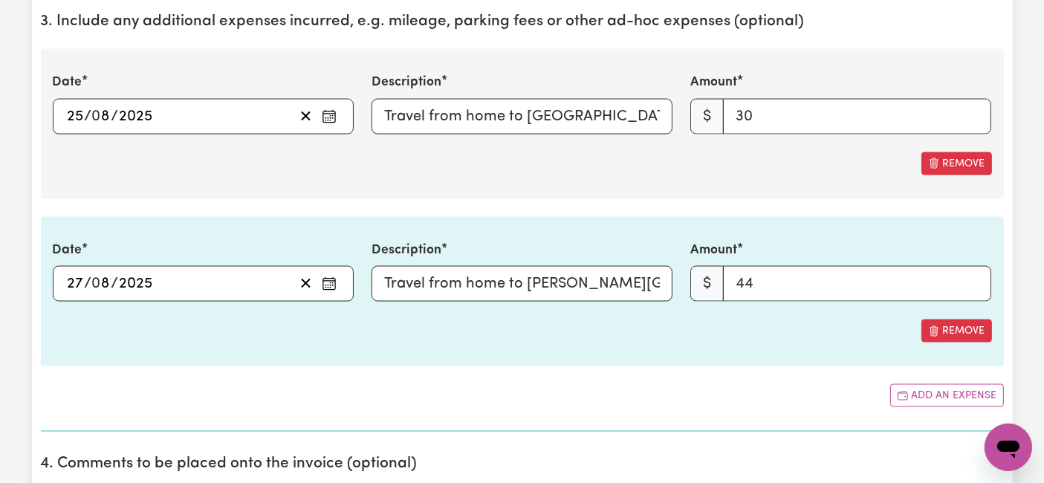
type textarea "Loremi Dolors ame Con (84–40 Adipis 6507) Elitse 42 Doeius 5:28te – Inc utla et…"
click at [789, 279] on input "44" at bounding box center [857, 284] width 268 height 36
type input "46"
drag, startPoint x: 607, startPoint y: 263, endPoint x: 673, endPoint y: 271, distance: 65.8
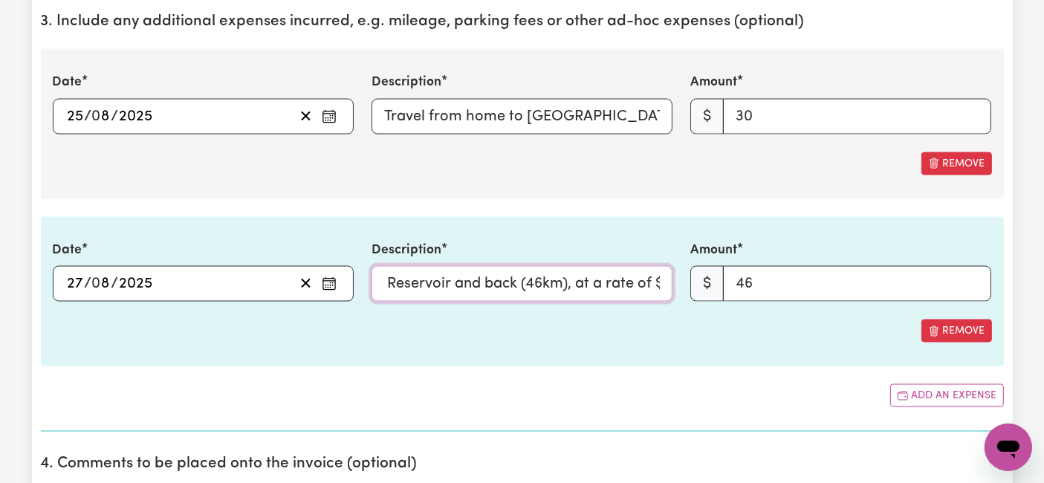
click at [673, 271] on input "Travel from home to [PERSON_NAME][GEOGRAPHIC_DATA], Reservoir and back (46km), …" at bounding box center [522, 284] width 301 height 36
click at [598, 282] on input "Travel from home to [PERSON_NAME][GEOGRAPHIC_DATA], Reservoir and back (46km), …" at bounding box center [522, 284] width 301 height 36
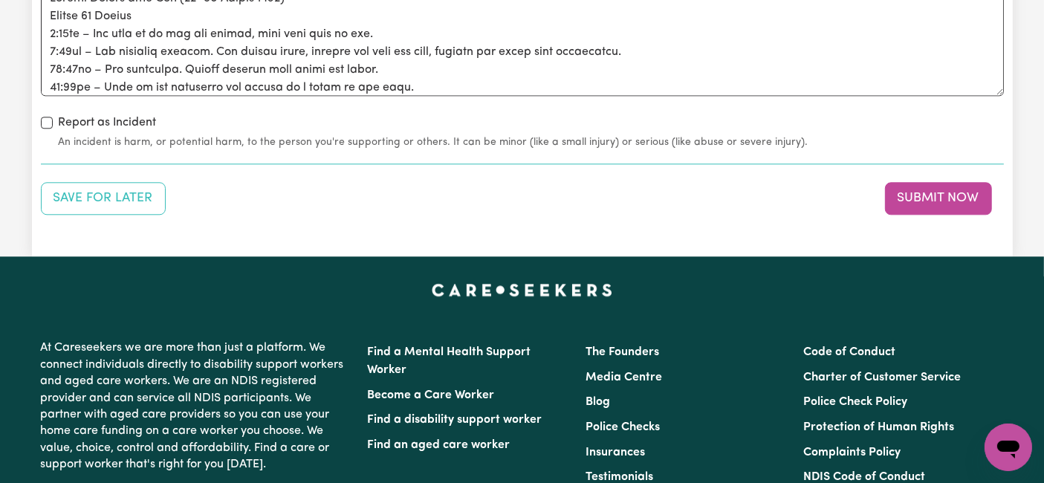
scroll to position [3633, 0]
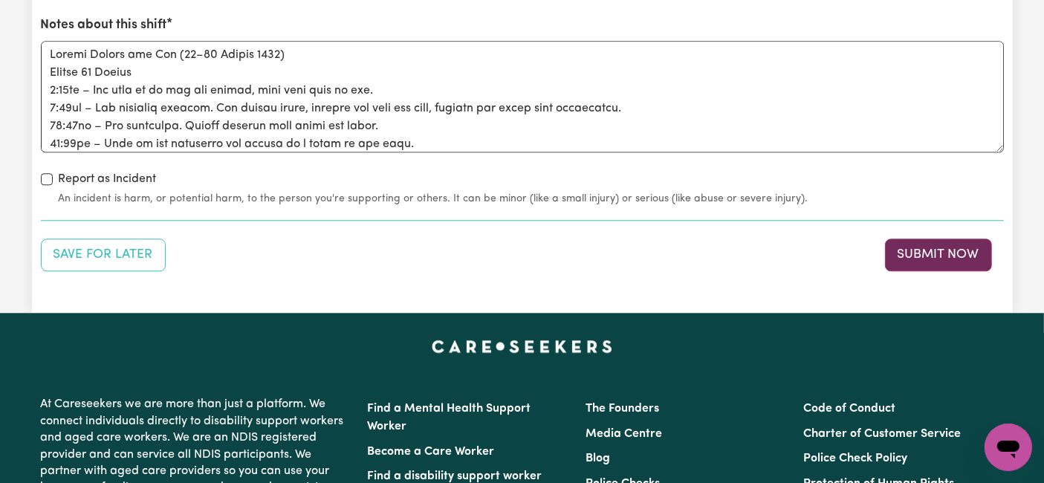
click at [933, 246] on button "Submit Now" at bounding box center [938, 255] width 107 height 33
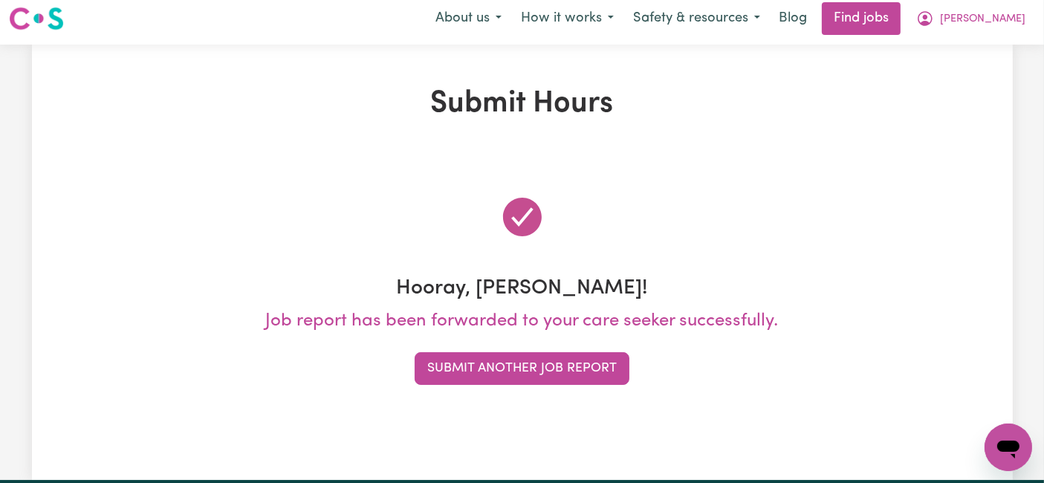
scroll to position [0, 0]
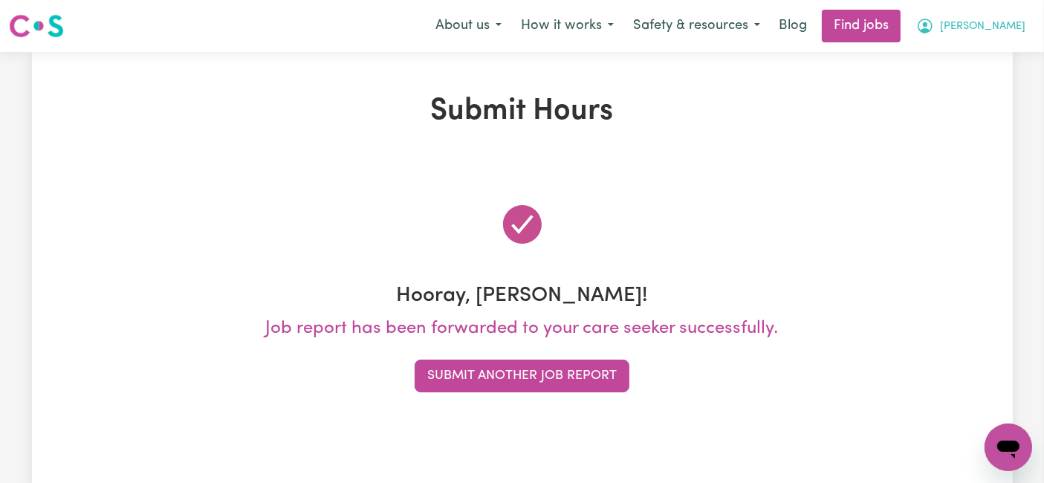
click at [996, 33] on span "[PERSON_NAME]" at bounding box center [982, 27] width 85 height 16
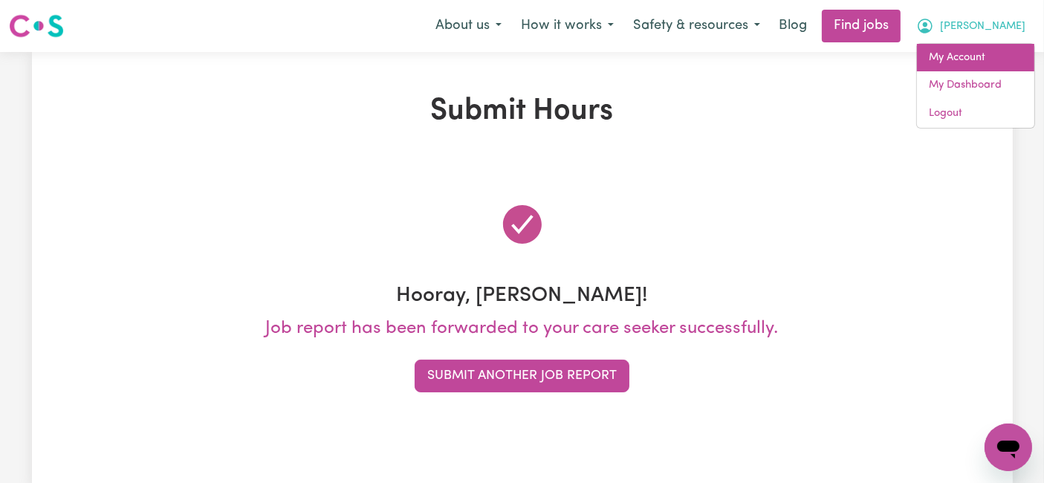
click at [981, 51] on link "My Account" at bounding box center [975, 58] width 117 height 28
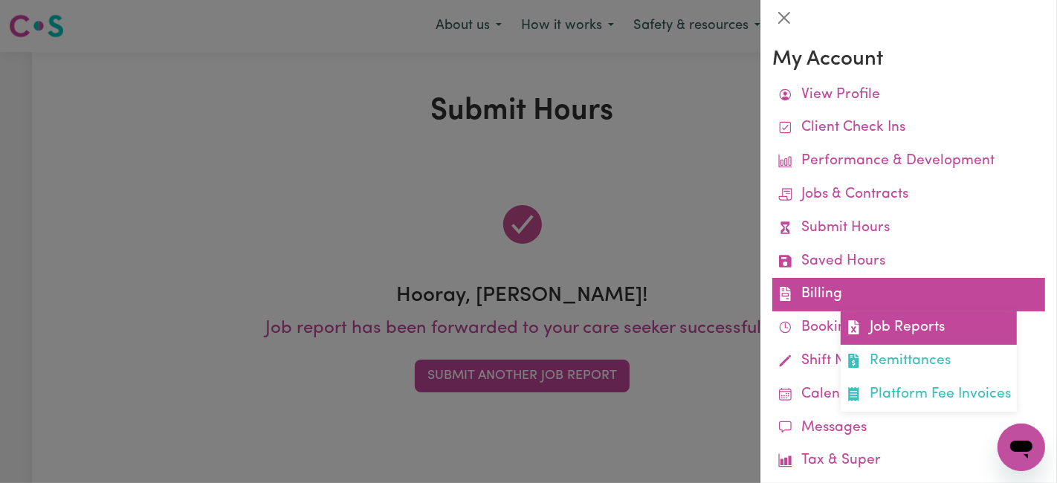
click at [861, 332] on link "Job Reports" at bounding box center [929, 327] width 176 height 33
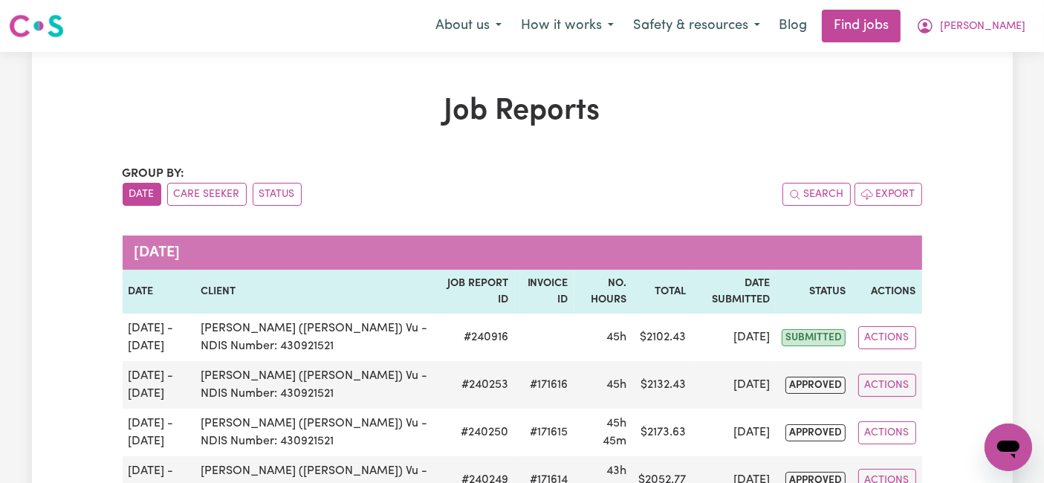
scroll to position [83, 0]
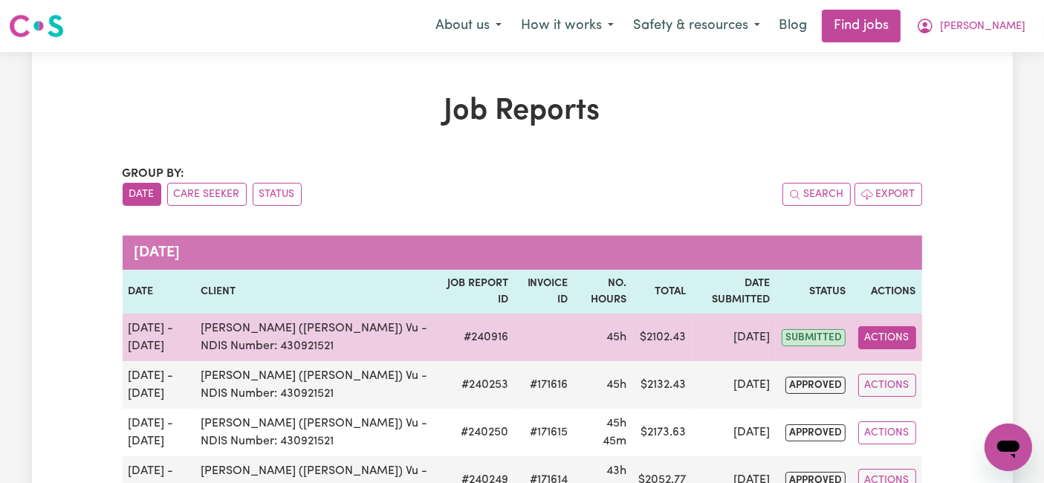
click at [898, 348] on button "Actions" at bounding box center [887, 337] width 58 height 23
click at [897, 372] on link "View Job Report" at bounding box center [921, 372] width 127 height 30
select select "pm"
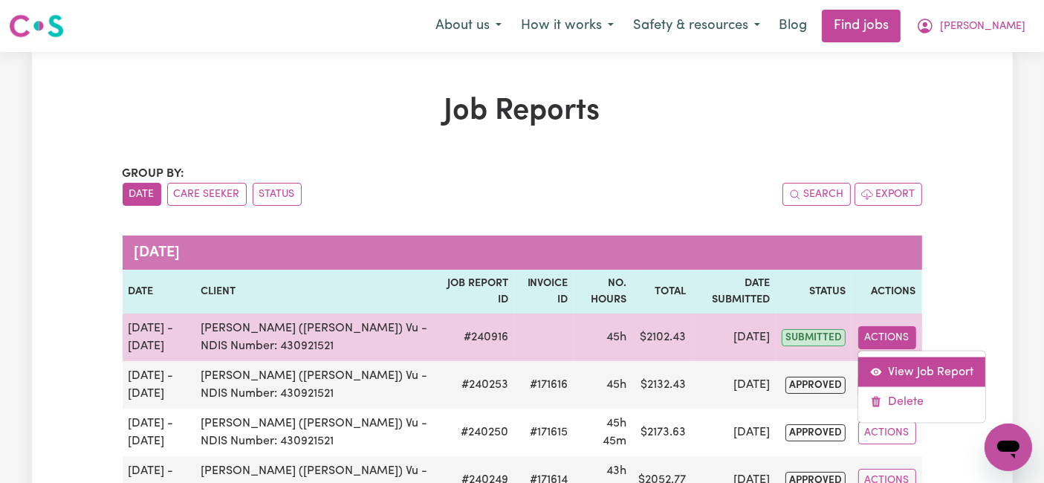
select select "pm"
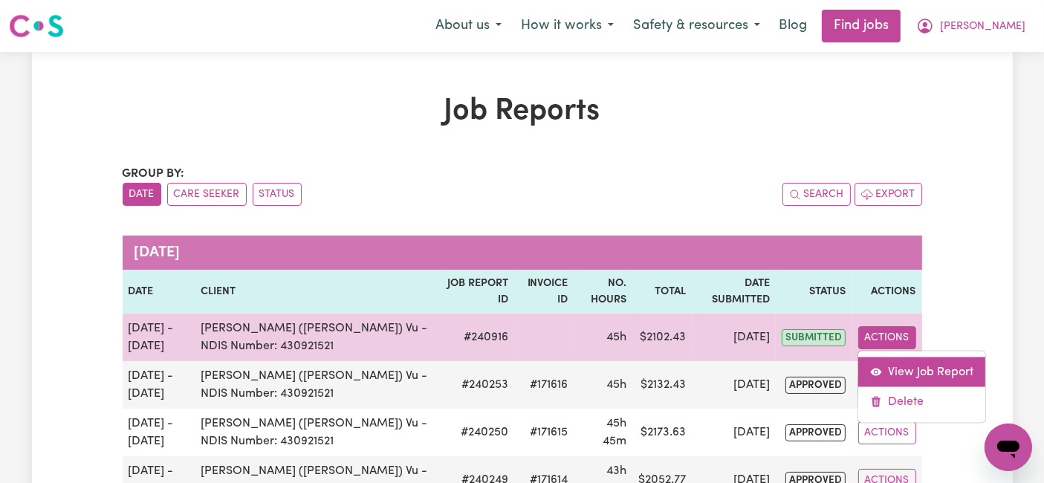
select select "pm"
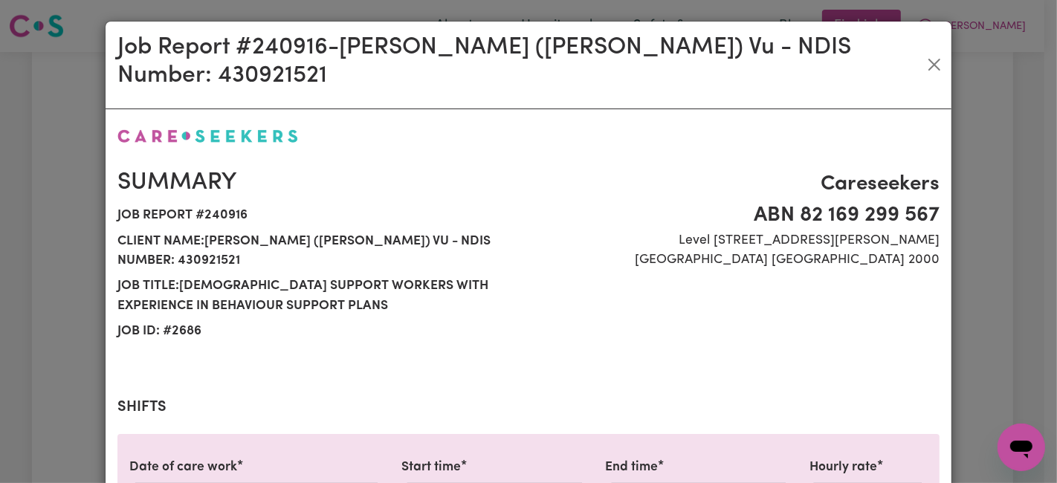
select select "54.21-Weekday"
select select "66.67-EveningCare"
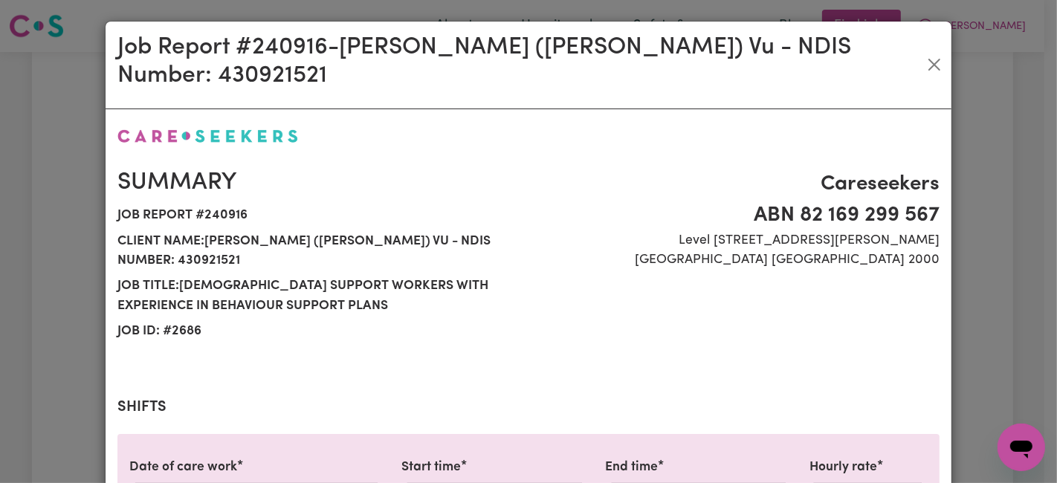
select select "31.51-Overnight"
select select "77.06-[DATE]"
select select "94.2-[DATE]"
select select "31.51-Overnight"
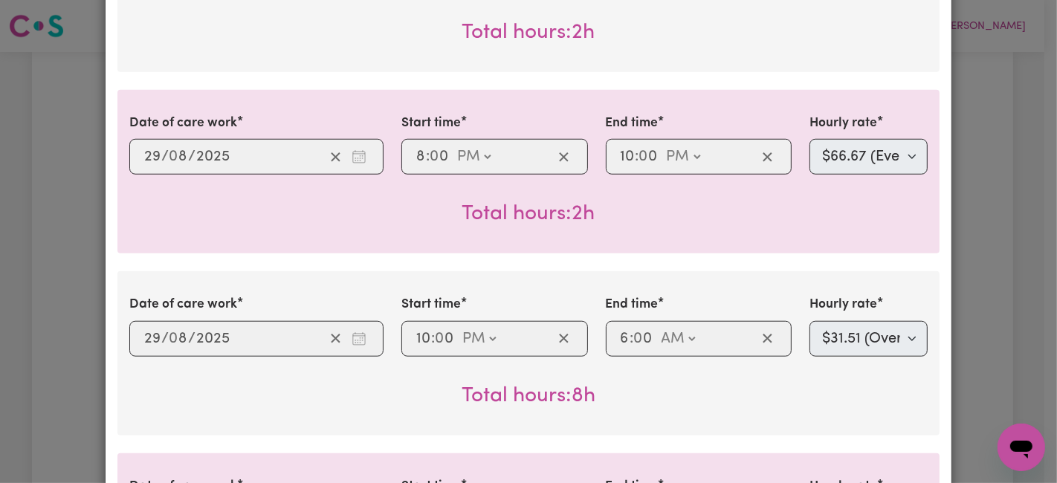
scroll to position [1073, 0]
